Goal: Task Accomplishment & Management: Manage account settings

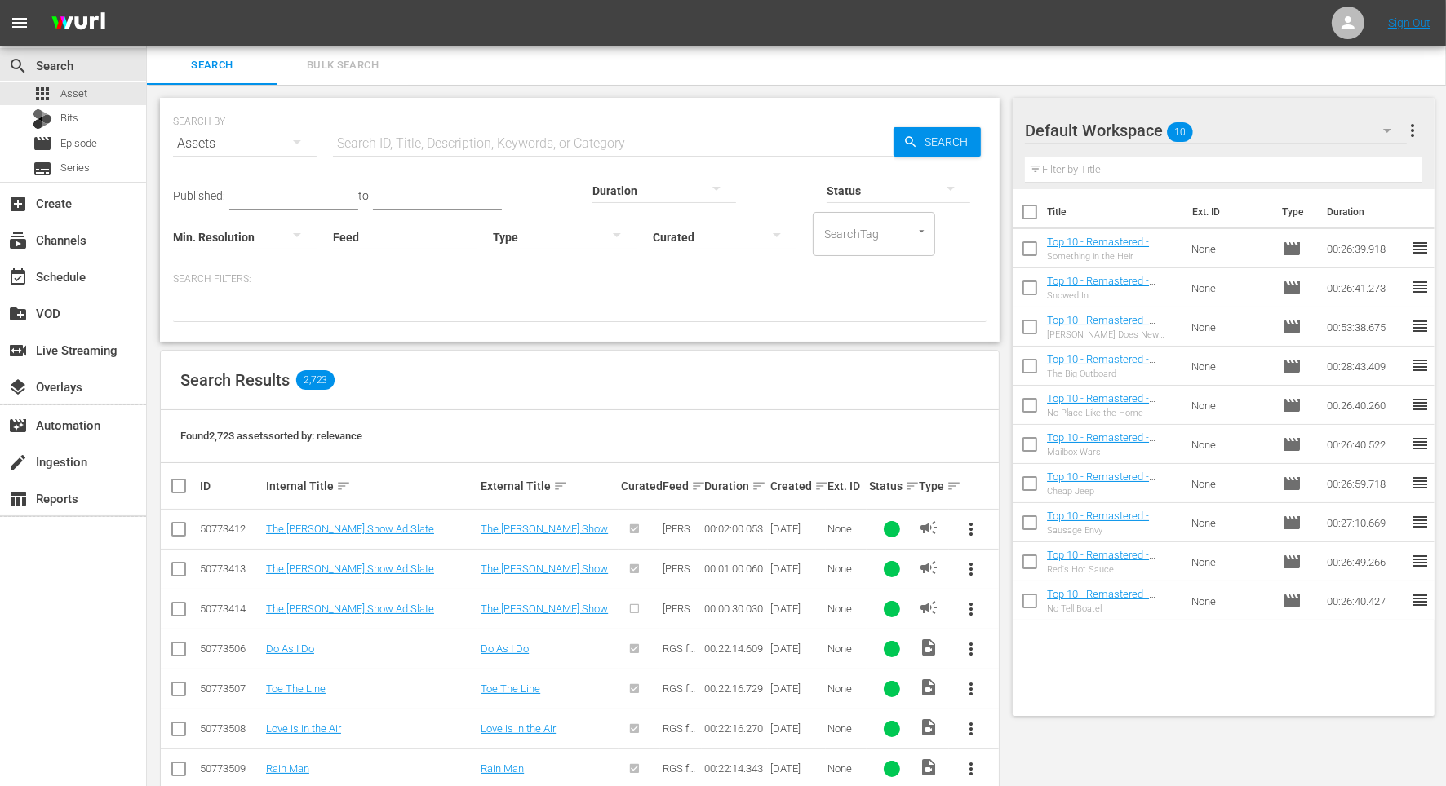
click at [835, 412] on div "Found 2,723 assets sorted by: relevance" at bounding box center [580, 436] width 838 height 53
click at [596, 139] on input "text" at bounding box center [613, 143] width 560 height 39
type input "hindsight"
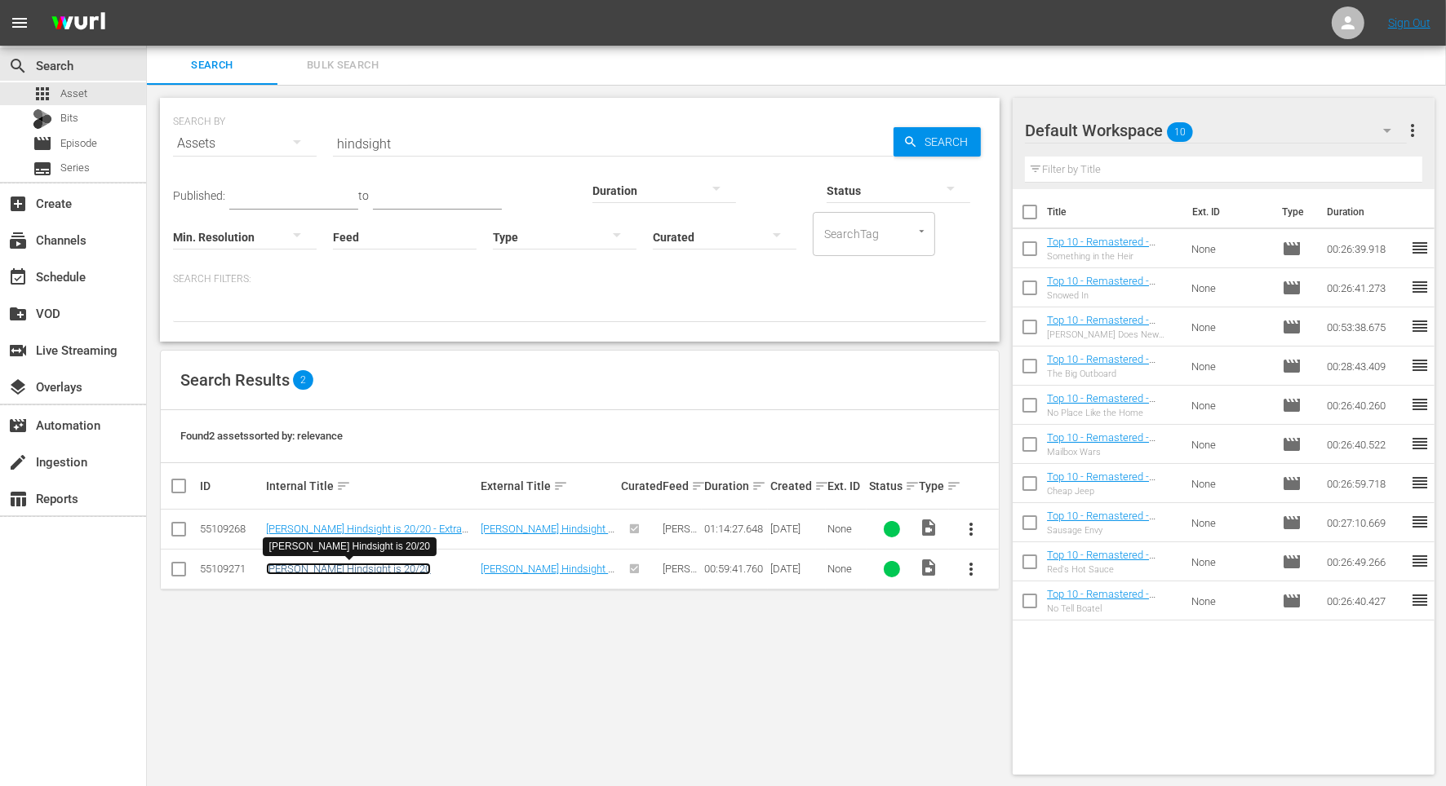
click at [343, 569] on link "[PERSON_NAME] Hindsight is 20/20" at bounding box center [348, 569] width 165 height 12
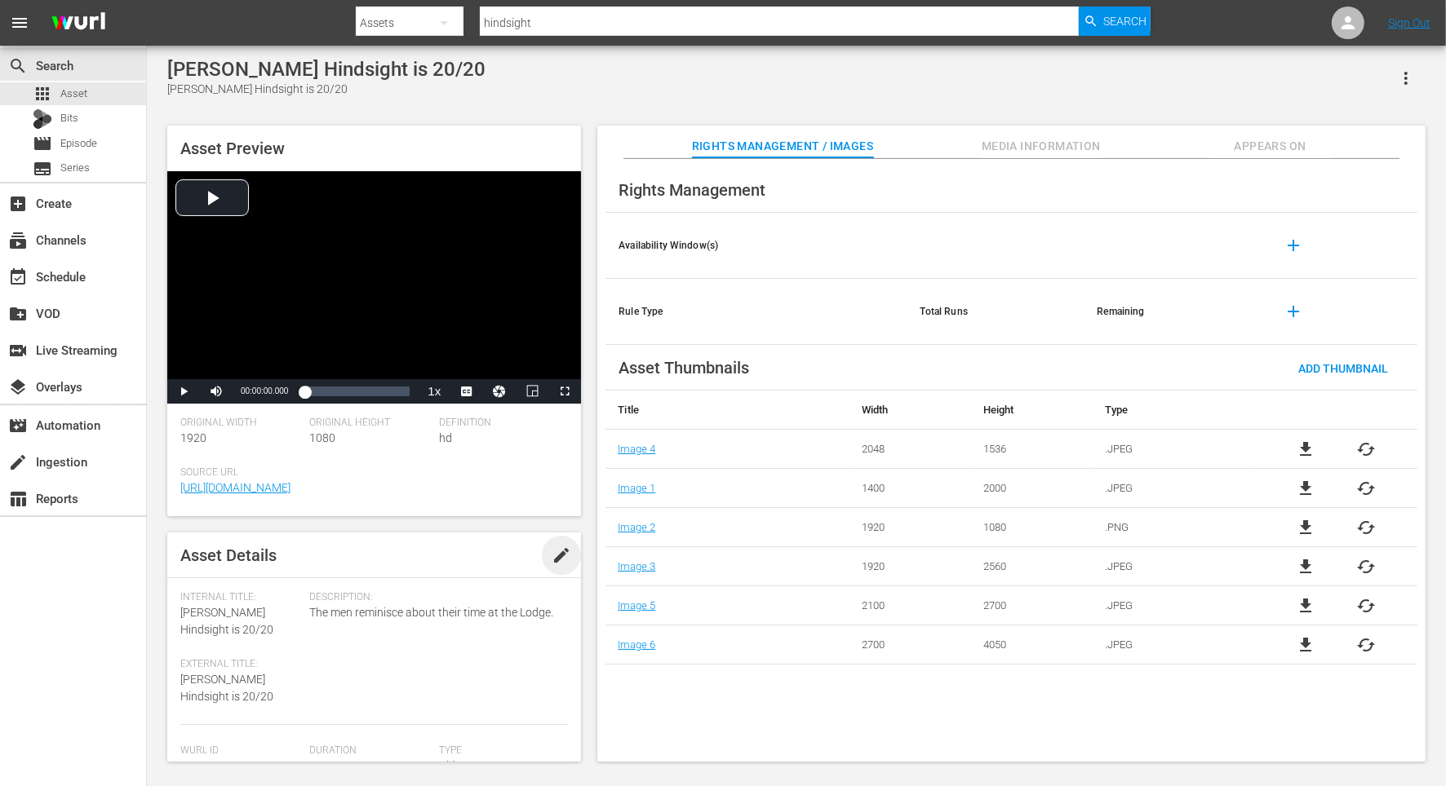
click at [551, 565] on span "edit" at bounding box center [561, 556] width 20 height 20
click at [197, 636] on span "[PERSON_NAME] Hindsight is 20/20" at bounding box center [226, 621] width 93 height 30
click at [199, 636] on span "[PERSON_NAME] Hindsight is 20/20" at bounding box center [226, 621] width 93 height 30
drag, startPoint x: 197, startPoint y: 648, endPoint x: 213, endPoint y: 646, distance: 16.4
click at [197, 636] on span "[PERSON_NAME] Hindsight is 20/20" at bounding box center [226, 621] width 93 height 30
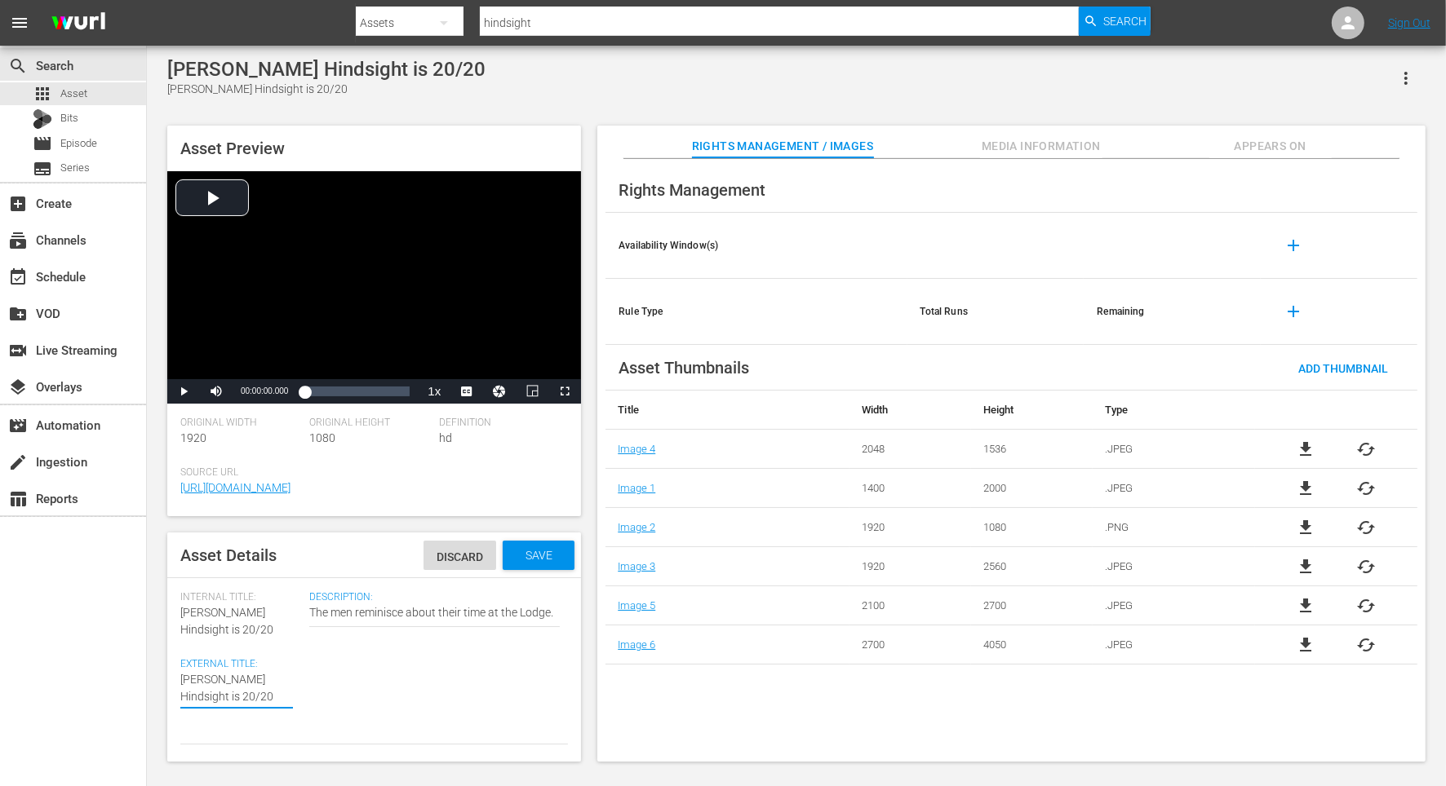
type textarea "[PERSON_NAME] Hindsight is 2020"
type textarea "[PERSON_NAME] Hindsight is 20-20"
click at [72, 143] on span "Episode" at bounding box center [78, 143] width 37 height 16
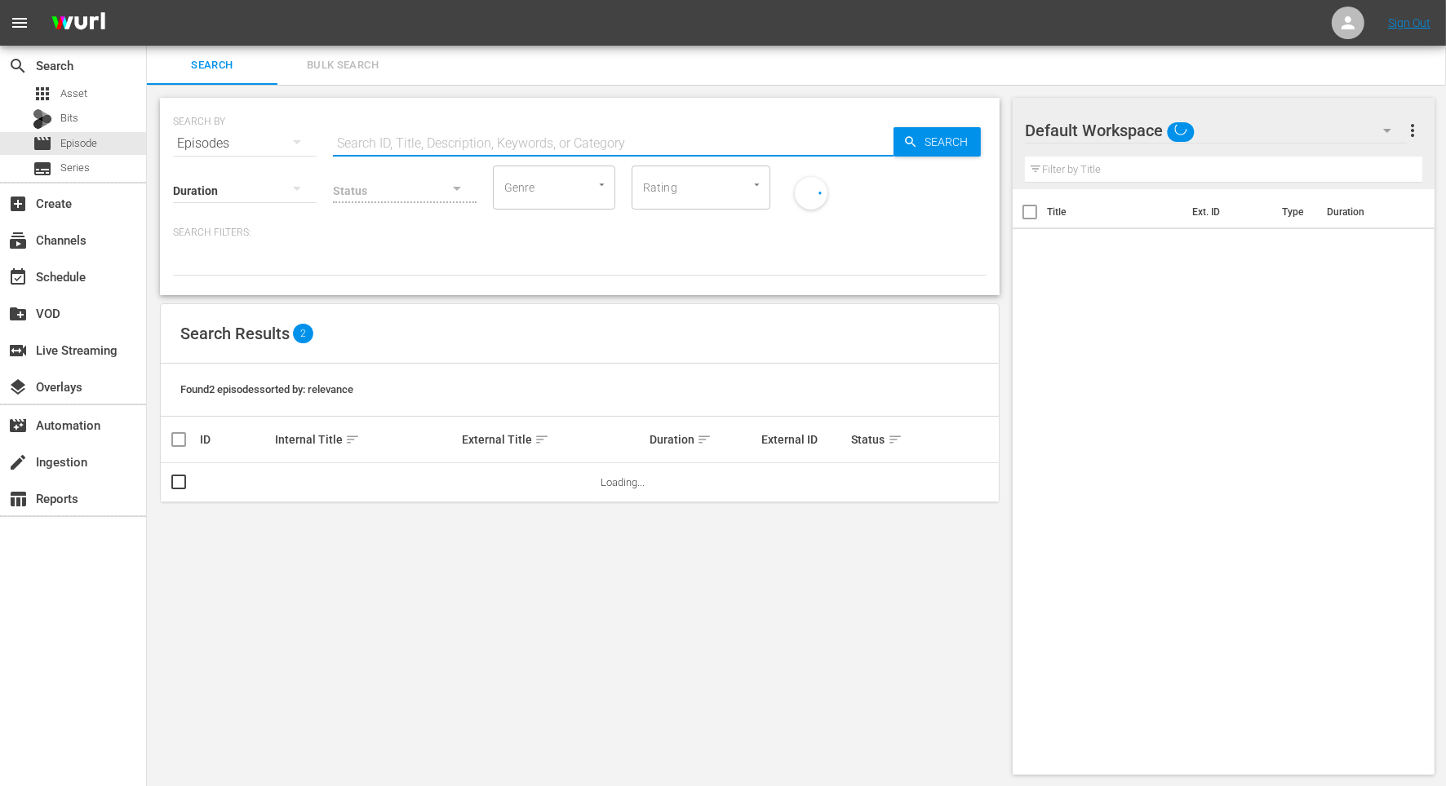
click at [396, 148] on input "text" at bounding box center [613, 143] width 560 height 39
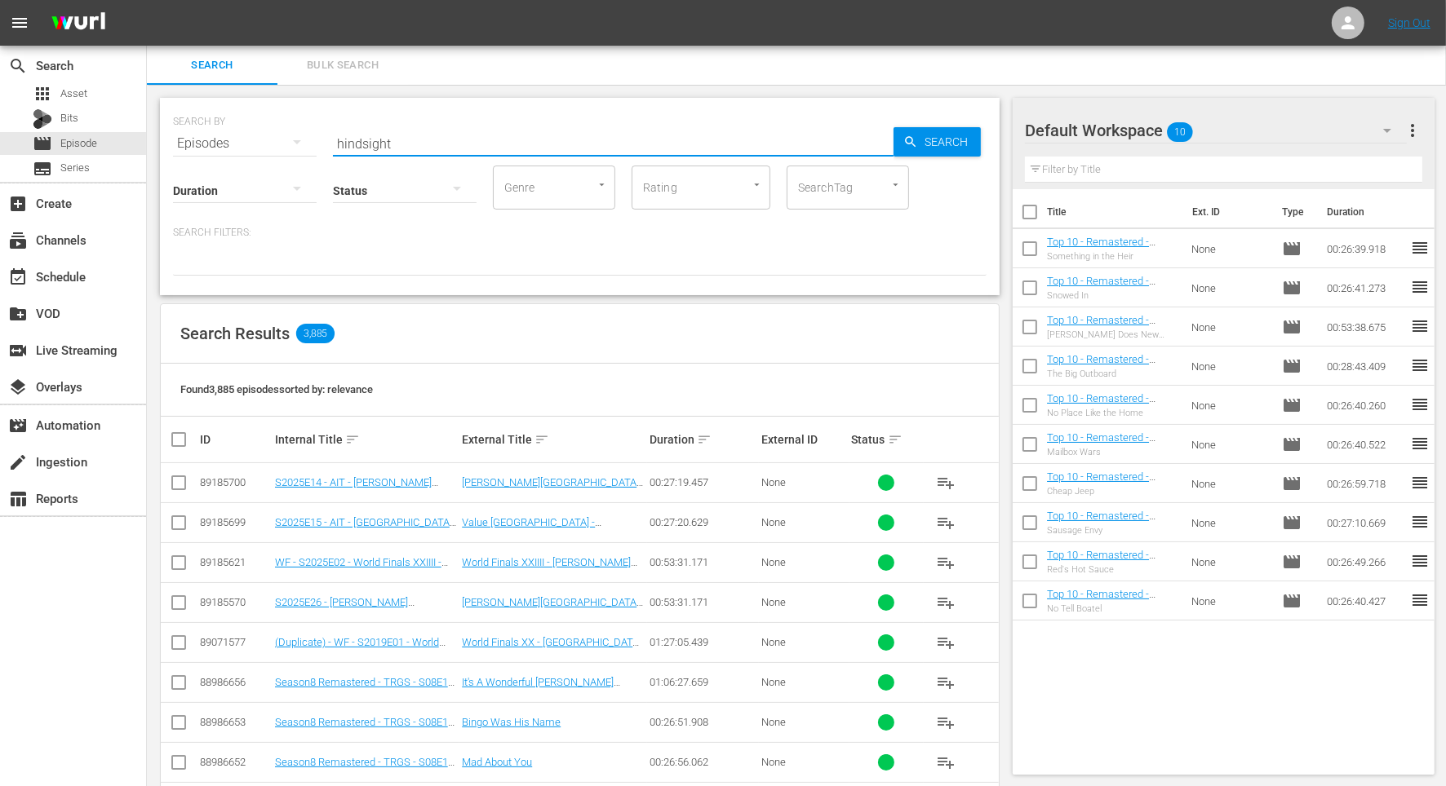
type input "hindsight"
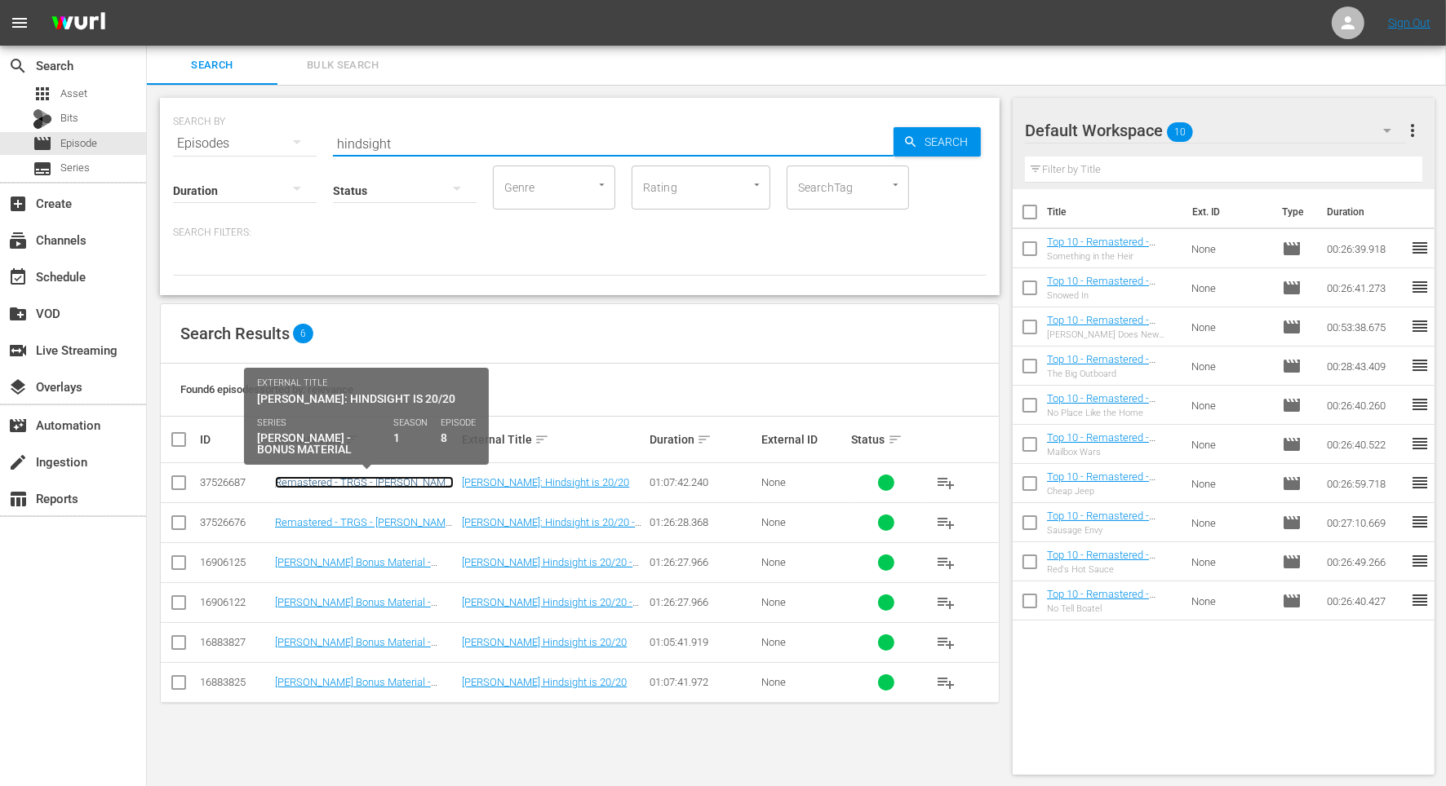
click at [389, 486] on link "Remastered - TRGS - [PERSON_NAME] Bonus Material - [PERSON_NAME] Hindsight is 2…" at bounding box center [364, 494] width 179 height 37
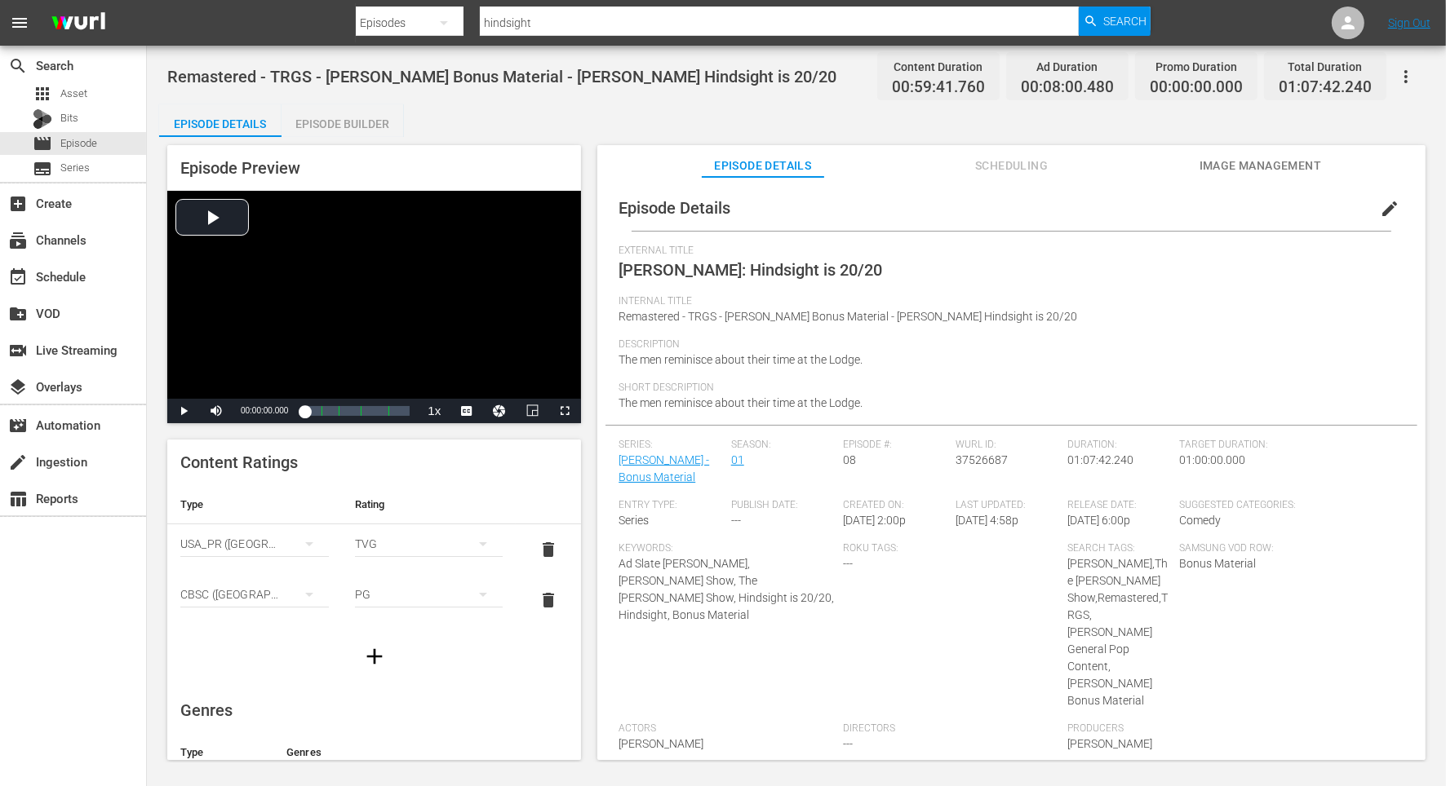
click at [1384, 212] on span "edit" at bounding box center [1389, 209] width 20 height 20
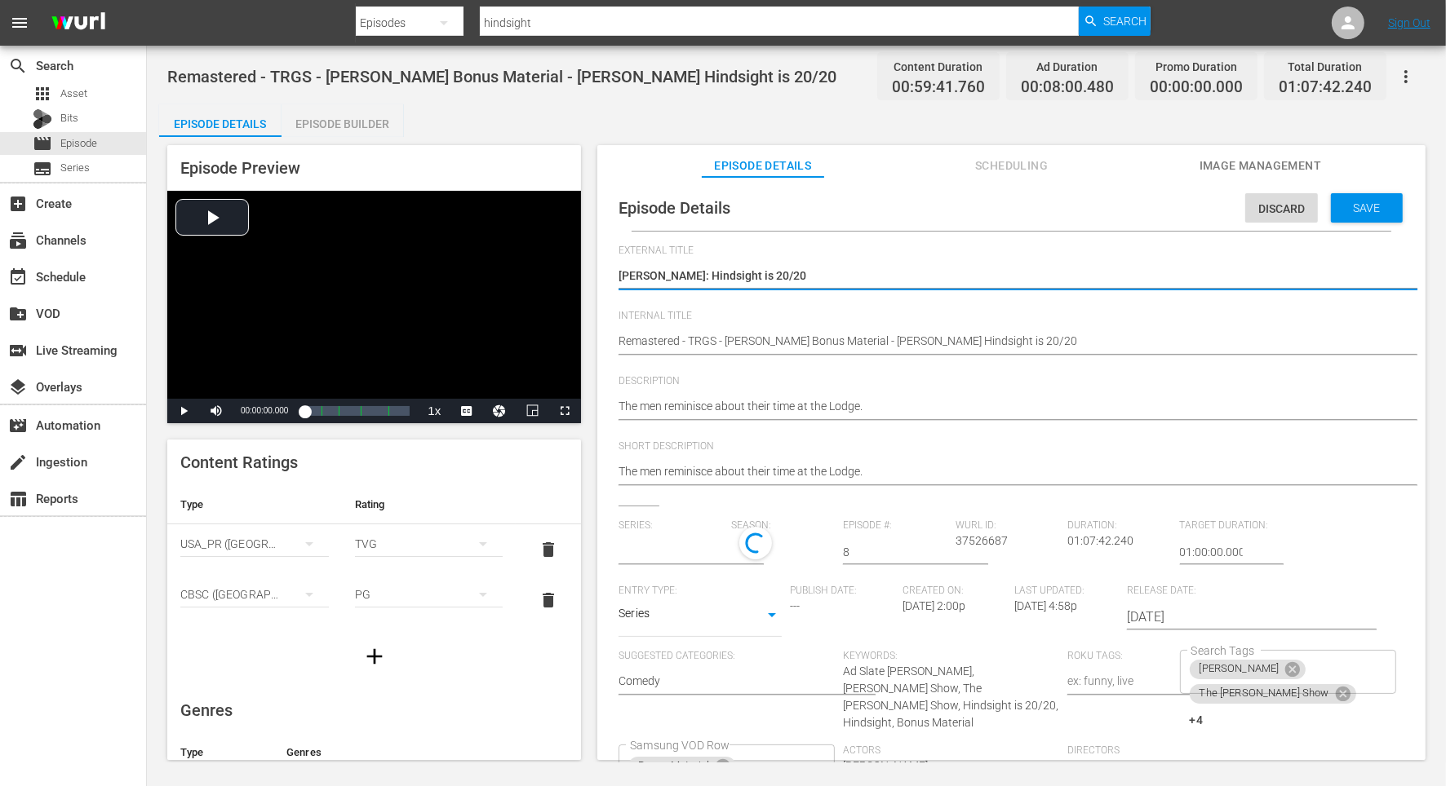
type input "[PERSON_NAME] - Bonus Material"
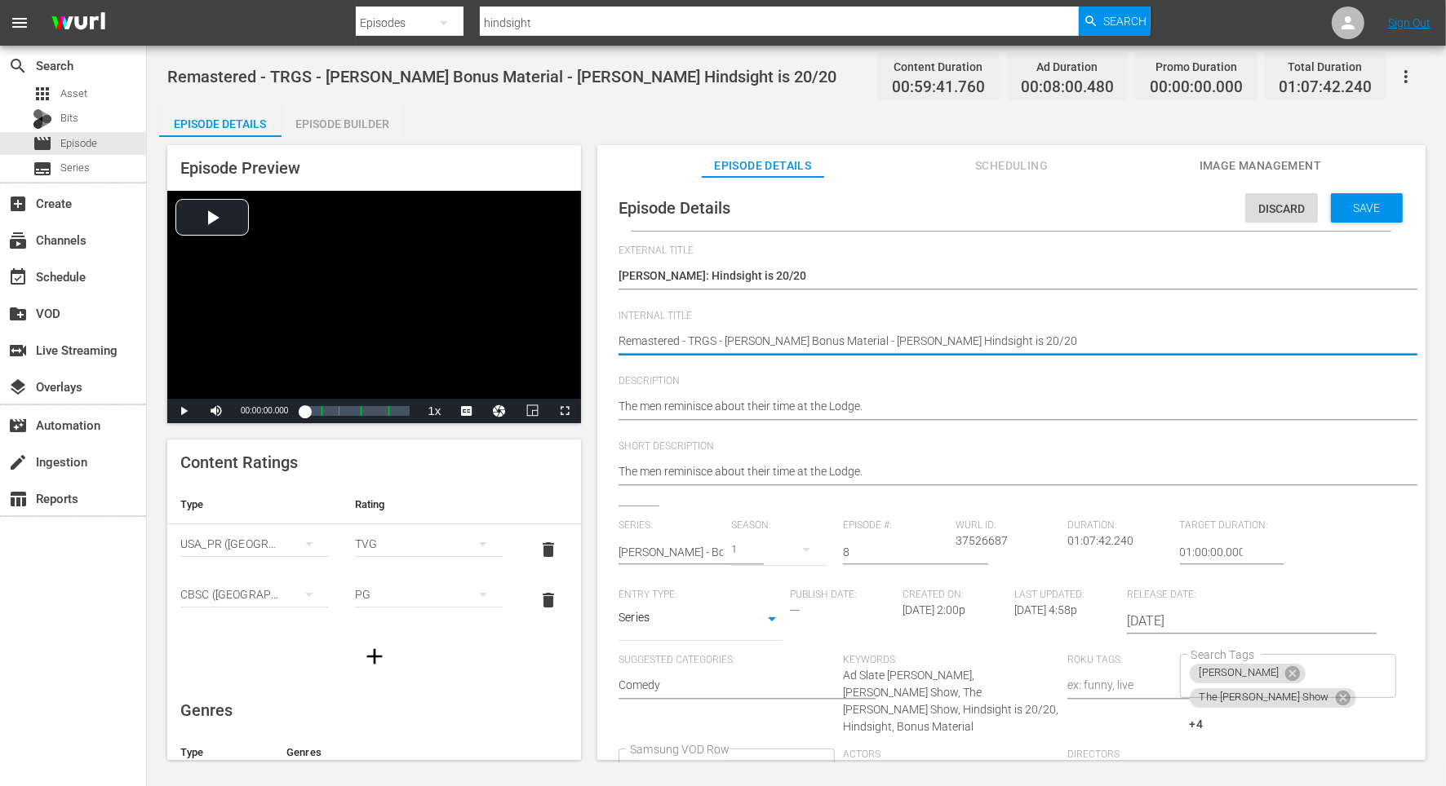
type textarea "Remastered - TRGS - [PERSON_NAME] Bonus Material - [PERSON_NAME] Hindsight is 2…"
drag, startPoint x: 767, startPoint y: 276, endPoint x: 780, endPoint y: 276, distance: 13.1
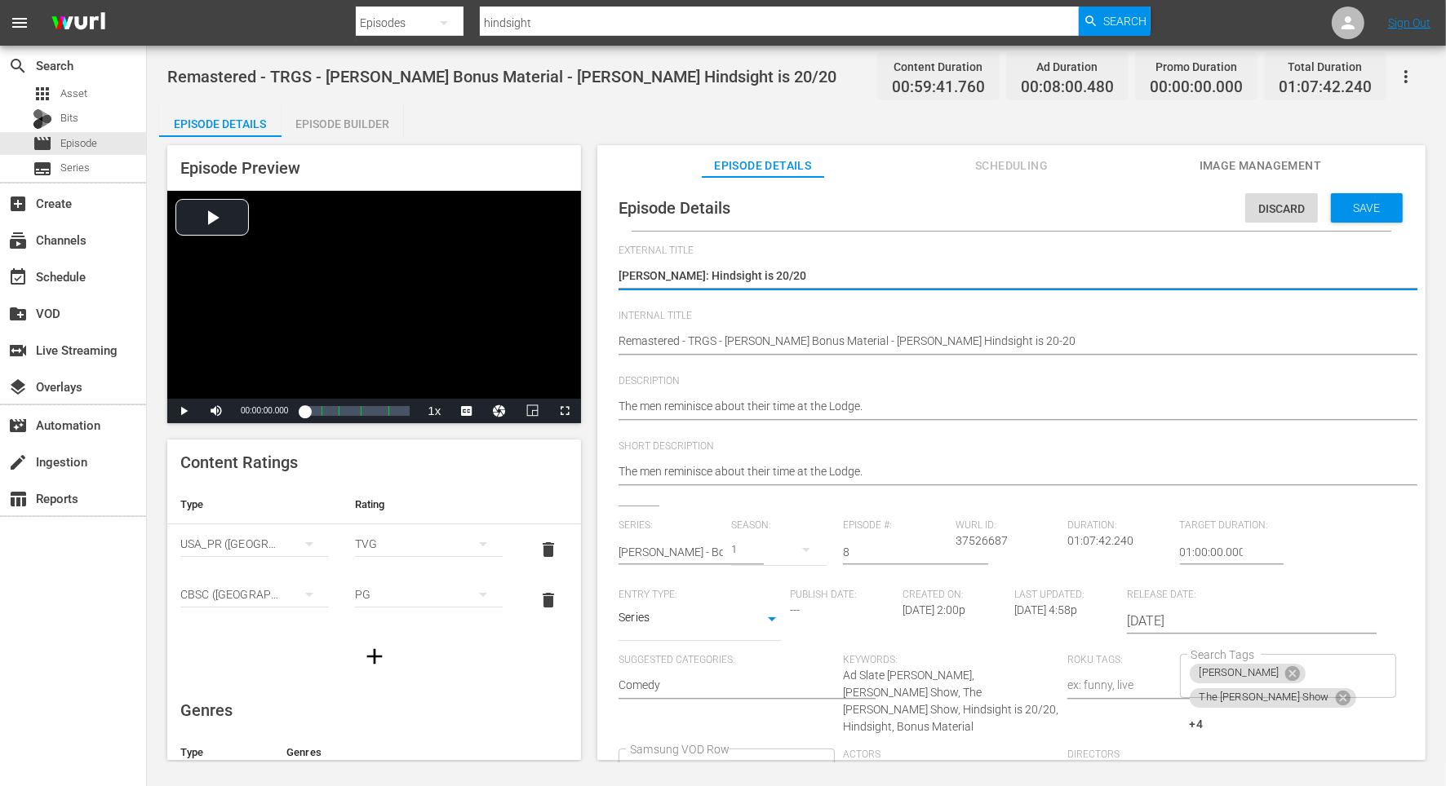
type textarea "[PERSON_NAME]: Hindsight is 2020"
type textarea "[PERSON_NAME]: Hindsight is 20-20"
click at [1351, 213] on span "Save" at bounding box center [1366, 207] width 53 height 13
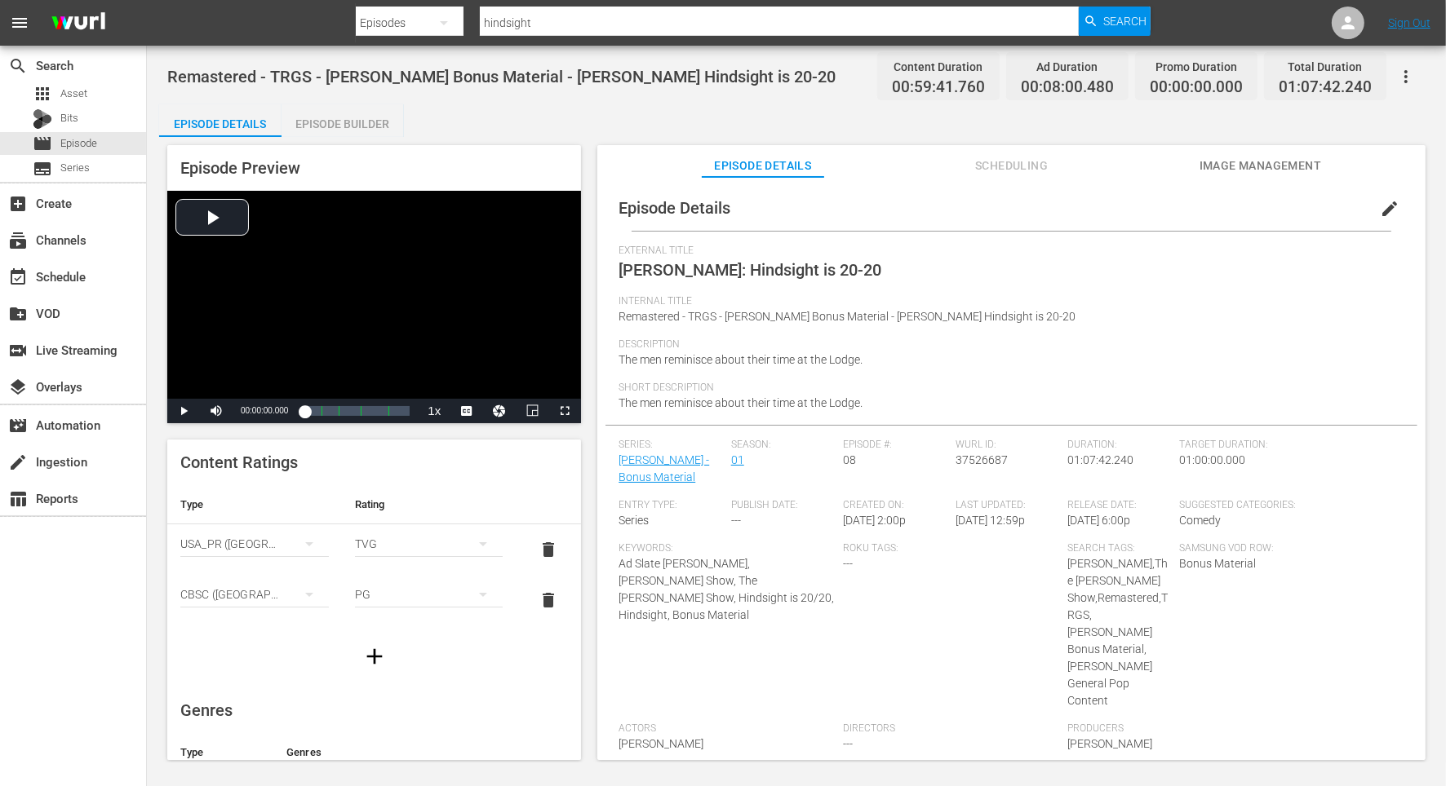
click at [700, 100] on div "Remastered - TRGS - [PERSON_NAME] Bonus Material - [PERSON_NAME] Hindsight is 2…" at bounding box center [796, 404] width 1299 height 717
click at [89, 144] on span "Episode" at bounding box center [78, 143] width 37 height 16
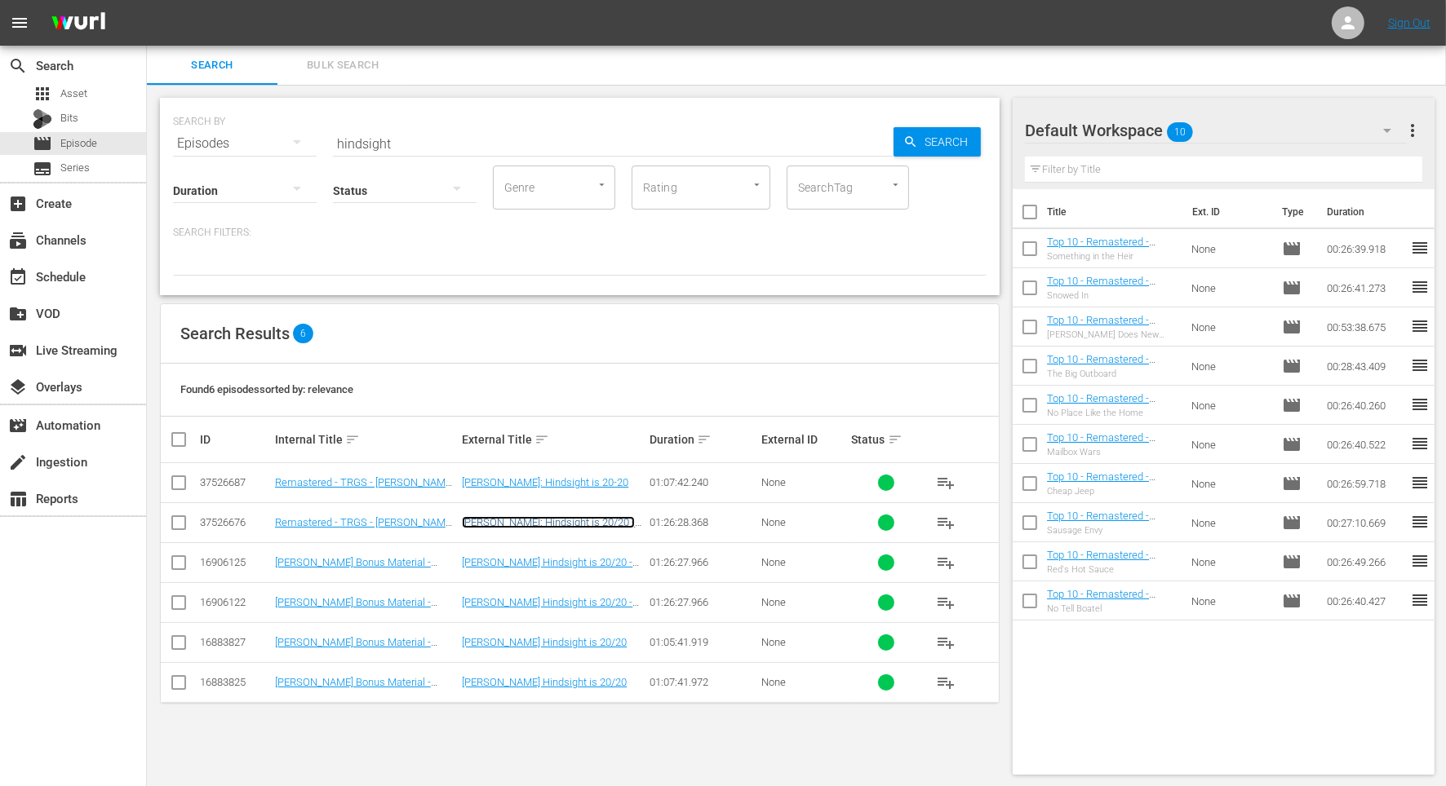
click at [575, 523] on link "[PERSON_NAME]: Hindsight is 20/20 - Extra Stuff" at bounding box center [548, 528] width 173 height 24
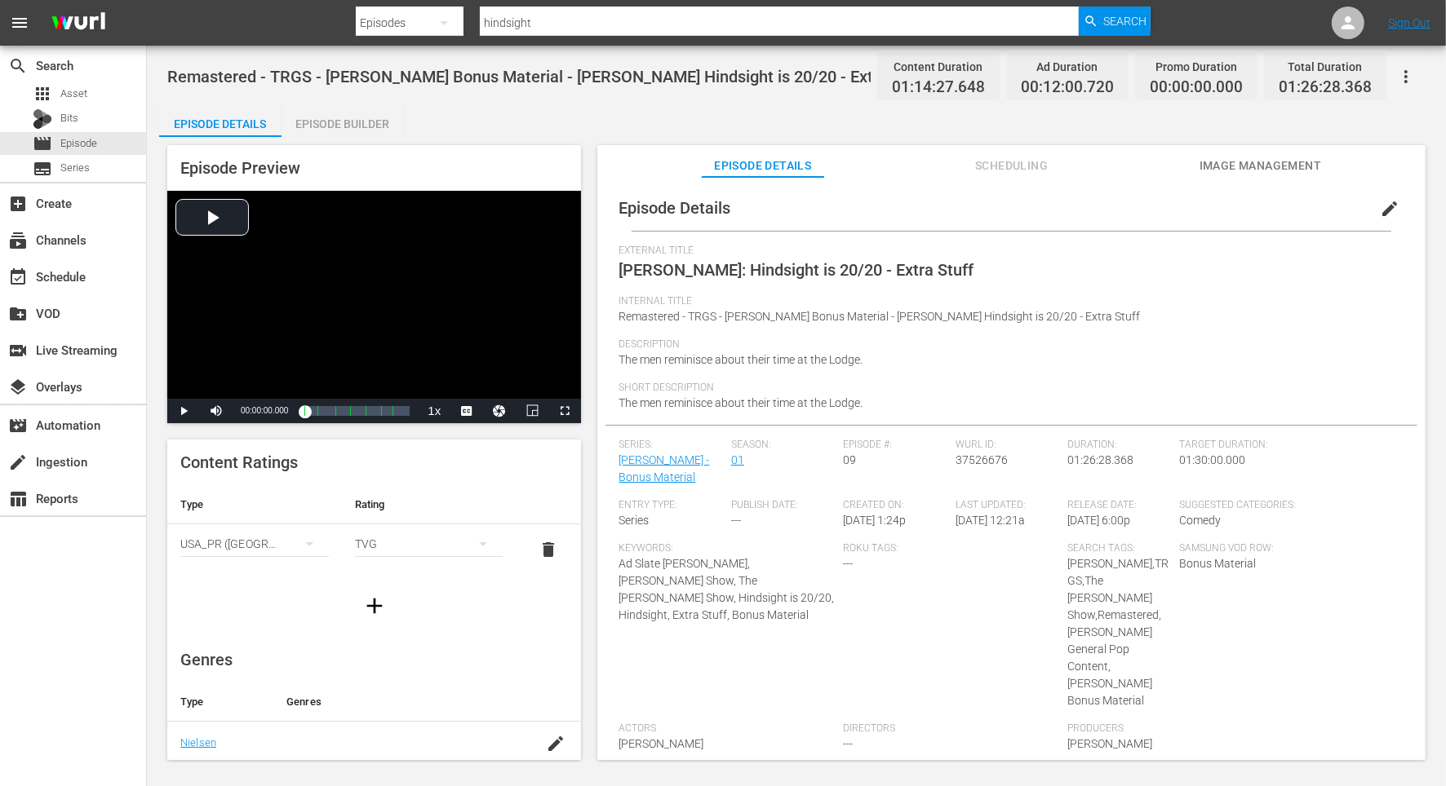
click at [1383, 201] on span "edit" at bounding box center [1389, 209] width 20 height 20
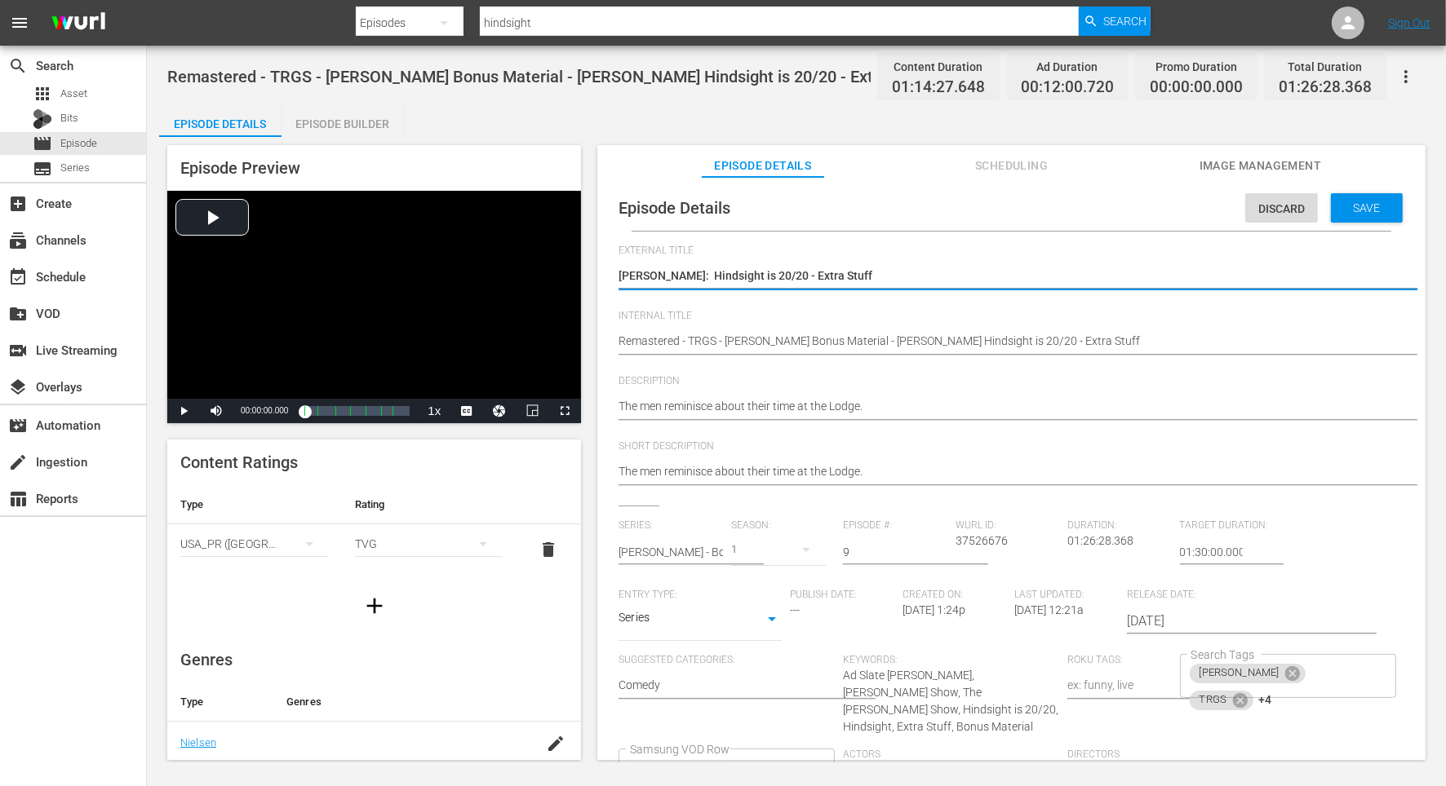
drag, startPoint x: 768, startPoint y: 274, endPoint x: 786, endPoint y: 276, distance: 18.0
click at [769, 274] on textarea "[PERSON_NAME]: Hindsight is 20/20 - Extra Stuff" at bounding box center [1006, 278] width 777 height 20
type textarea "[PERSON_NAME]: Hindsight is 2020 - Extra Stuff"
type textarea "[PERSON_NAME]: Hindsight is 20-20 - Extra Stuff"
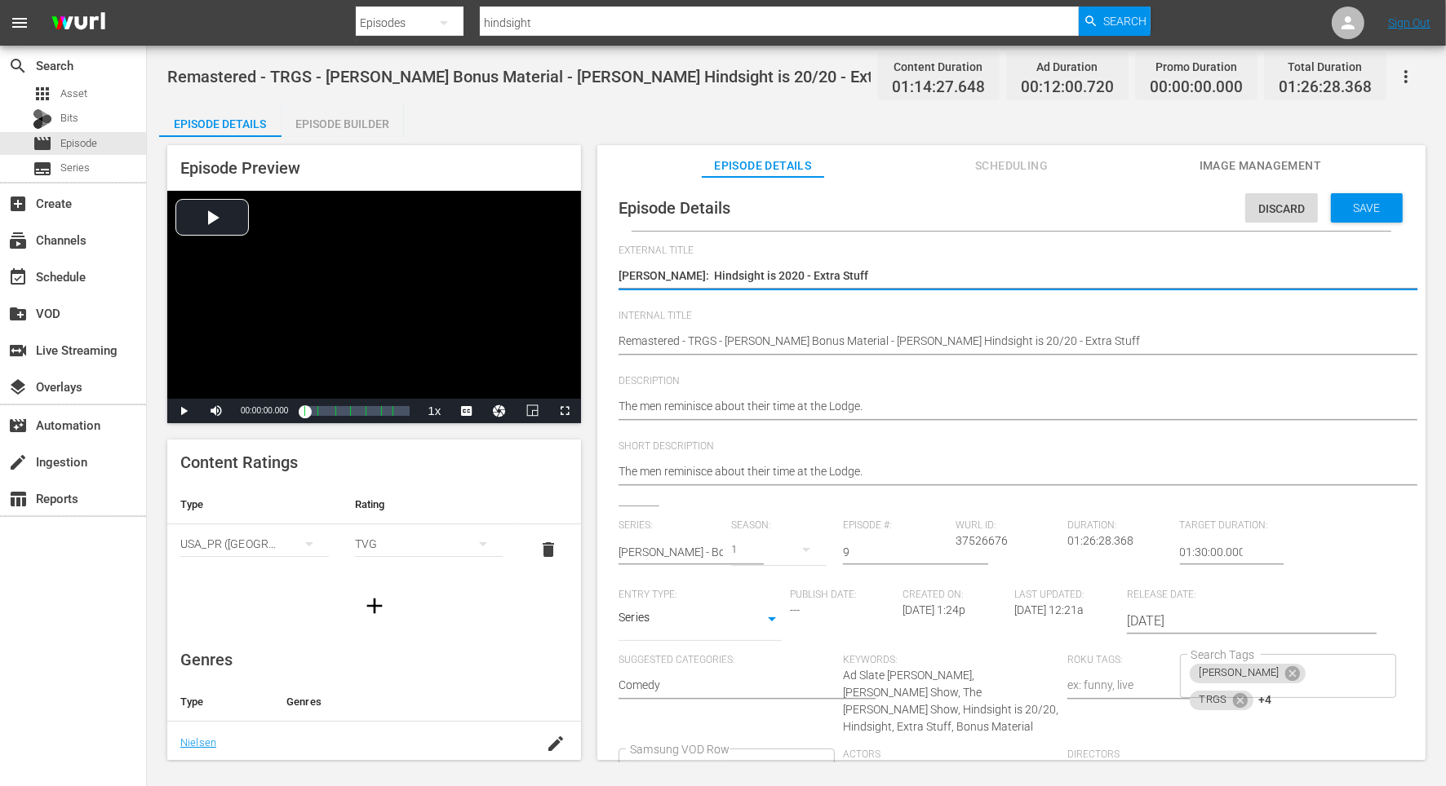
type textarea "[PERSON_NAME]: Hindsight is 20-20 - Extra Stuff"
click at [1359, 215] on div "Save" at bounding box center [1367, 207] width 72 height 29
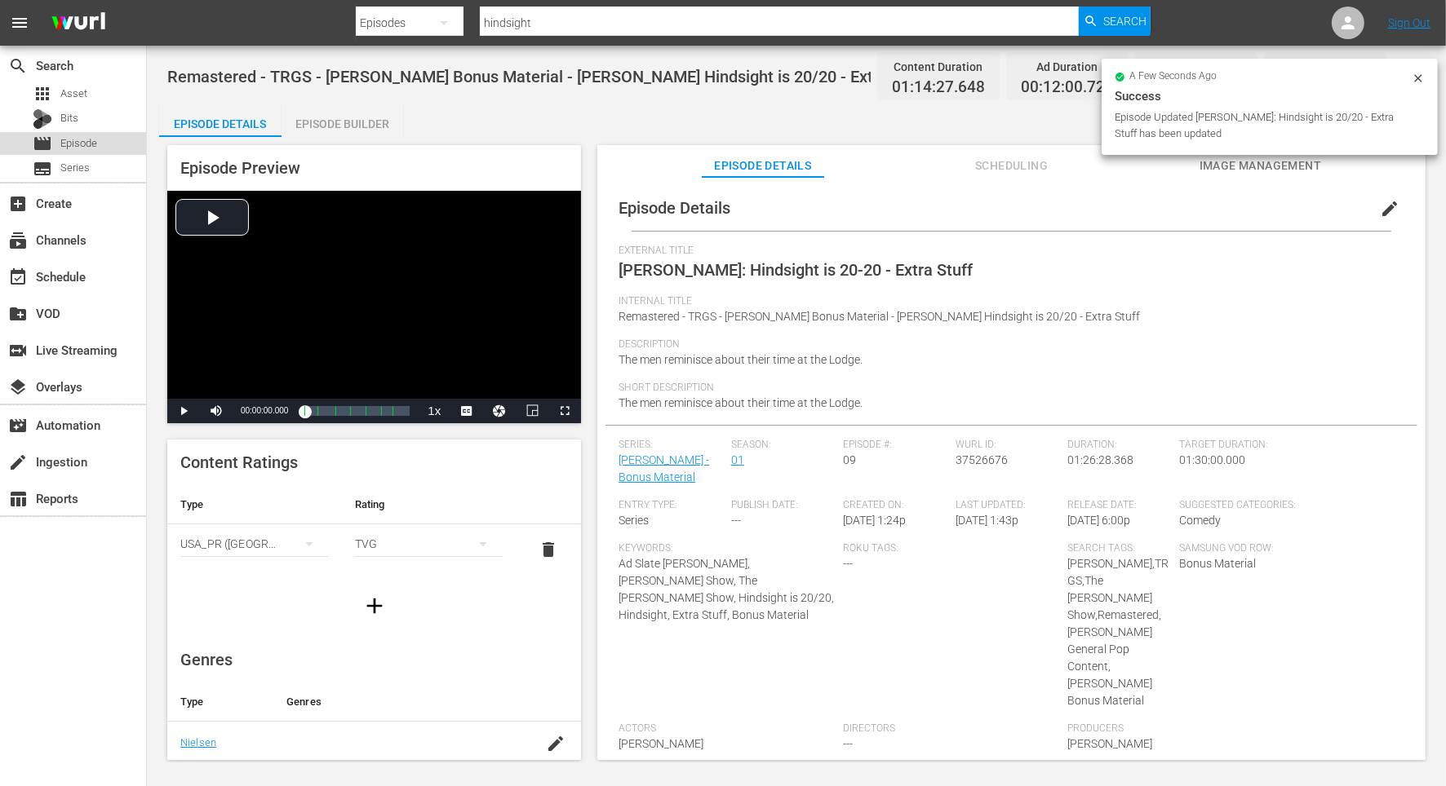
click at [86, 143] on span "Episode" at bounding box center [78, 143] width 37 height 16
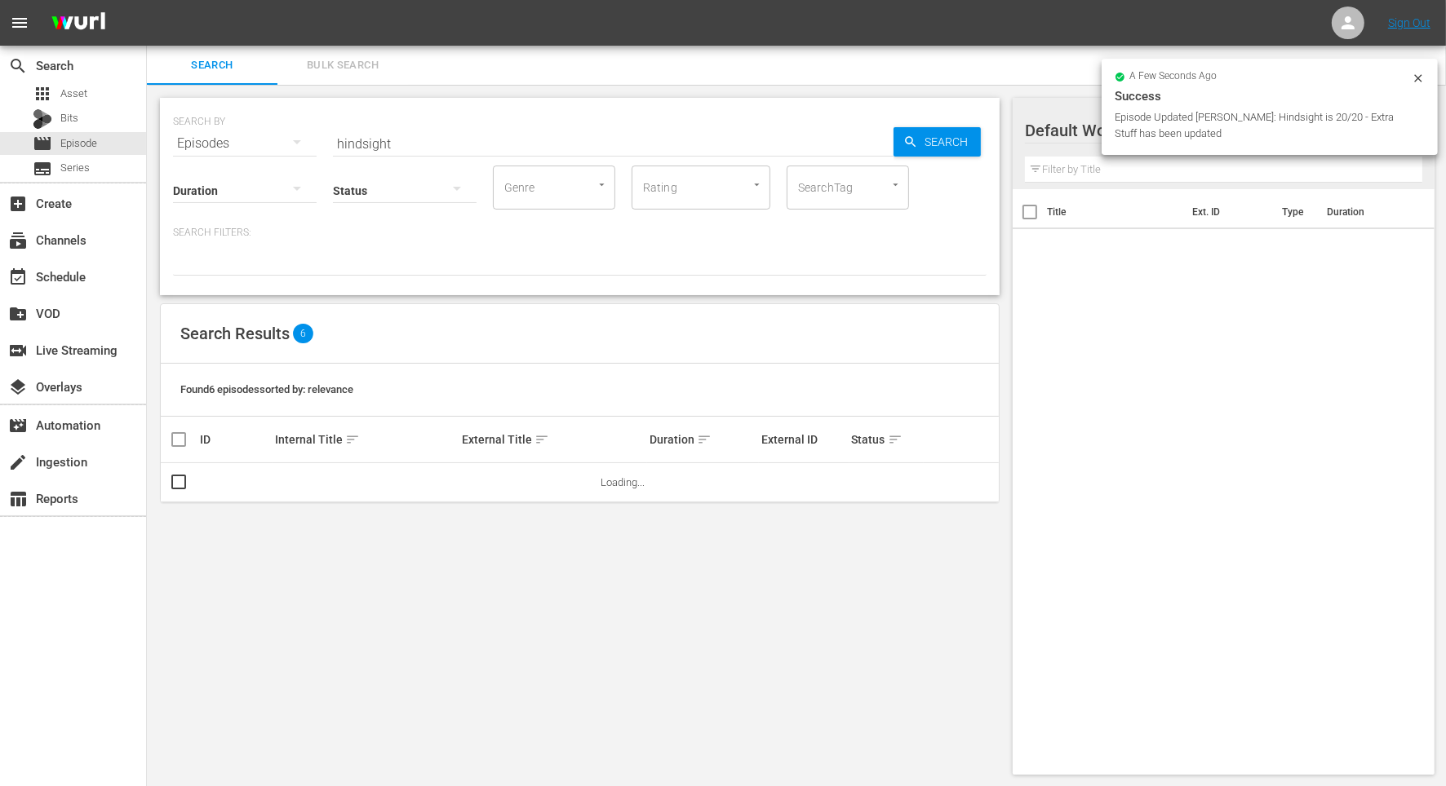
scroll to position [1, 0]
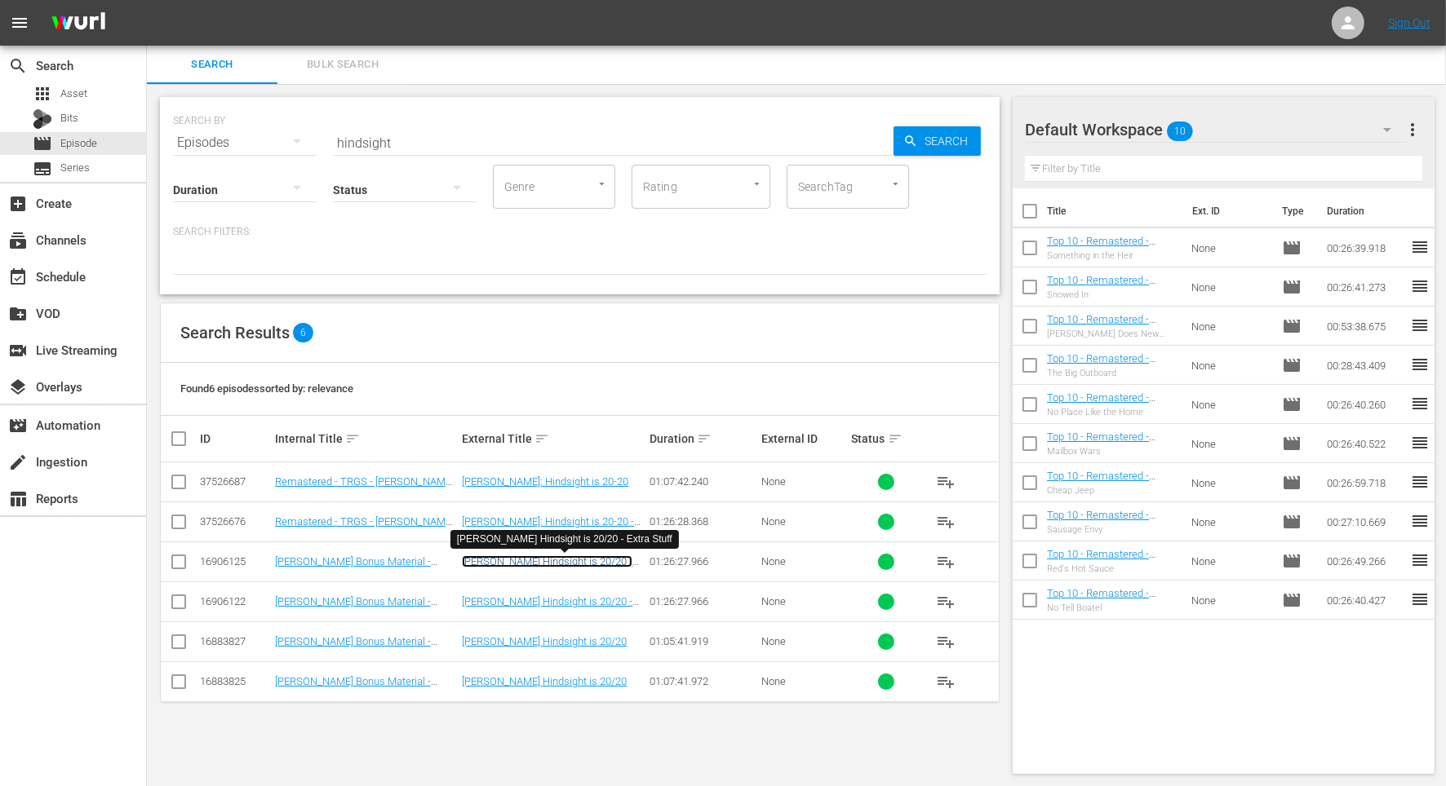
click at [523, 558] on link "[PERSON_NAME] Hindsight is 20/20 - Extra Stuff" at bounding box center [547, 568] width 170 height 24
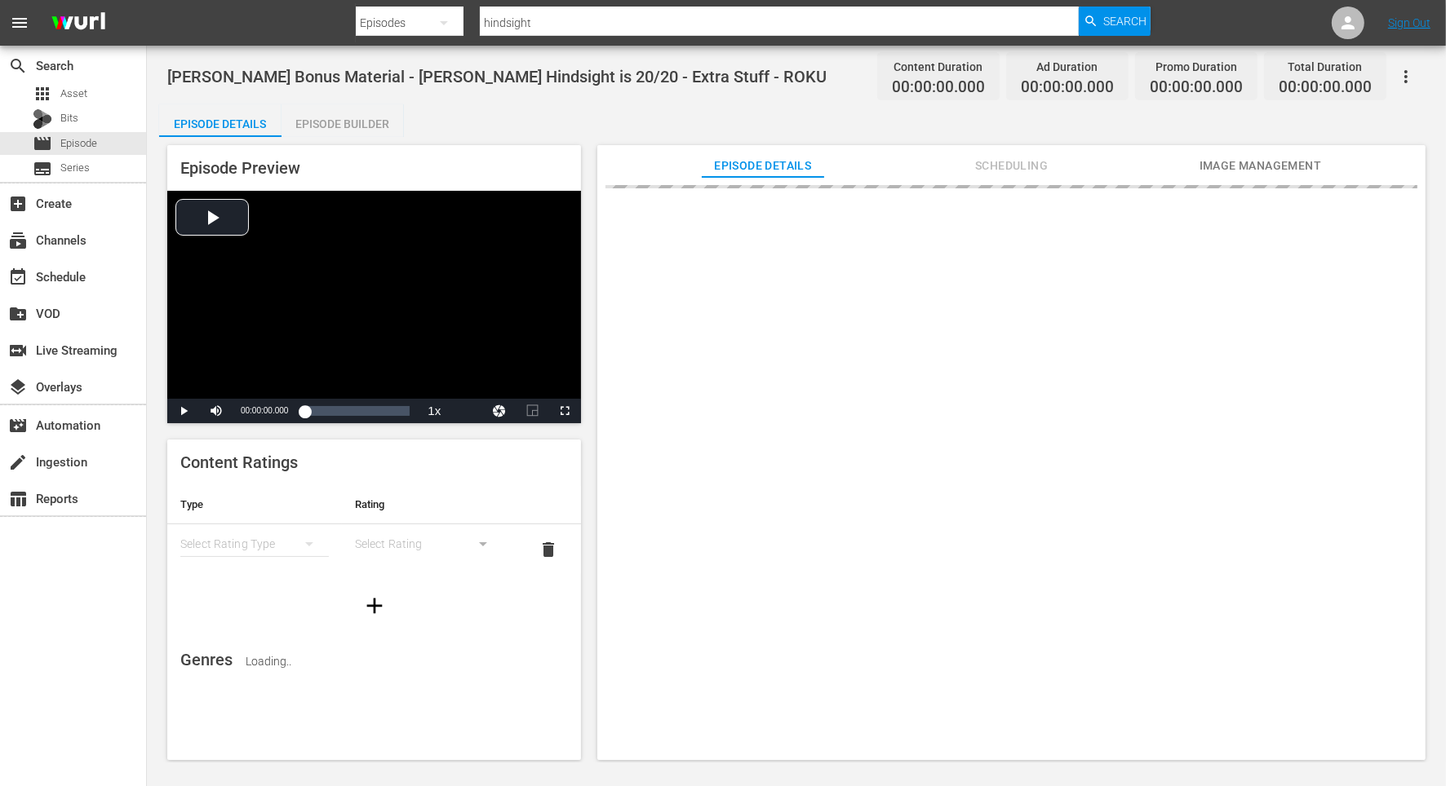
click at [1008, 164] on span "Scheduling" at bounding box center [1011, 166] width 122 height 20
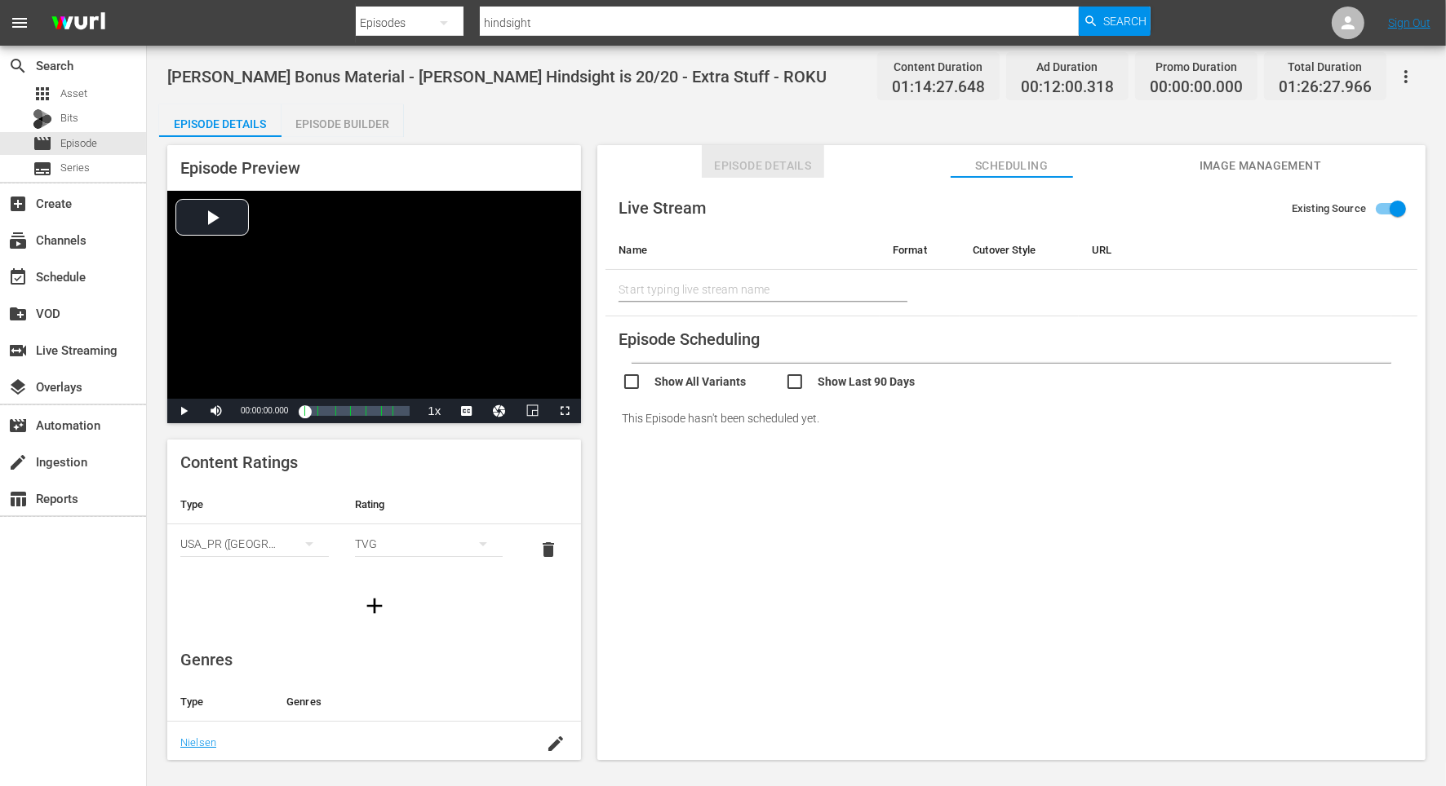
click at [792, 164] on span "Episode Details" at bounding box center [763, 166] width 122 height 20
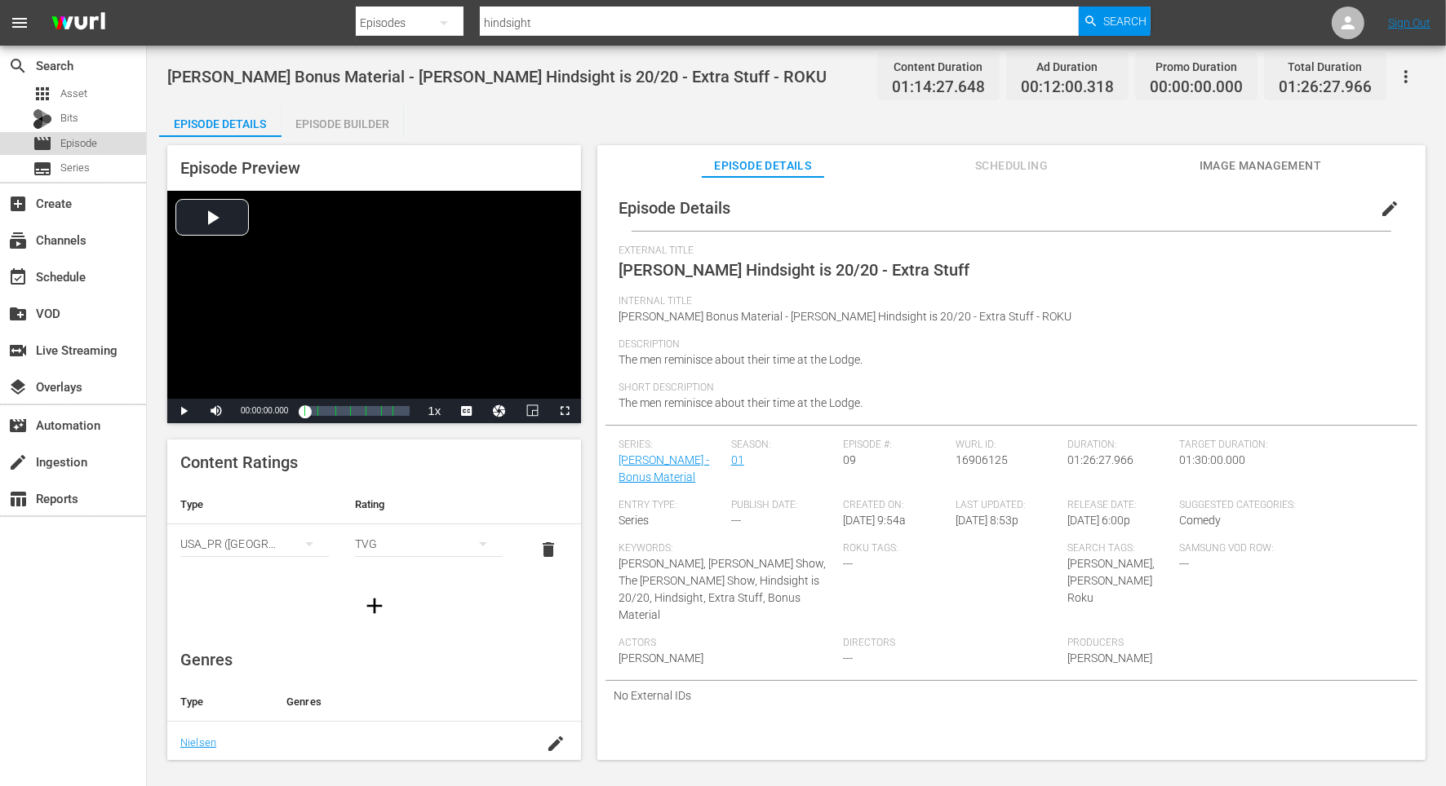
click at [86, 138] on span "Episode" at bounding box center [78, 143] width 37 height 16
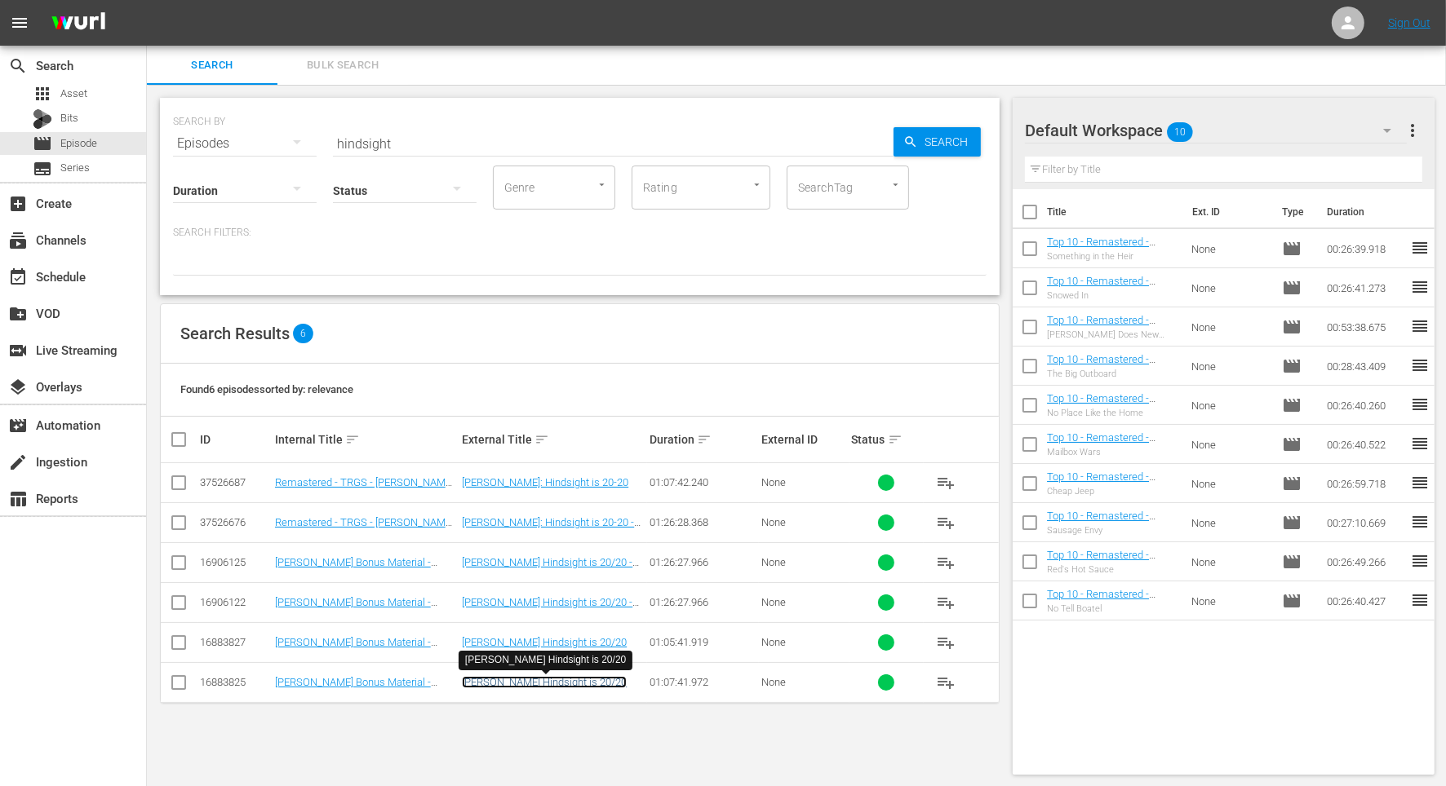
click at [504, 680] on link "[PERSON_NAME] Hindsight is 20/20" at bounding box center [544, 682] width 165 height 12
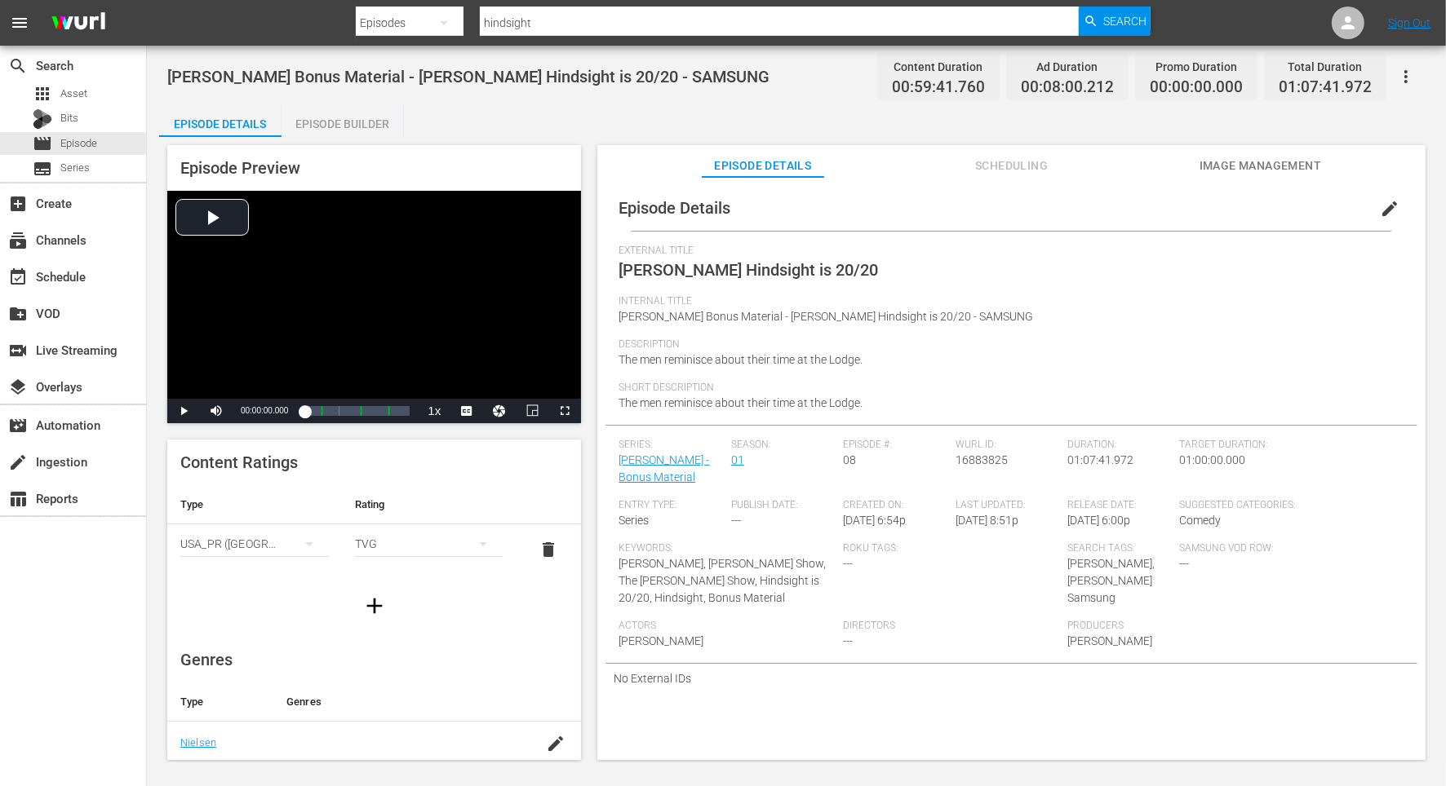
click at [1029, 166] on span "Scheduling" at bounding box center [1011, 166] width 122 height 20
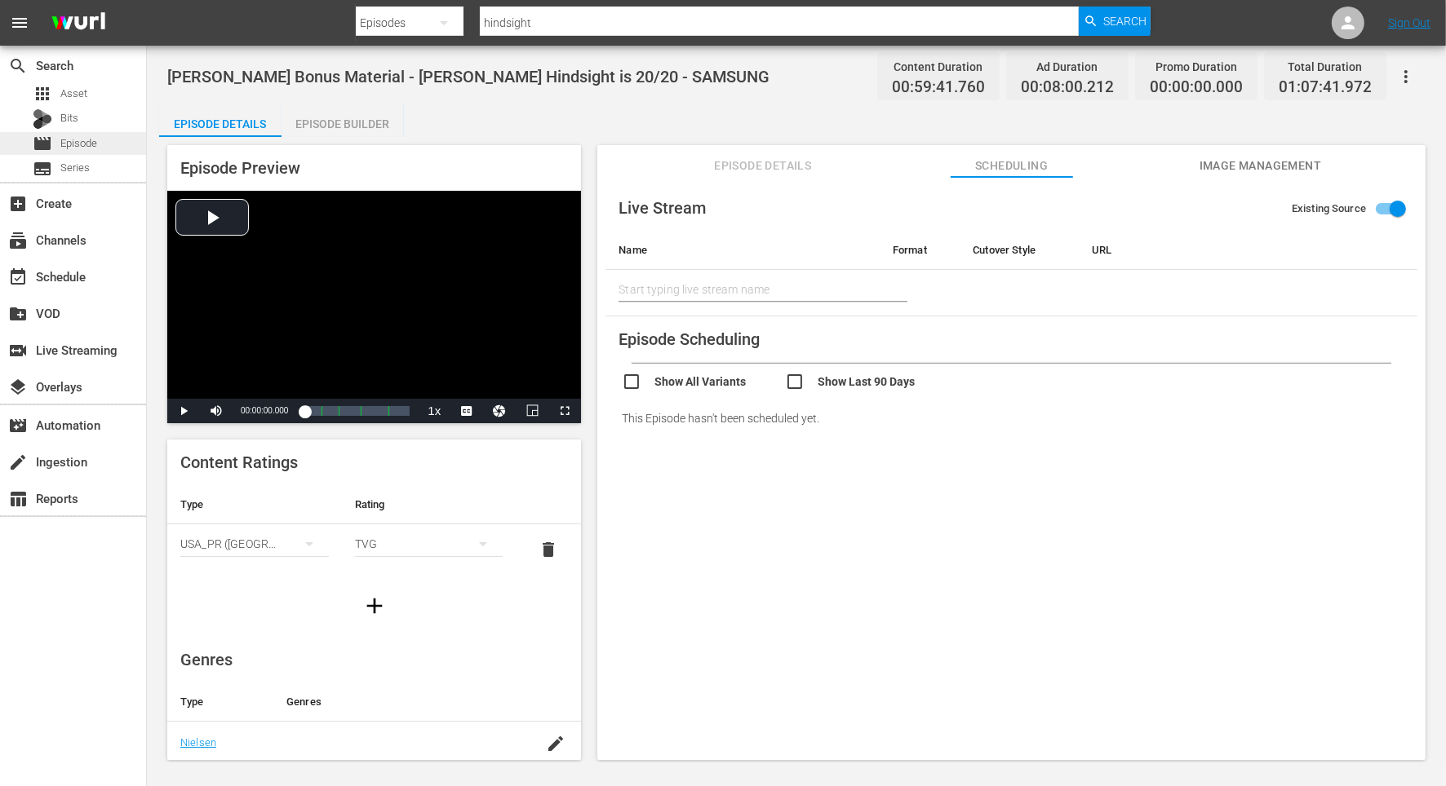
click at [92, 144] on span "Episode" at bounding box center [78, 143] width 37 height 16
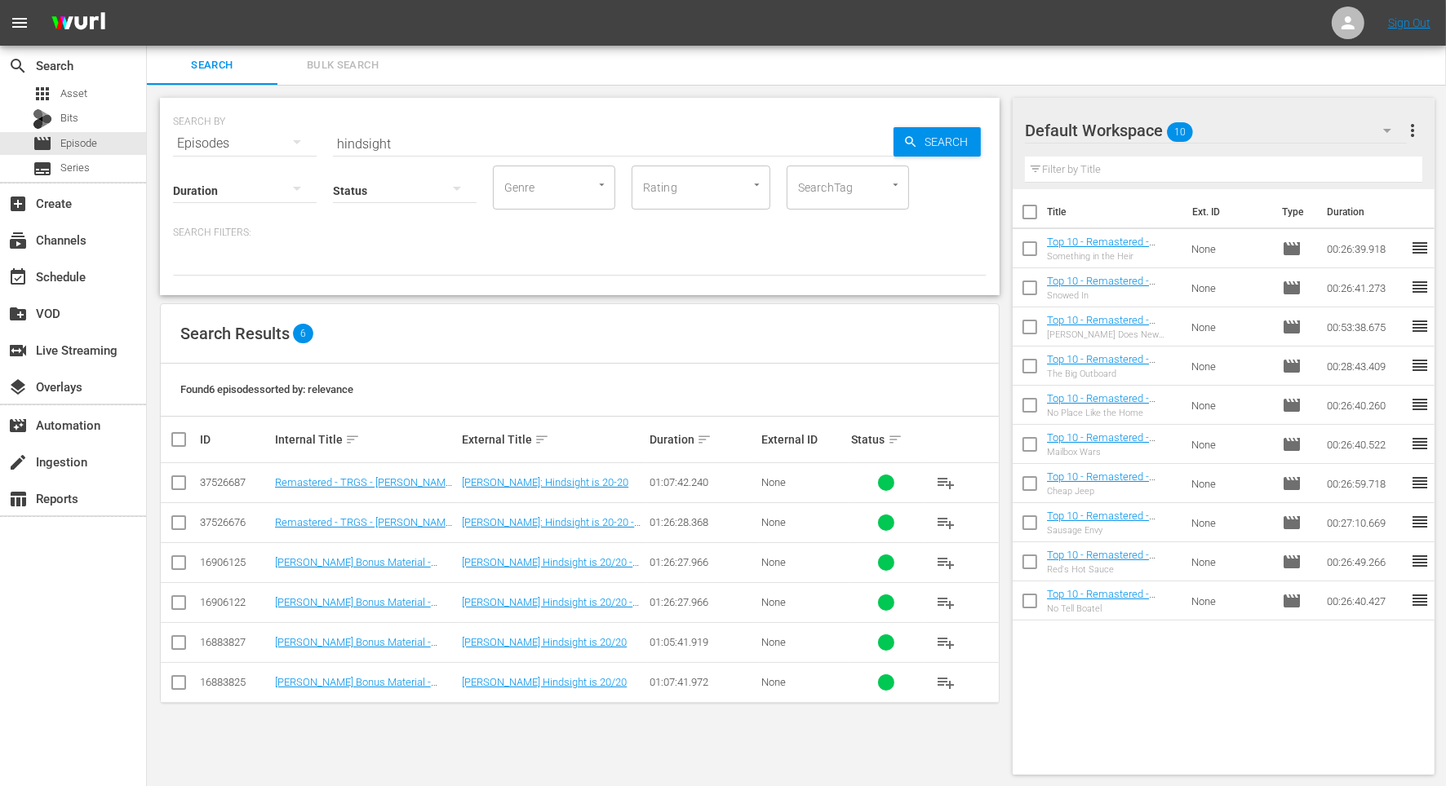
click at [623, 386] on div "Found 6 episodes sorted by: relevance" at bounding box center [580, 390] width 838 height 53
click at [563, 357] on div "Search Results 6" at bounding box center [580, 334] width 838 height 60
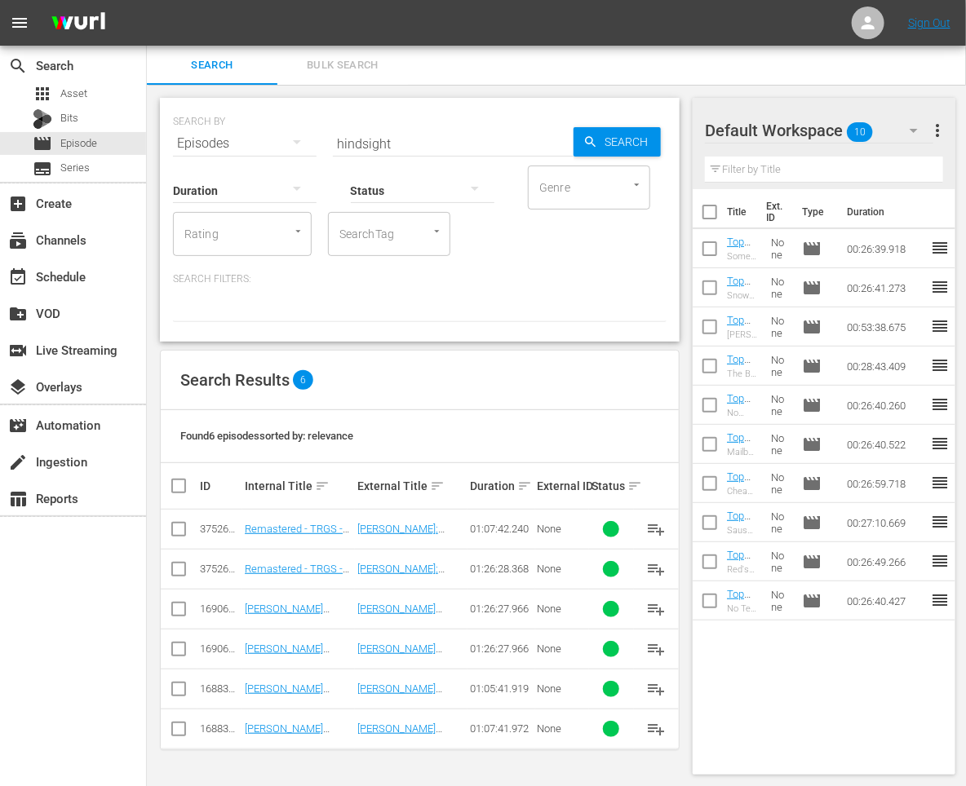
click at [554, 460] on div "Found 6 episodes sorted by: relevance" at bounding box center [420, 436] width 518 height 53
click at [407, 524] on link "[PERSON_NAME]: Hindsight is 20-20" at bounding box center [398, 535] width 83 height 24
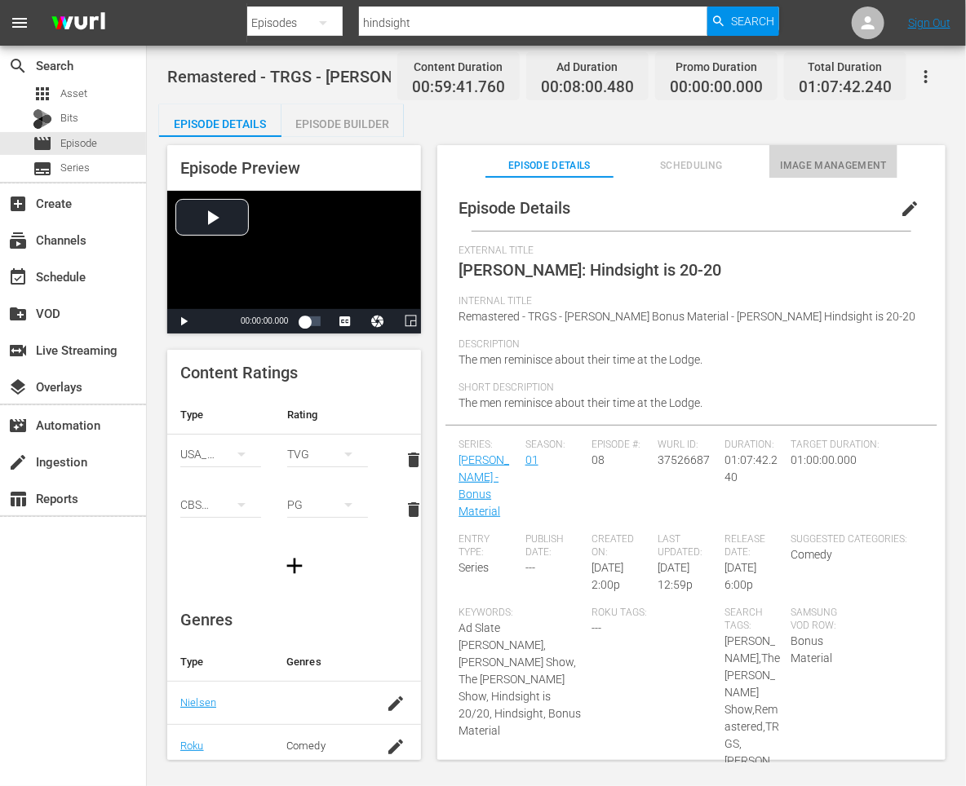
click at [861, 170] on span "Image Management" at bounding box center [833, 165] width 128 height 17
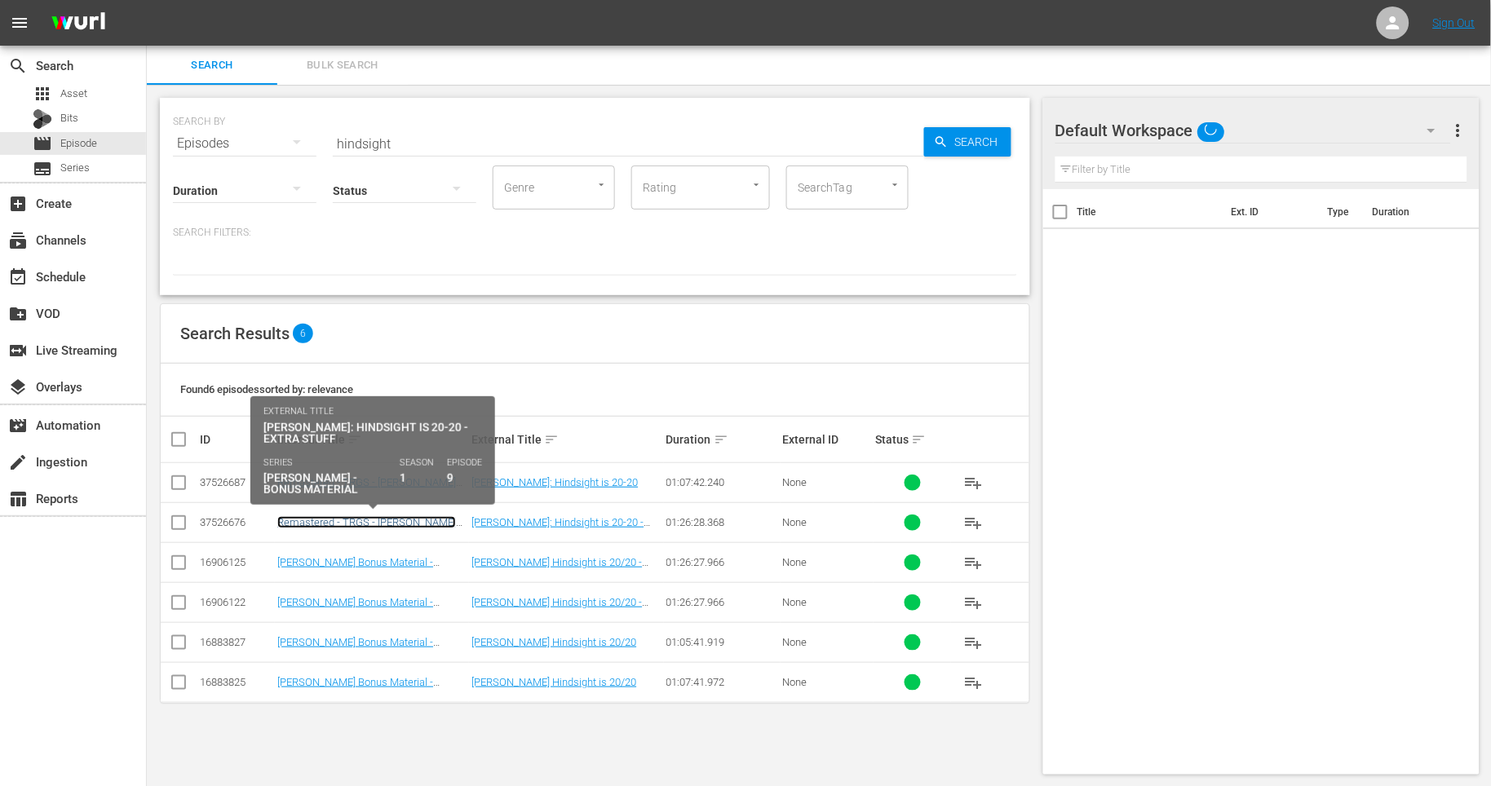
click at [396, 521] on link "Remastered - TRGS - [PERSON_NAME] Bonus Material - [PERSON_NAME] Hindsight is 2…" at bounding box center [366, 534] width 179 height 37
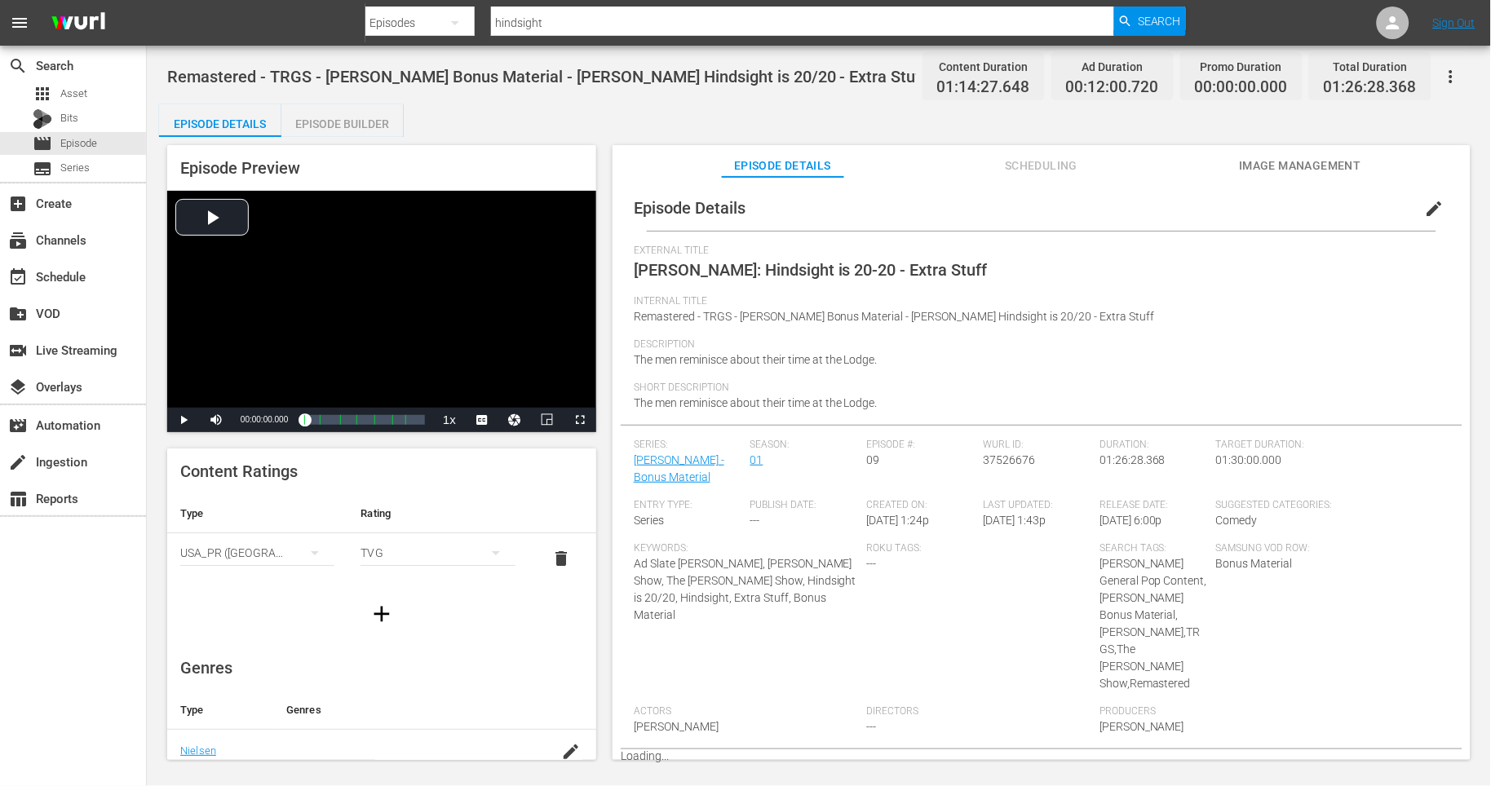
click at [1310, 170] on span "Image Management" at bounding box center [1300, 166] width 122 height 20
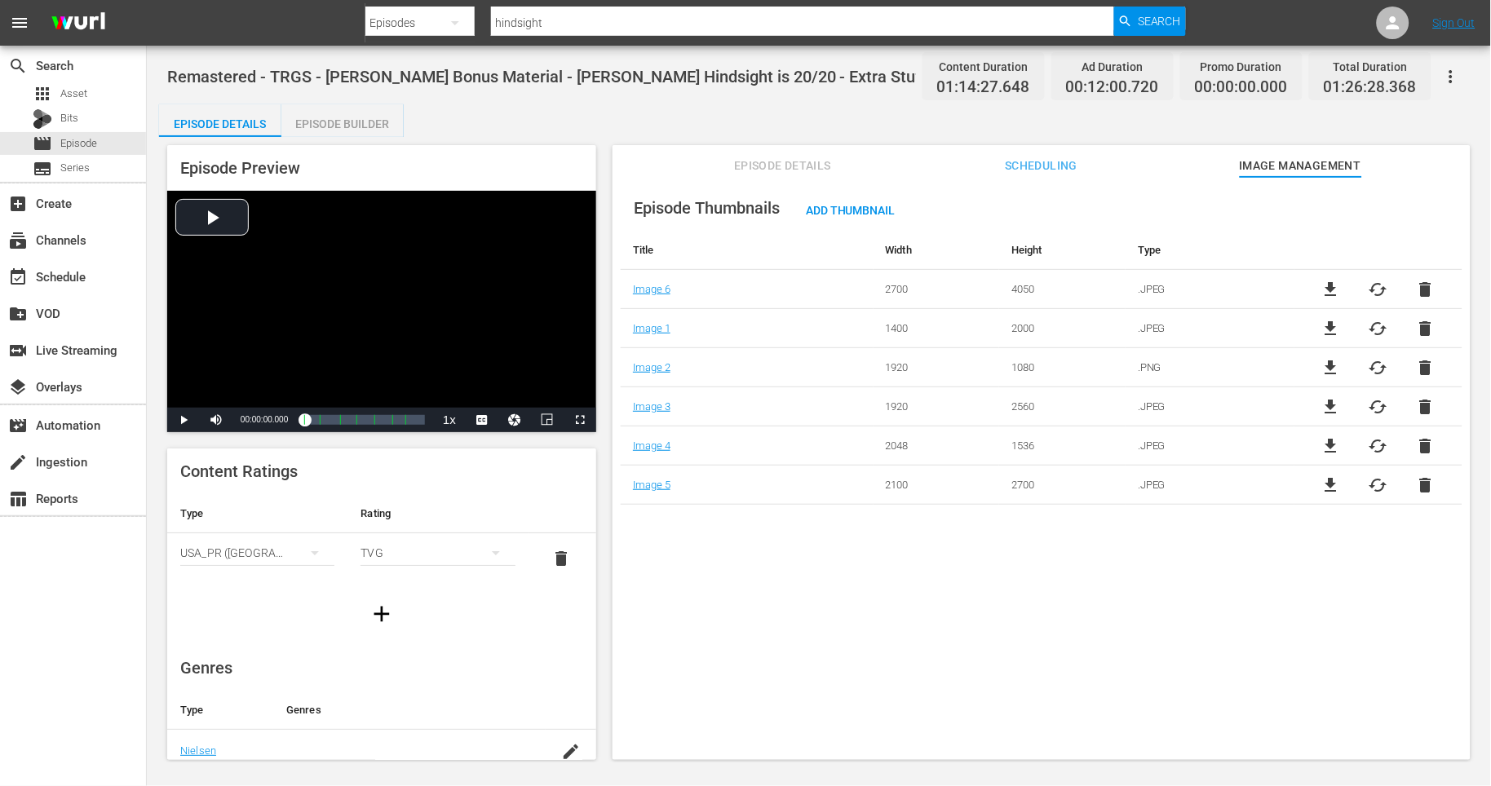
click at [757, 128] on div "Episode Details Episode Builder Episode Preview Video Player is loading. Play V…" at bounding box center [819, 438] width 1320 height 669
click at [604, 484] on div "Episode Preview Video Player is loading. Play Video Play Mute Current Time 00:0…" at bounding box center [819, 455] width 1320 height 636
click at [603, 482] on div "Episode Preview Video Player is loading. Play Video Play Mute Current Time 00:0…" at bounding box center [819, 455] width 1320 height 636
drag, startPoint x: 1034, startPoint y: 88, endPoint x: 918, endPoint y: 72, distance: 117.0
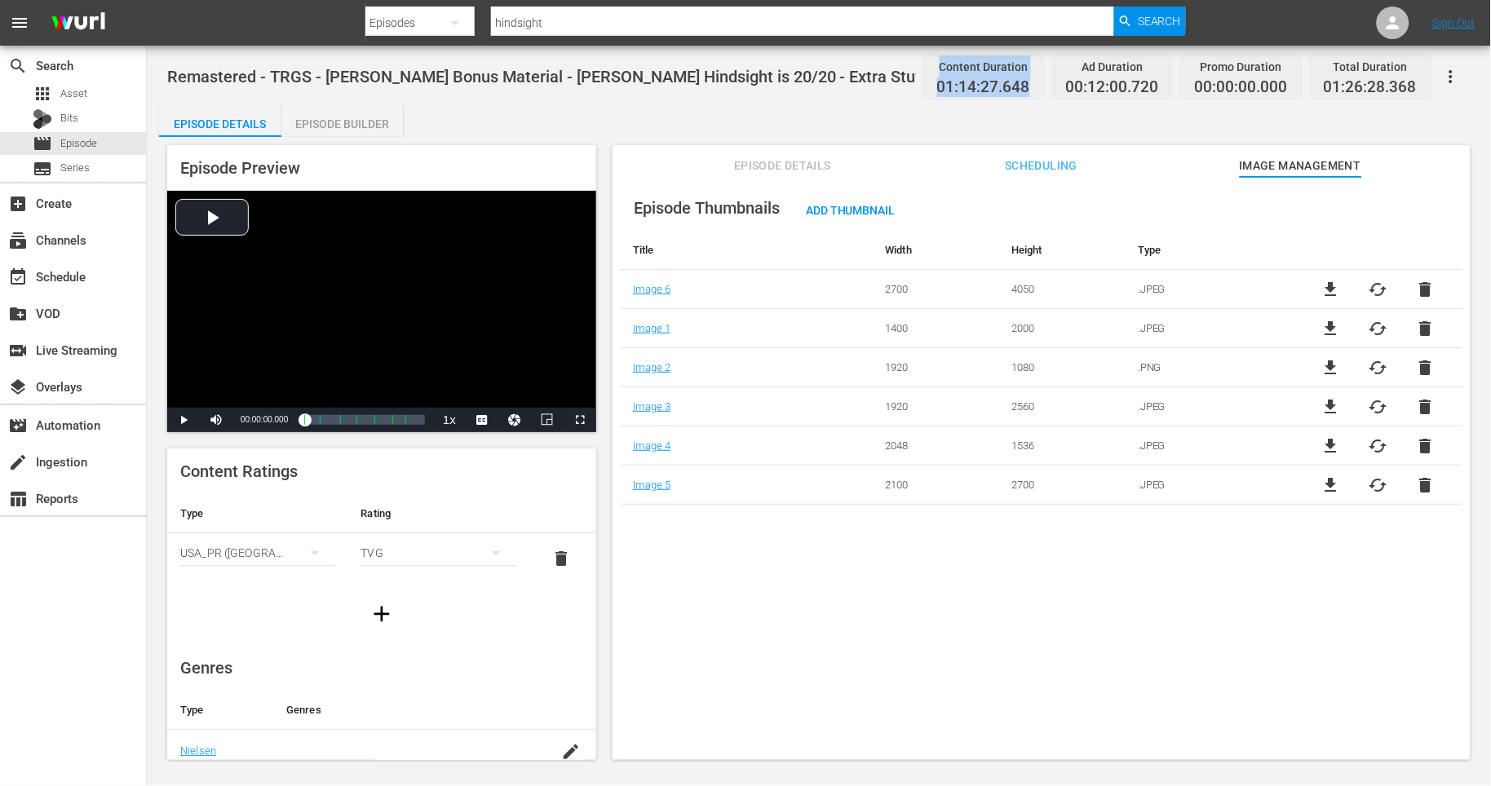
click at [918, 72] on div "Remastered - TRGS - [PERSON_NAME] Bonus Material - [PERSON_NAME] Hindsight is 2…" at bounding box center [819, 76] width 1304 height 37
drag, startPoint x: 1041, startPoint y: 86, endPoint x: 912, endPoint y: 69, distance: 129.9
click at [912, 69] on div "Remastered - TRGS - [PERSON_NAME] Bonus Material - [PERSON_NAME] Hindsight is 2…" at bounding box center [819, 76] width 1304 height 37
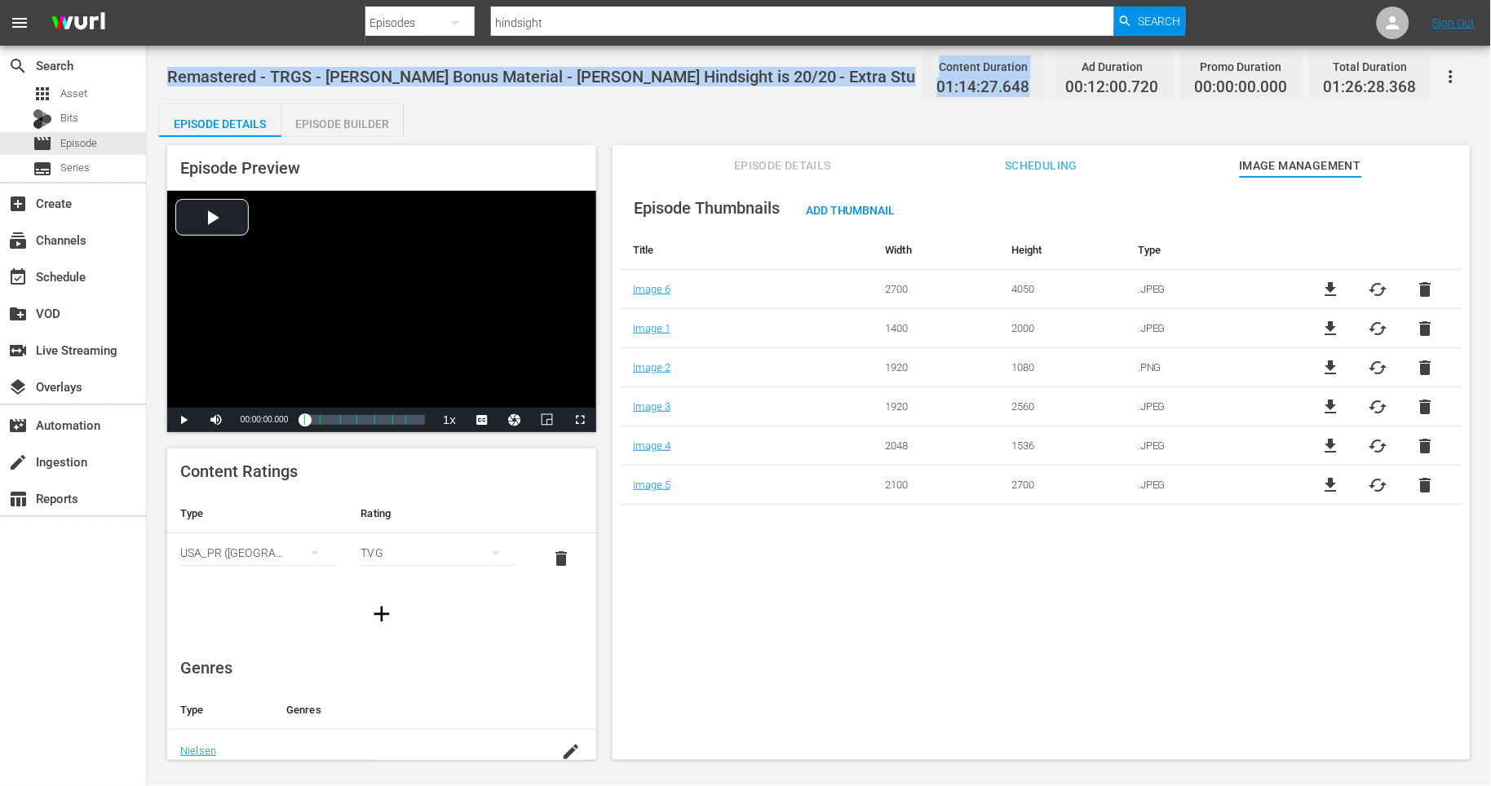
drag, startPoint x: 1047, startPoint y: 85, endPoint x: 879, endPoint y: 50, distance: 172.5
click at [879, 50] on div "Remastered - TRGS - [PERSON_NAME] Bonus Material - [PERSON_NAME] Hindsight is 2…" at bounding box center [819, 404] width 1344 height 717
click at [874, 67] on div "Remastered - TRGS - [PERSON_NAME] Bonus Material - [PERSON_NAME] Hindsight is 2…" at bounding box center [819, 76] width 1304 height 37
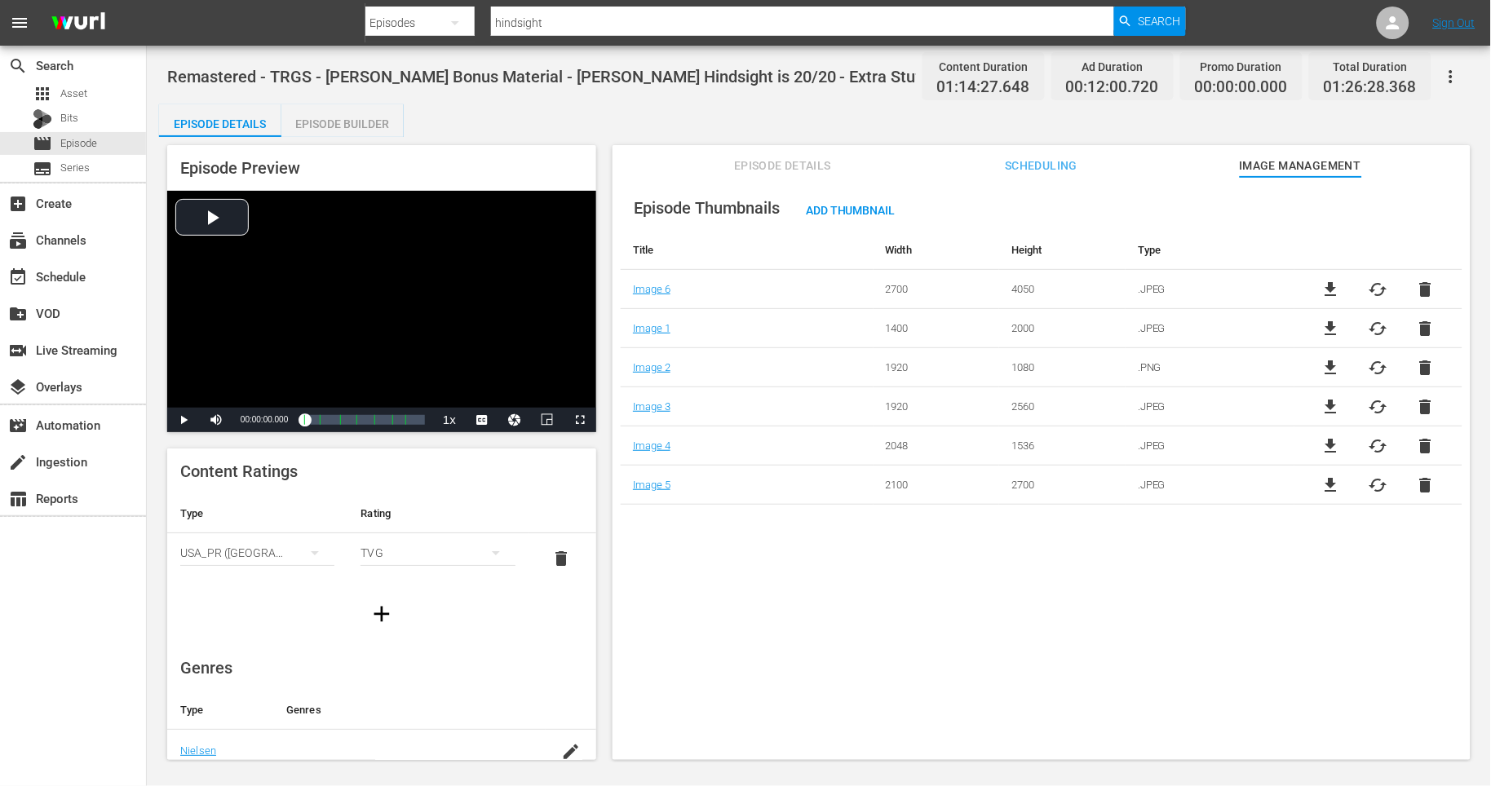
drag, startPoint x: 558, startPoint y: 82, endPoint x: 259, endPoint y: 93, distance: 298.8
click at [558, 83] on span "Remastered - TRGS - [PERSON_NAME] Bonus Material - [PERSON_NAME] Hindsight is 2…" at bounding box center [547, 77] width 760 height 20
click at [117, 95] on div "apps Asset" at bounding box center [73, 93] width 146 height 23
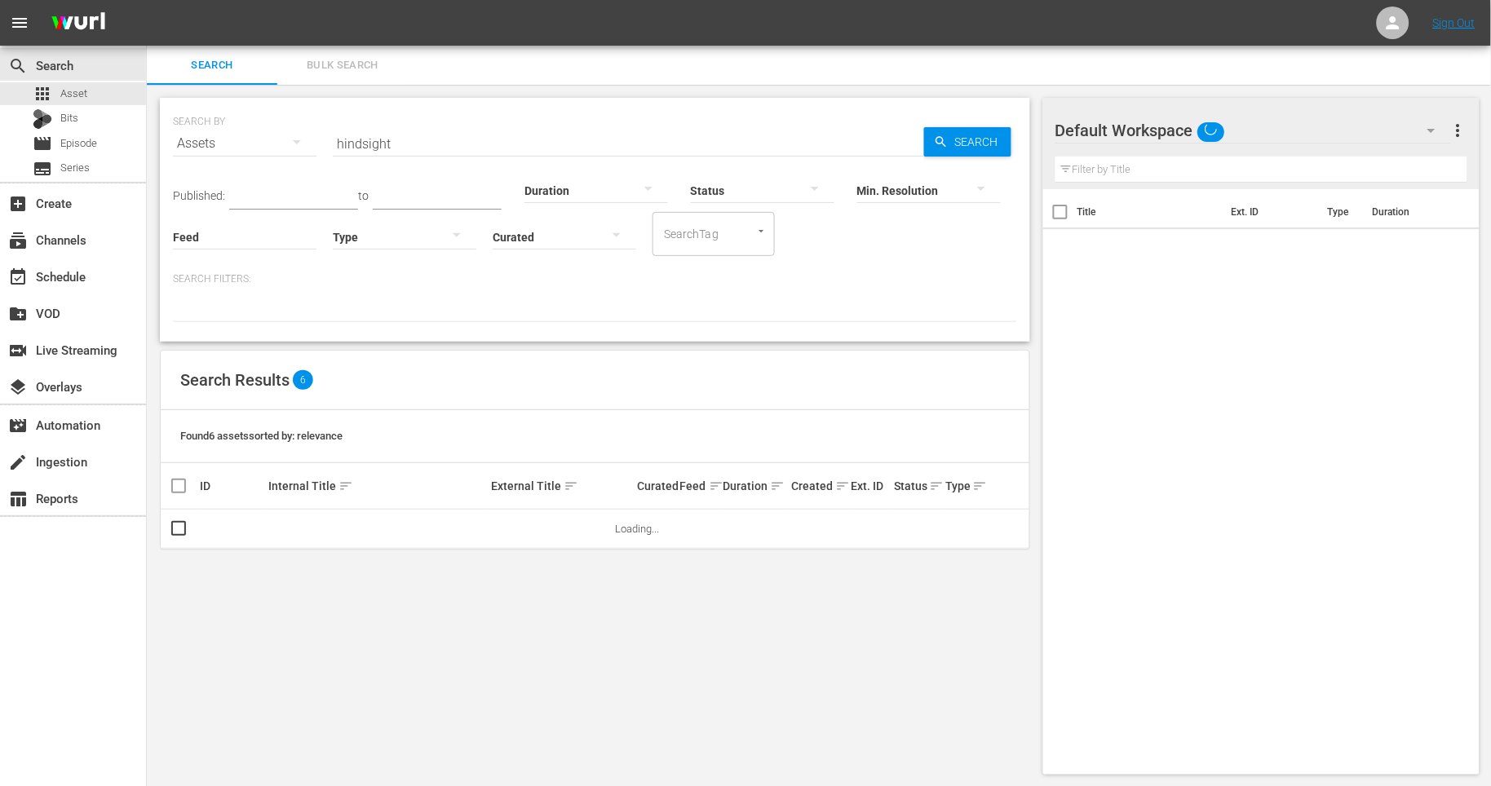
click at [605, 154] on div "Duration" at bounding box center [597, 180] width 144 height 59
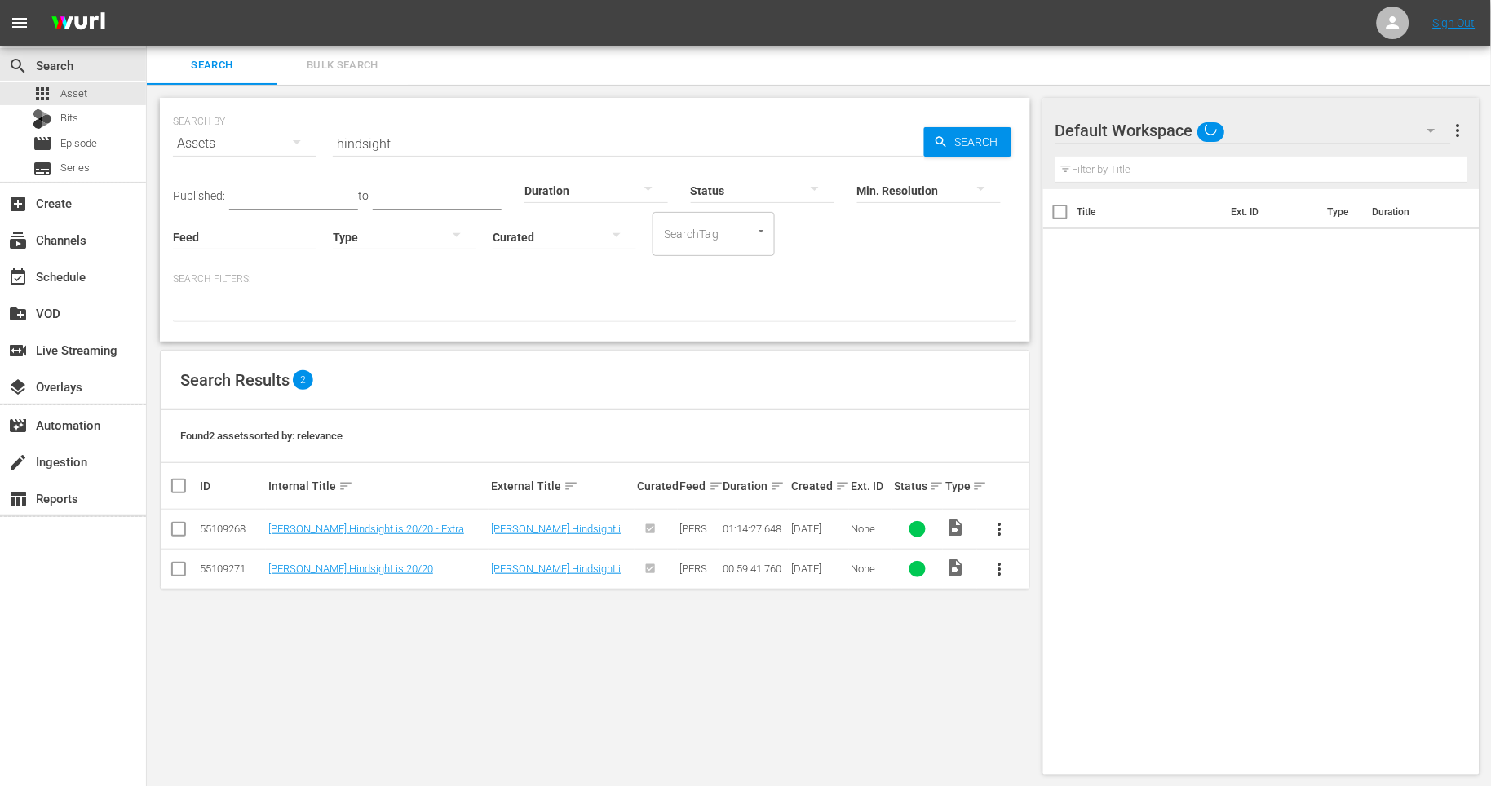
click at [605, 154] on div "Duration" at bounding box center [597, 180] width 144 height 59
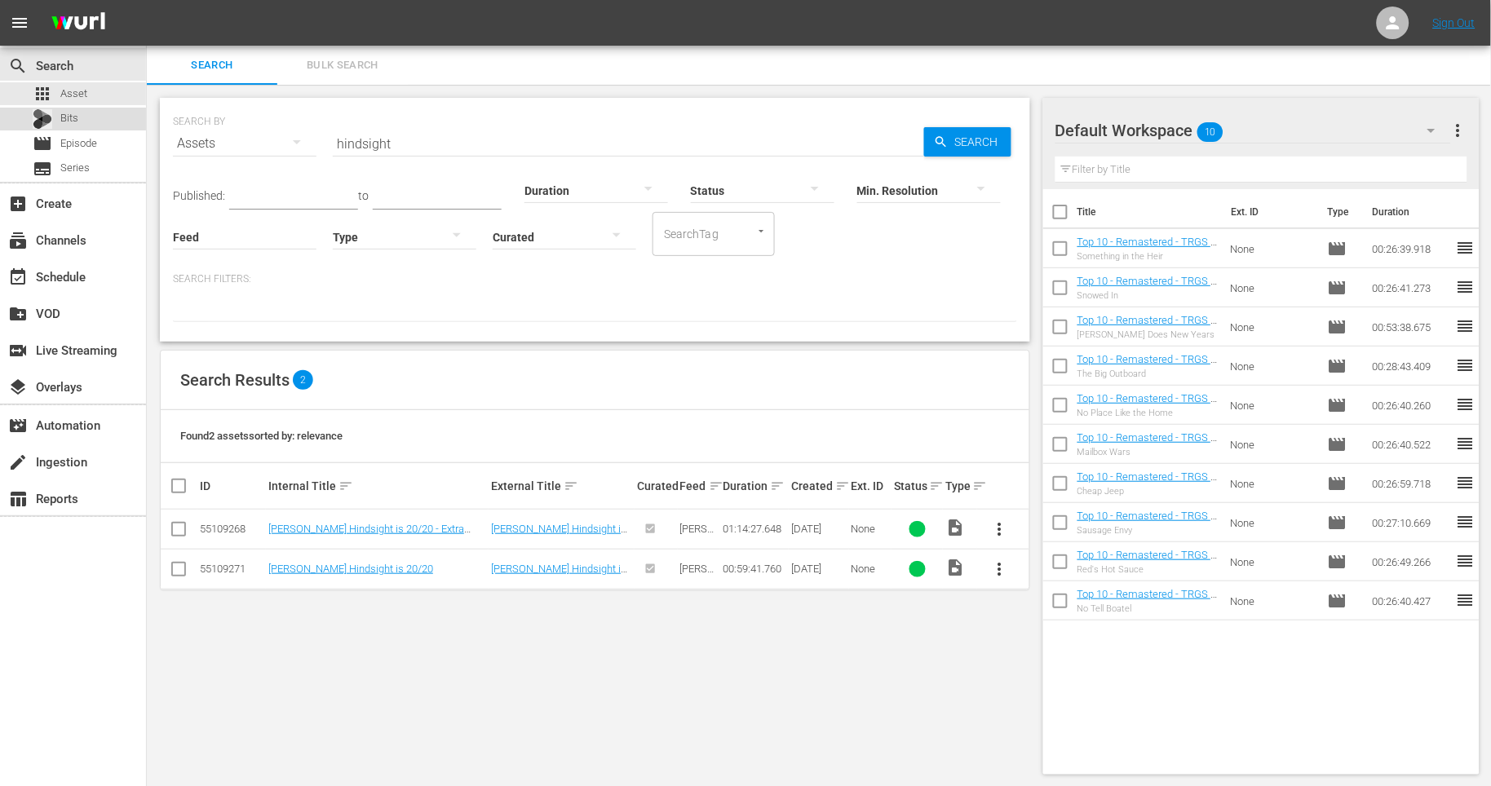
click at [93, 130] on div "Bits" at bounding box center [73, 119] width 146 height 23
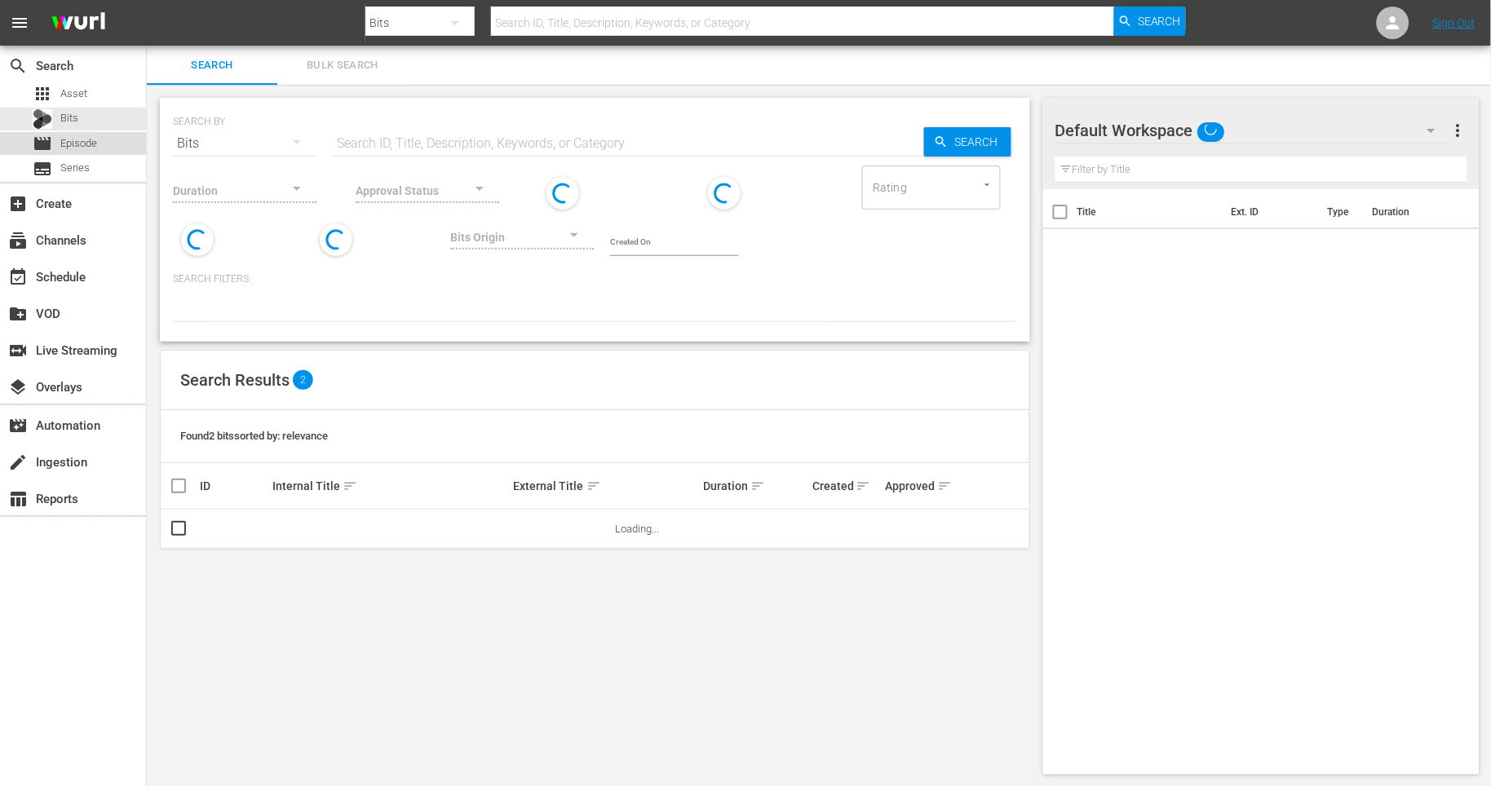
click at [92, 142] on span "Episode" at bounding box center [78, 143] width 37 height 16
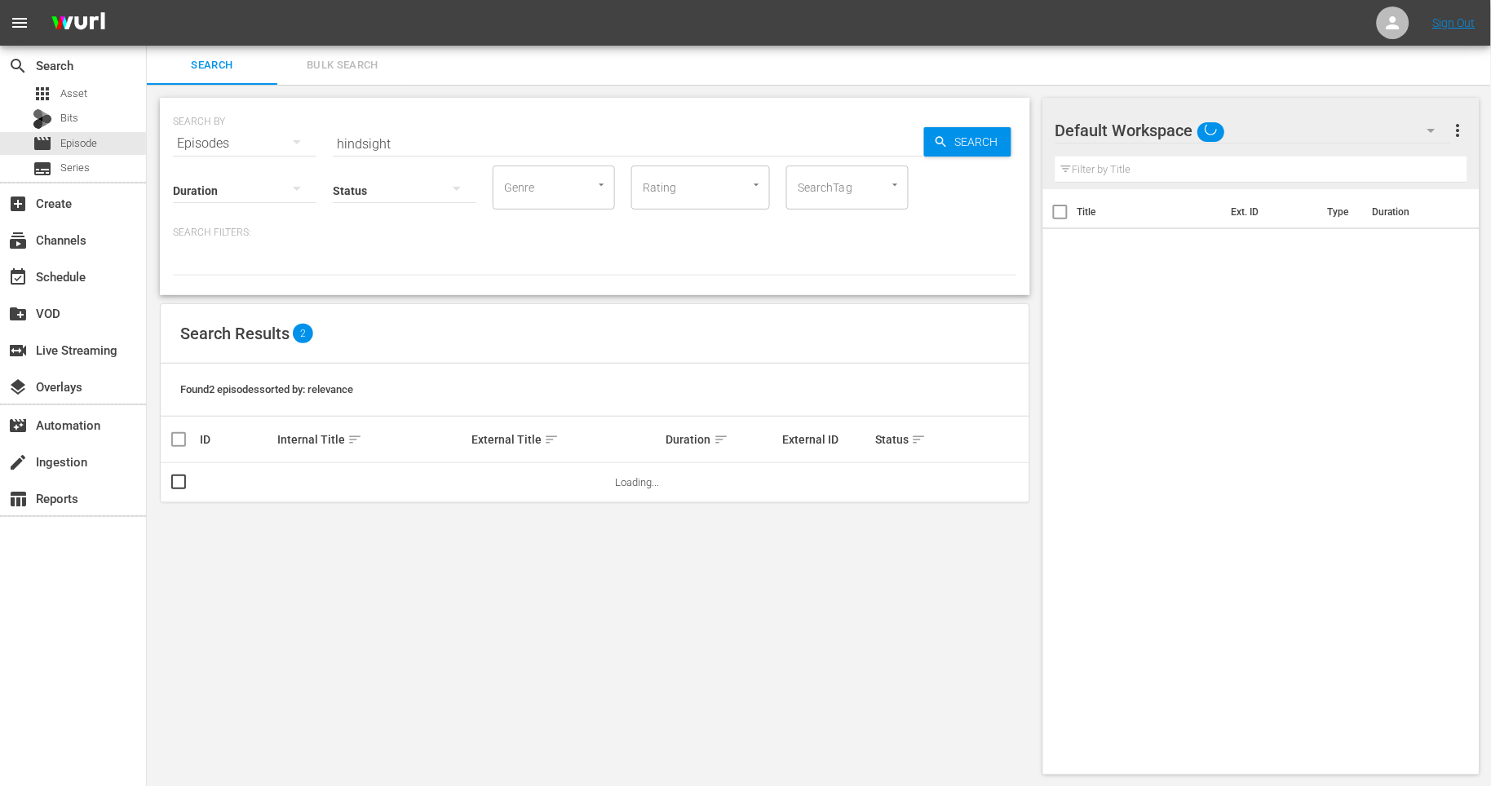
click at [340, 139] on input "hindsight" at bounding box center [628, 143] width 591 height 39
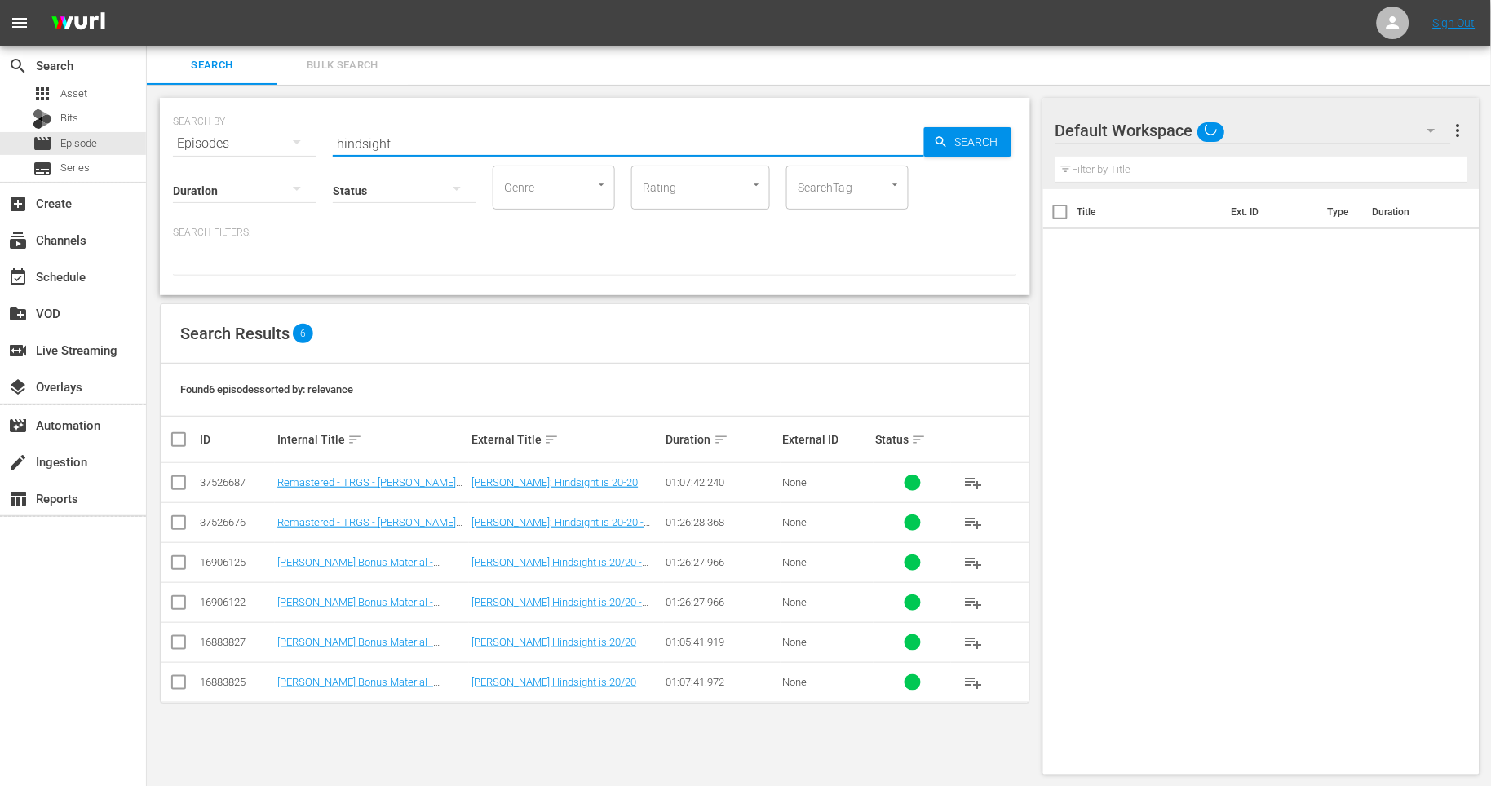
click at [340, 139] on input "hindsight" at bounding box center [628, 143] width 591 height 39
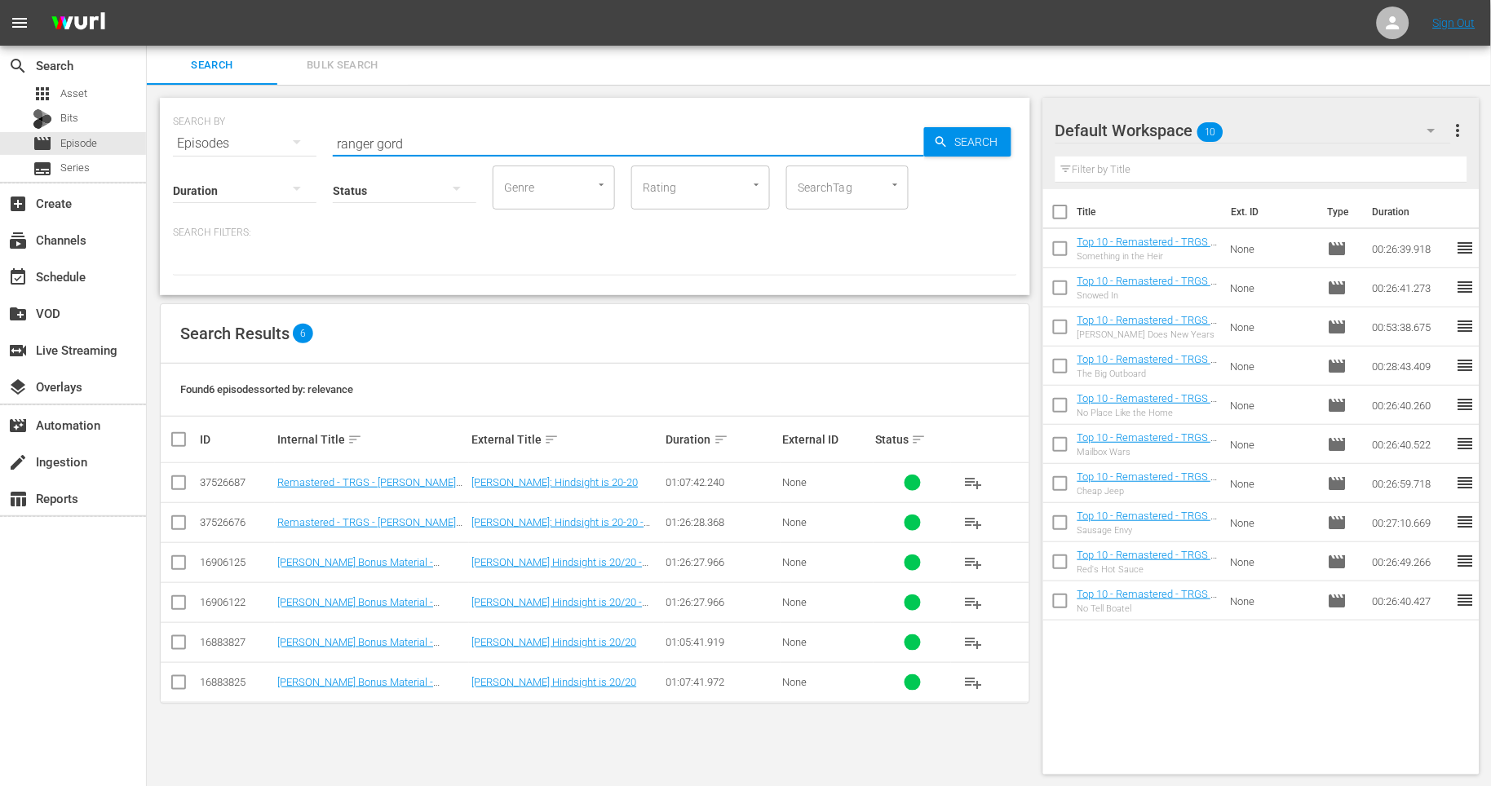
type input "ranger gord"
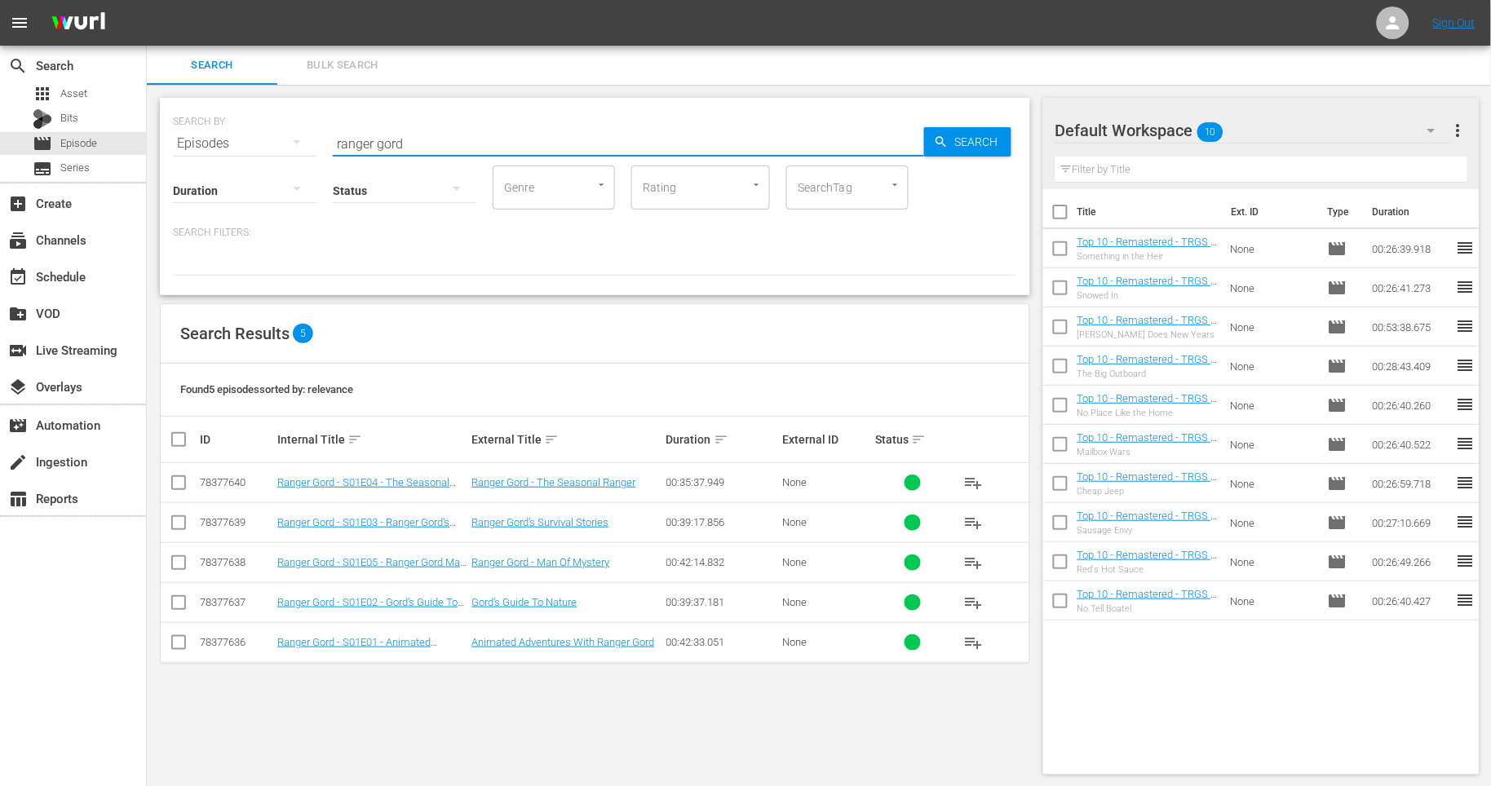
scroll to position [1, 0]
click at [92, 284] on div "event_available Schedule" at bounding box center [73, 275] width 146 height 33
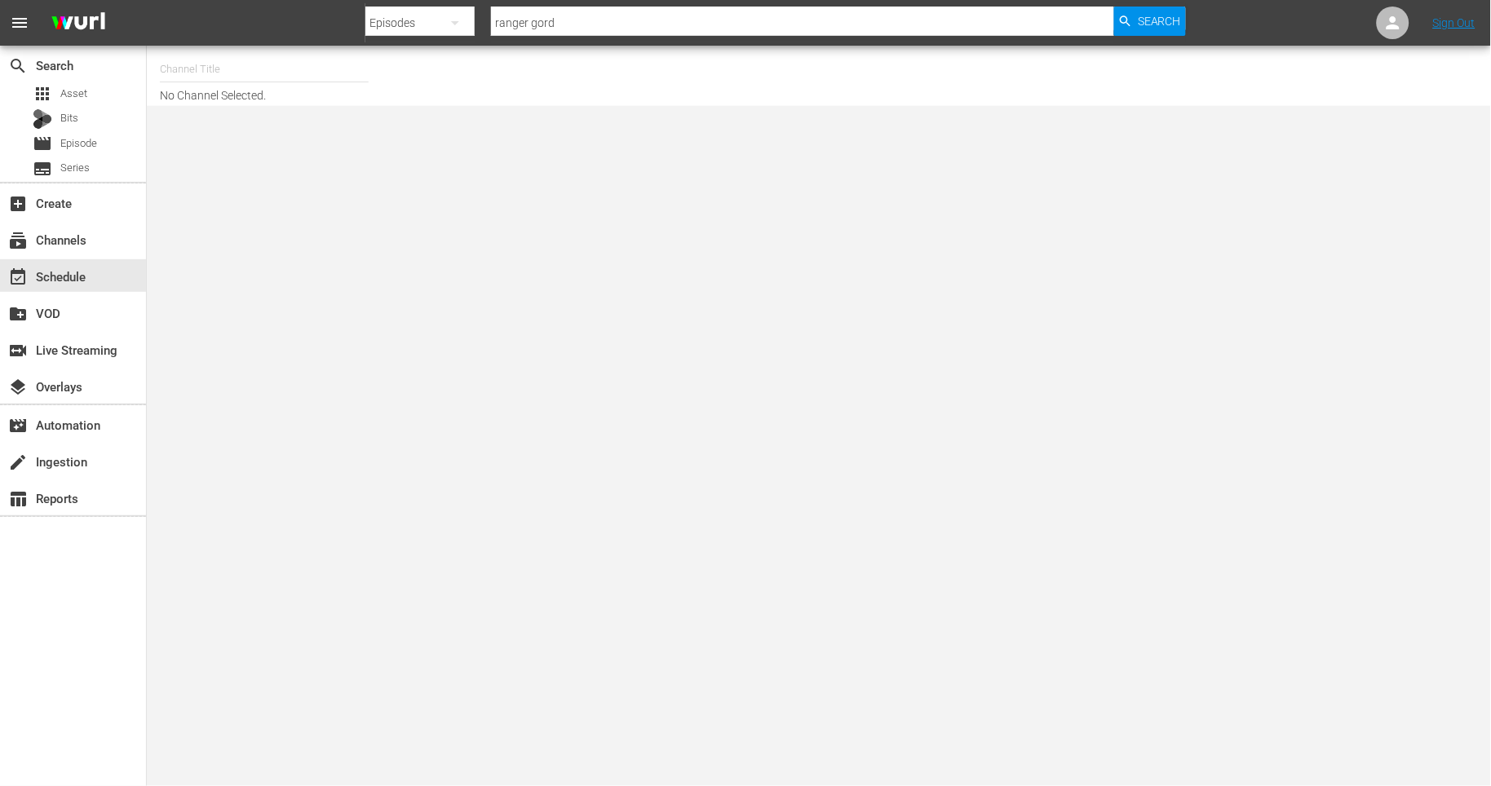
click at [410, 73] on div "Channel Title No Channel Selected." at bounding box center [519, 76] width 719 height 52
click at [82, 163] on span "Series" at bounding box center [74, 168] width 29 height 16
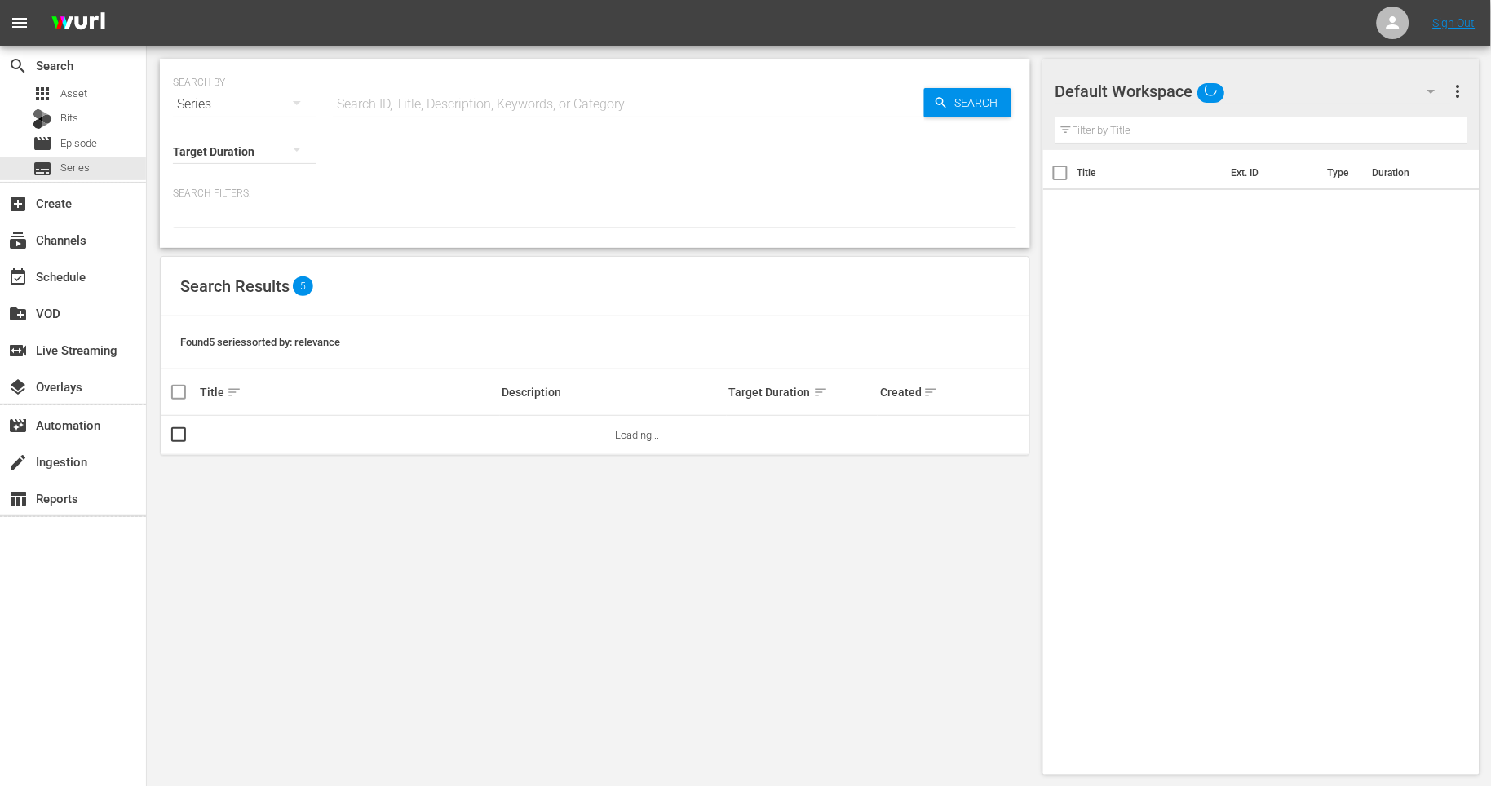
click at [397, 108] on input "text" at bounding box center [628, 104] width 591 height 39
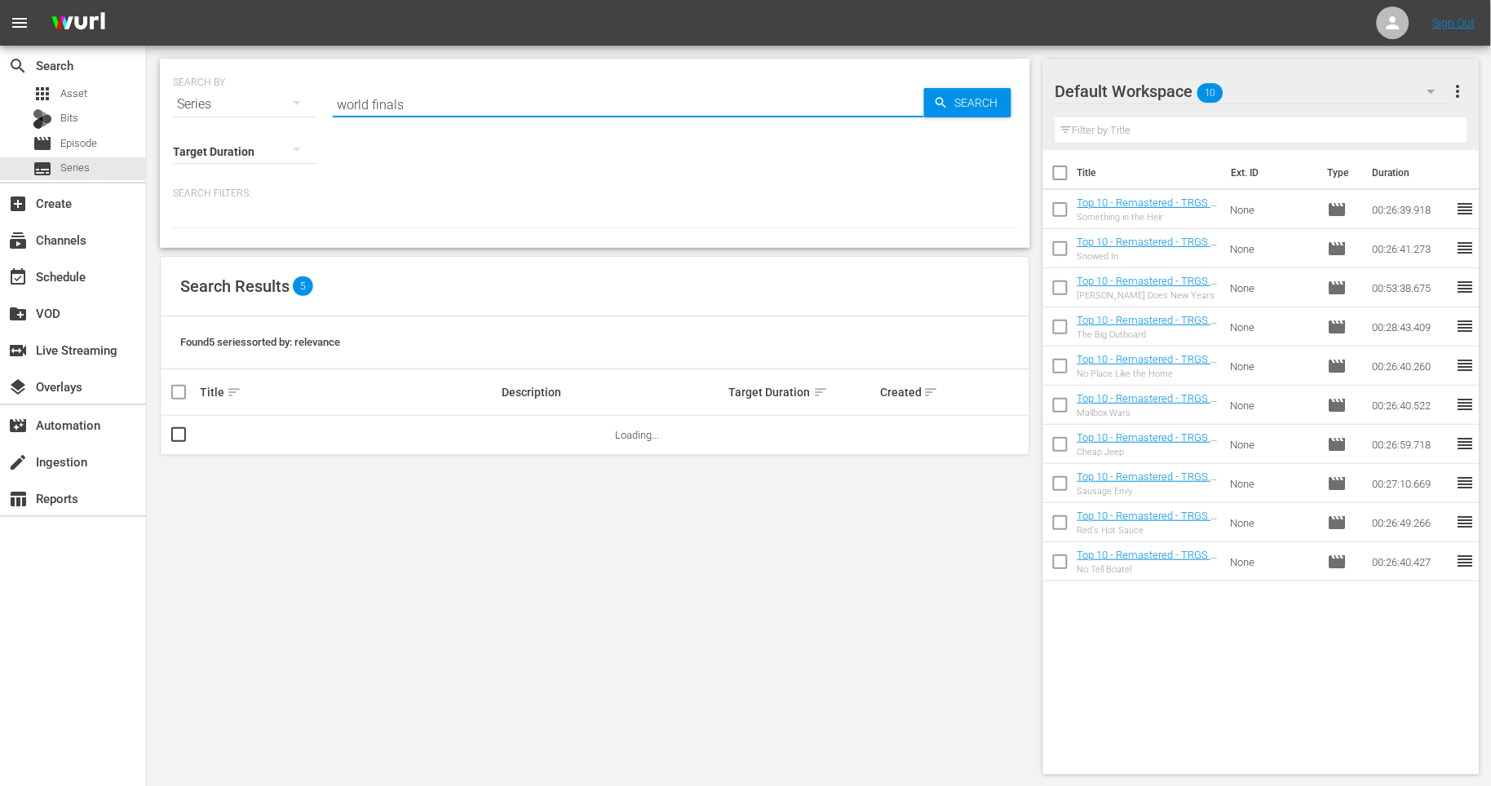
type input "world finals"
click at [243, 437] on link "World Finals" at bounding box center [228, 435] width 57 height 12
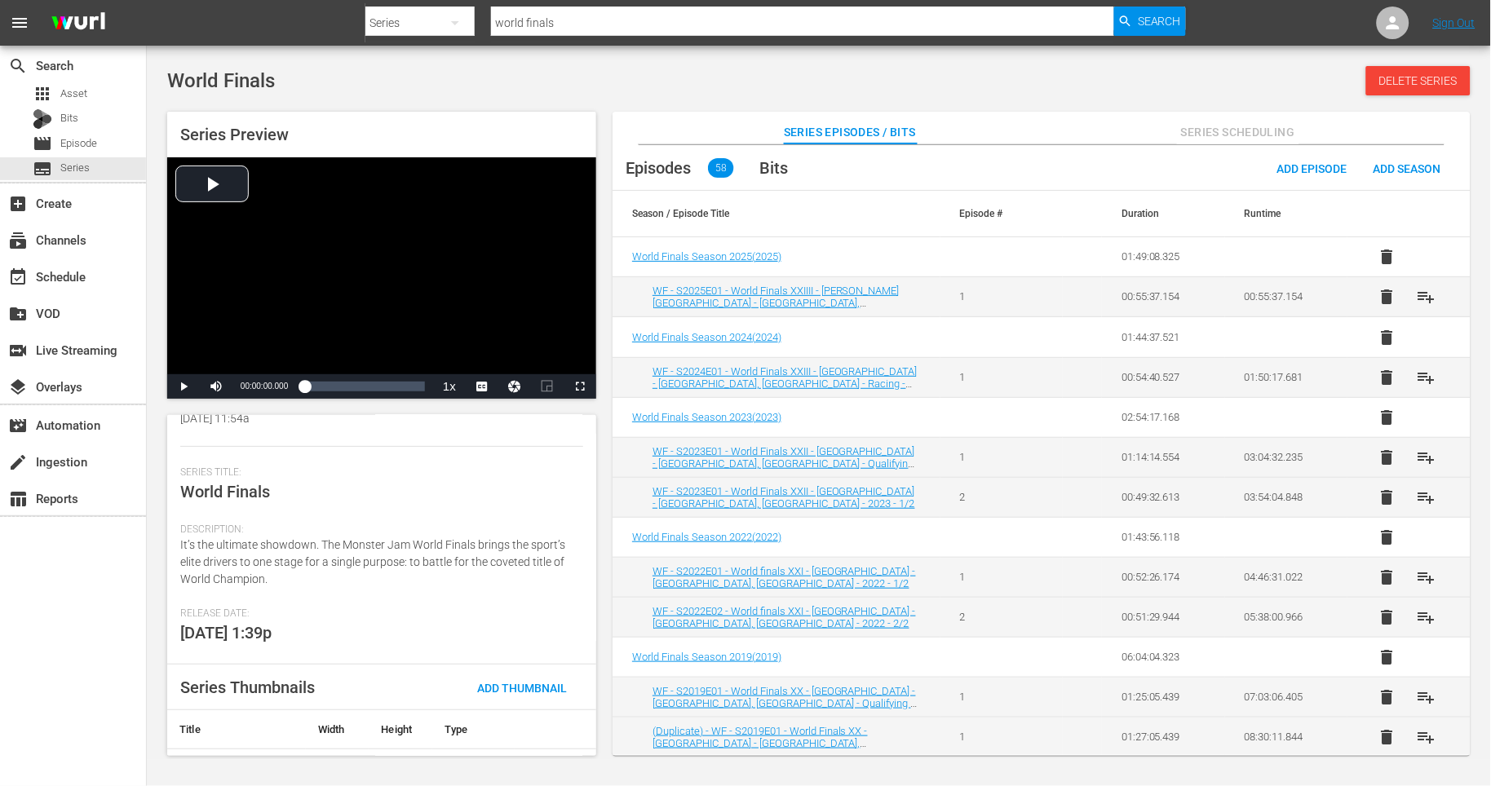
scroll to position [259, 0]
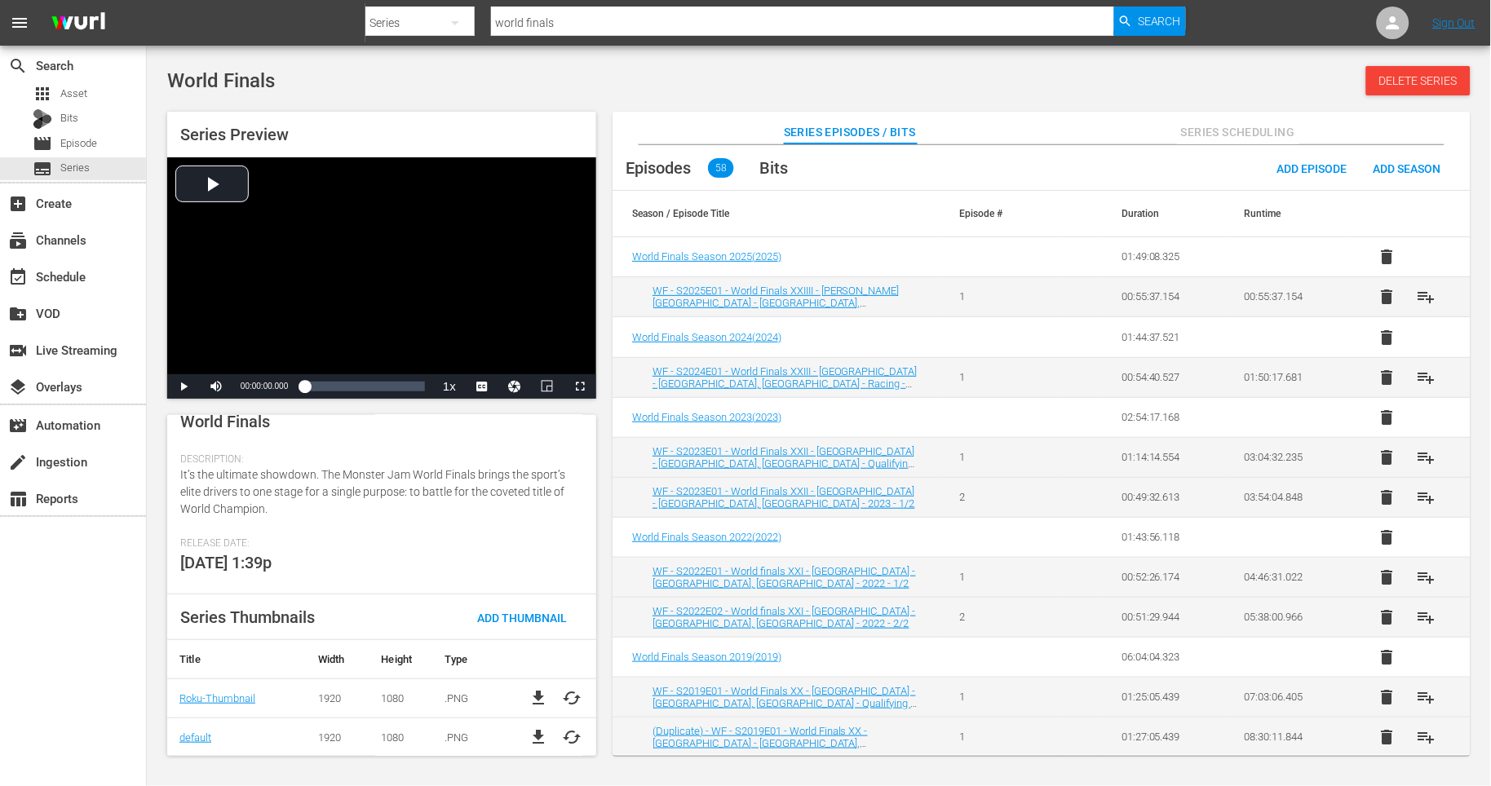
click at [432, 560] on div "Release Date: [DATE] 1:39p" at bounding box center [381, 566] width 403 height 57
click at [1208, 78] on div "World Finals Delete Series" at bounding box center [819, 80] width 1304 height 29
click at [392, 557] on div "Release Date: [DATE] 1:39p" at bounding box center [381, 566] width 403 height 57
click at [526, 618] on span "Add Thumbnail" at bounding box center [522, 618] width 116 height 13
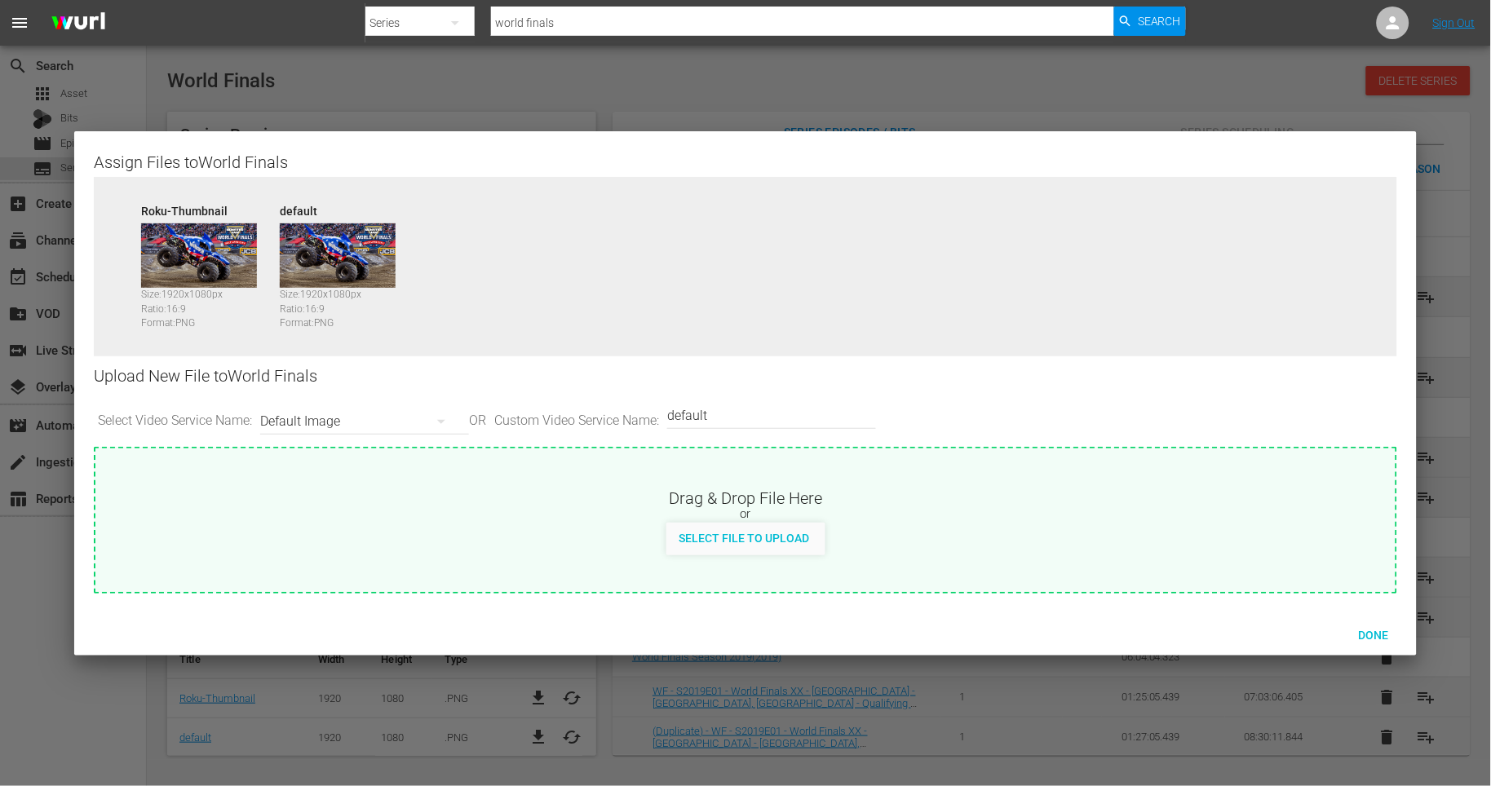
scroll to position [259, 0]
click at [461, 416] on button "button" at bounding box center [441, 421] width 39 height 39
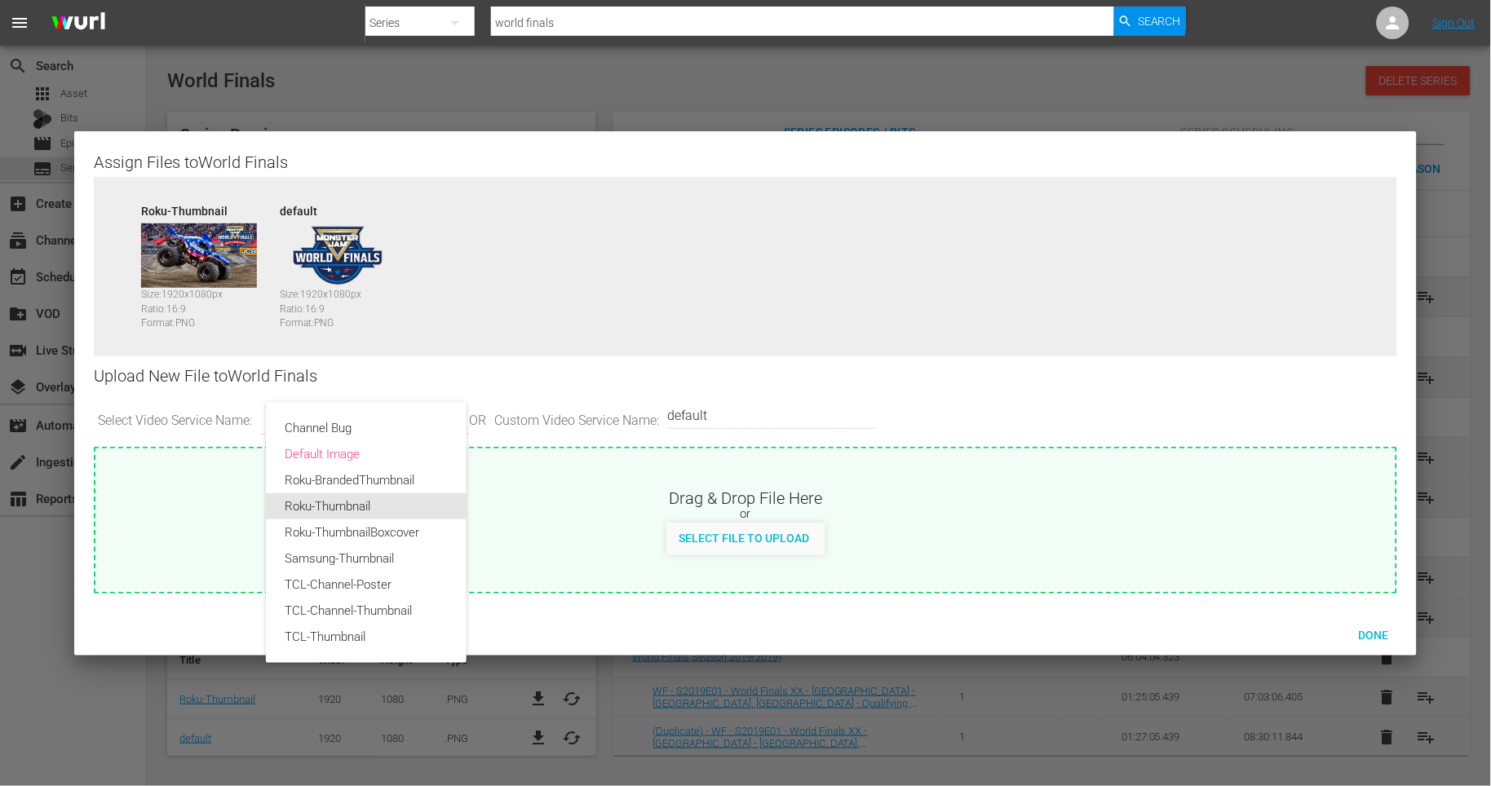
click at [370, 514] on div "Roku-Thumbnail" at bounding box center [367, 507] width 162 height 26
type input "Roku-Thumbnail"
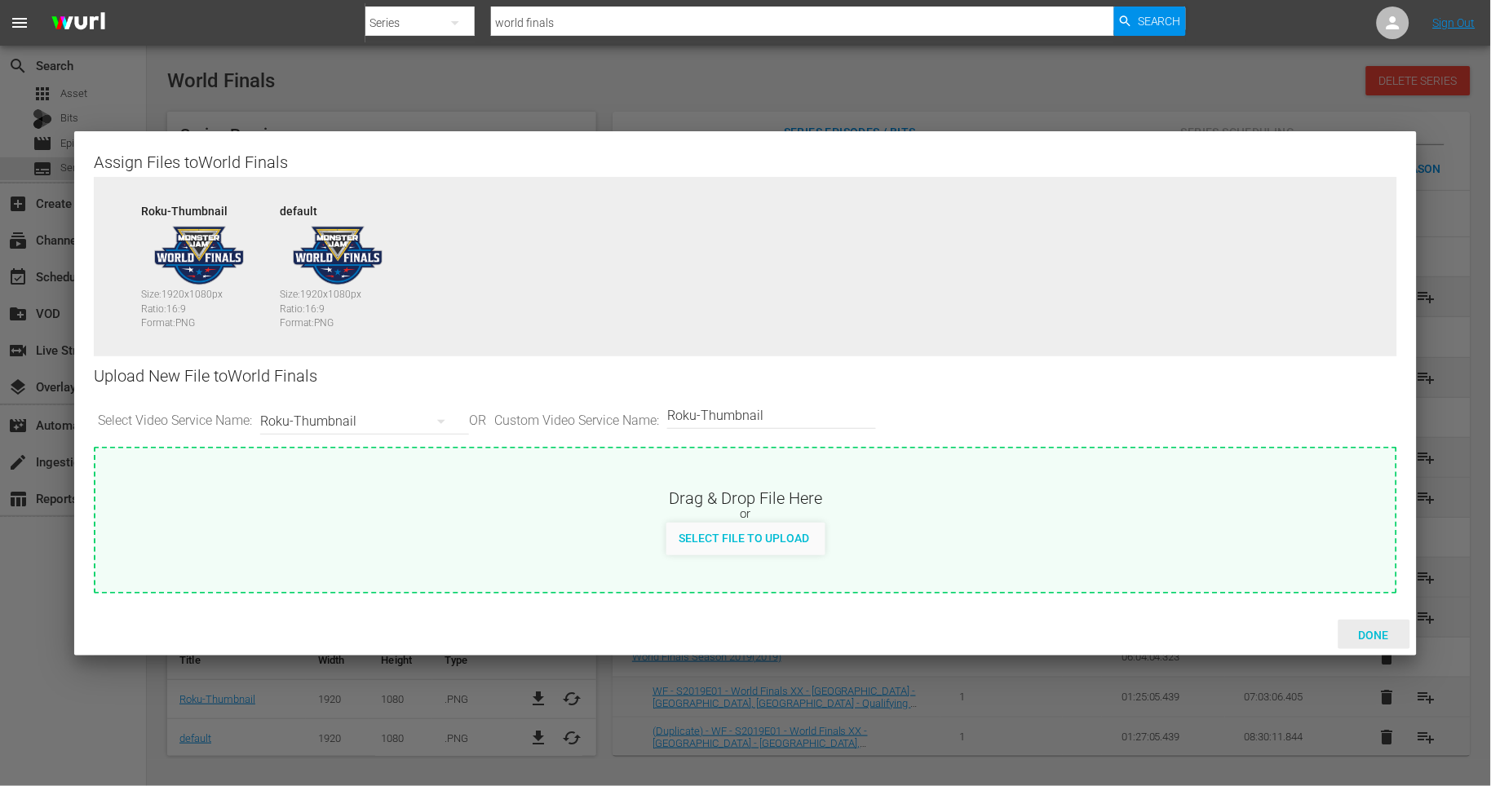
click at [1367, 633] on span "Done" at bounding box center [1374, 635] width 56 height 13
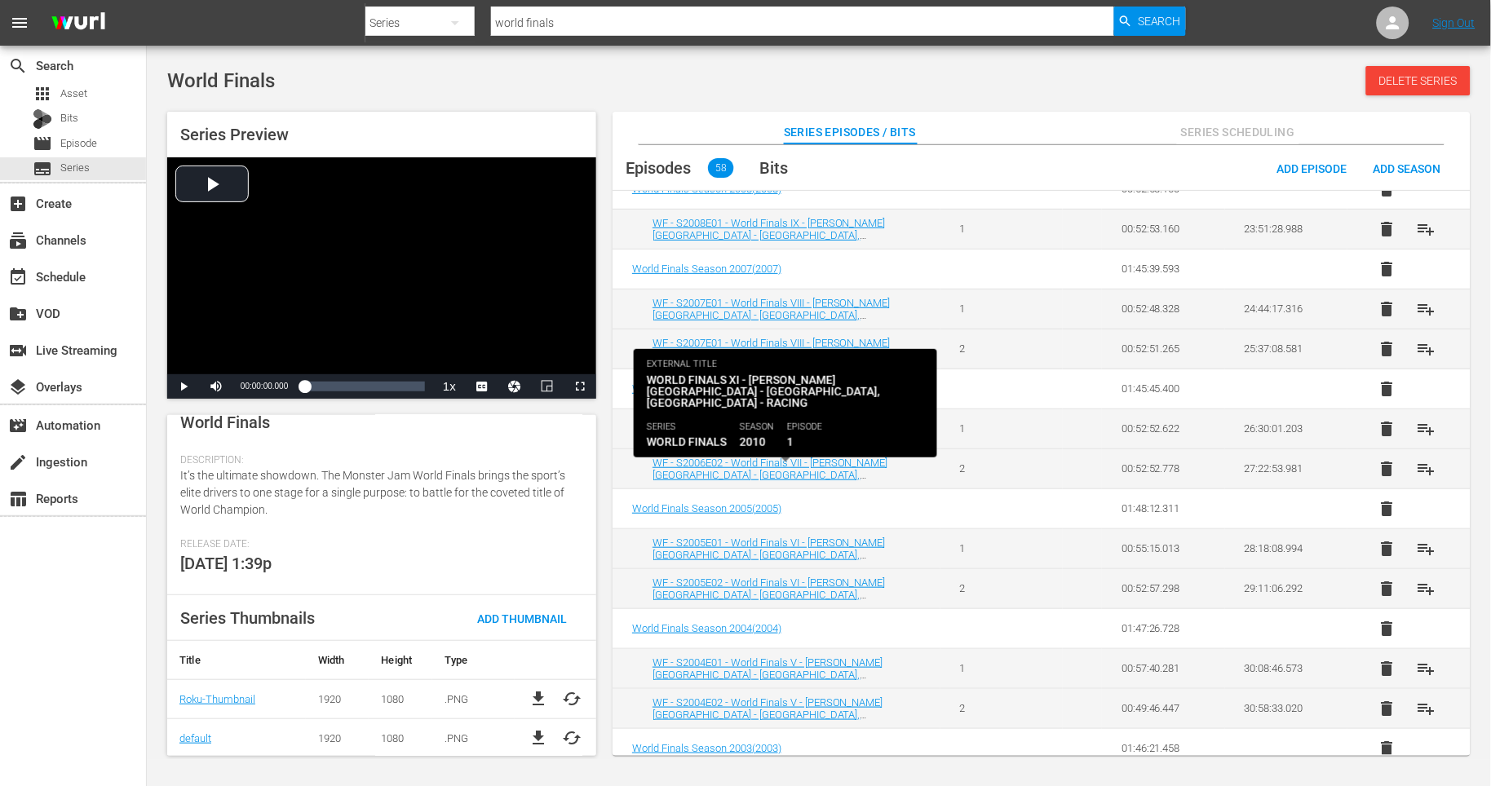
scroll to position [0, 0]
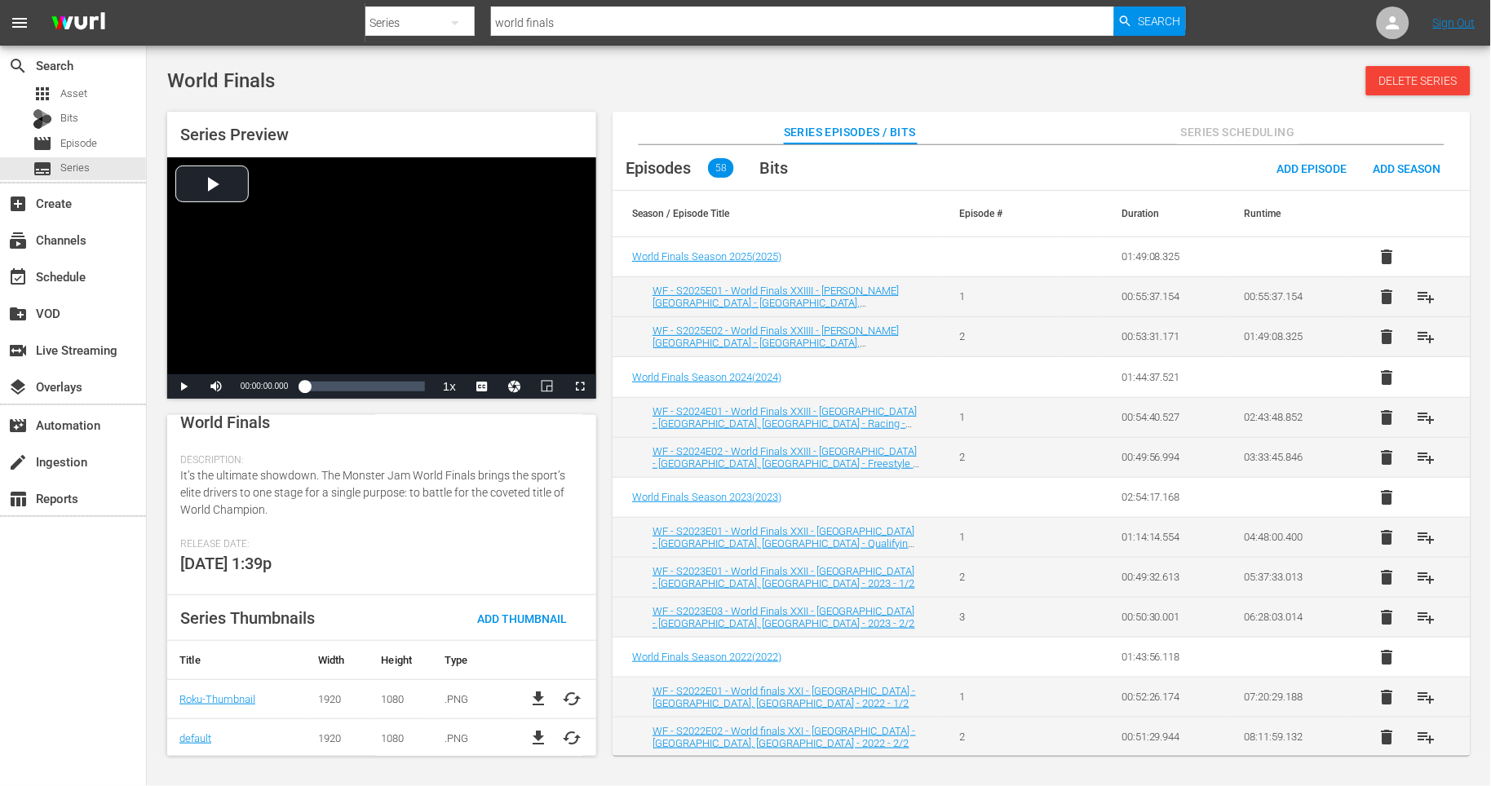
click at [617, 85] on div "World Finals Delete Series" at bounding box center [819, 80] width 1304 height 29
click at [79, 274] on div "event_available Schedule" at bounding box center [45, 274] width 91 height 15
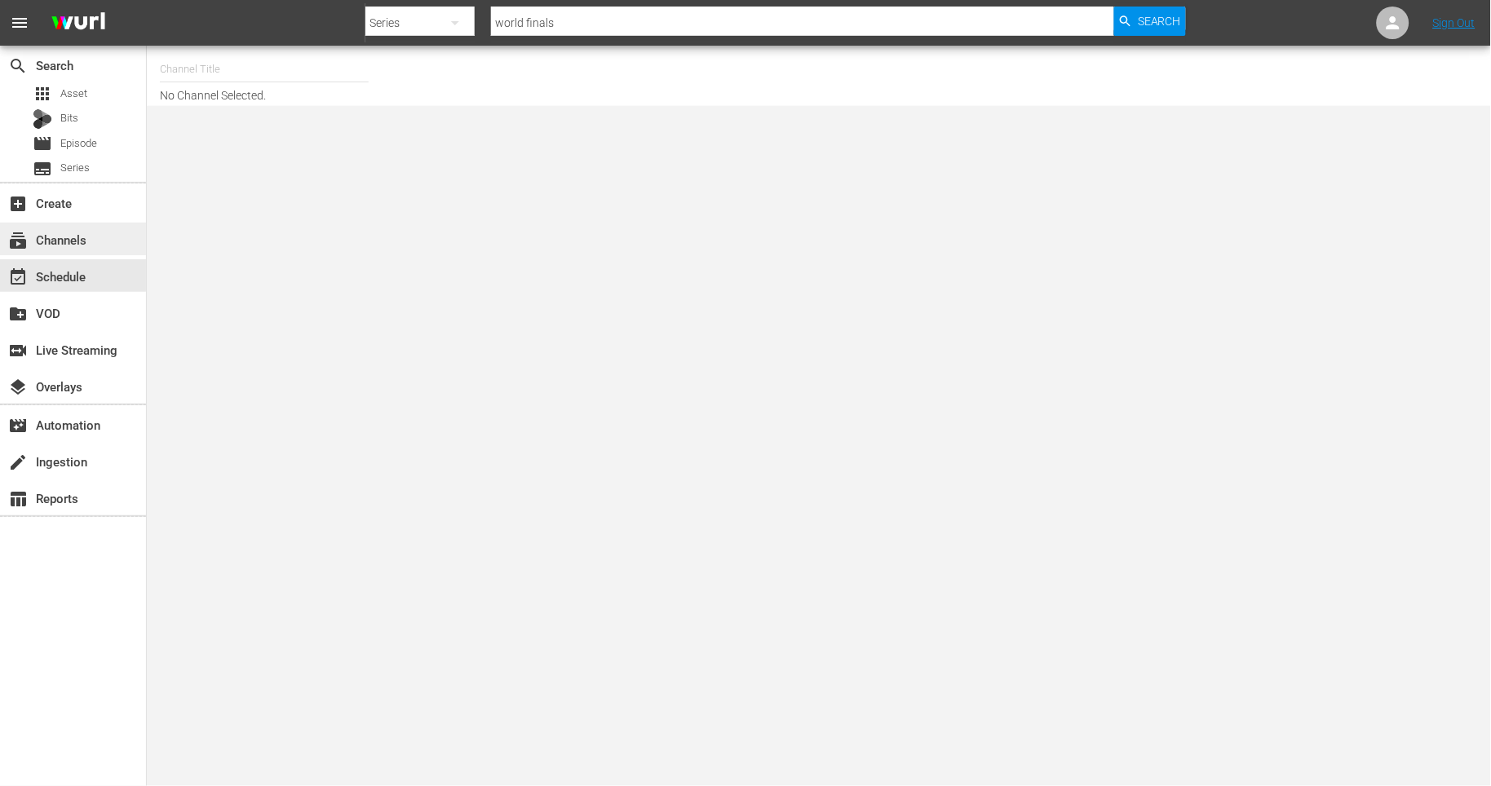
click at [108, 228] on div "subscriptions Channels" at bounding box center [73, 239] width 146 height 33
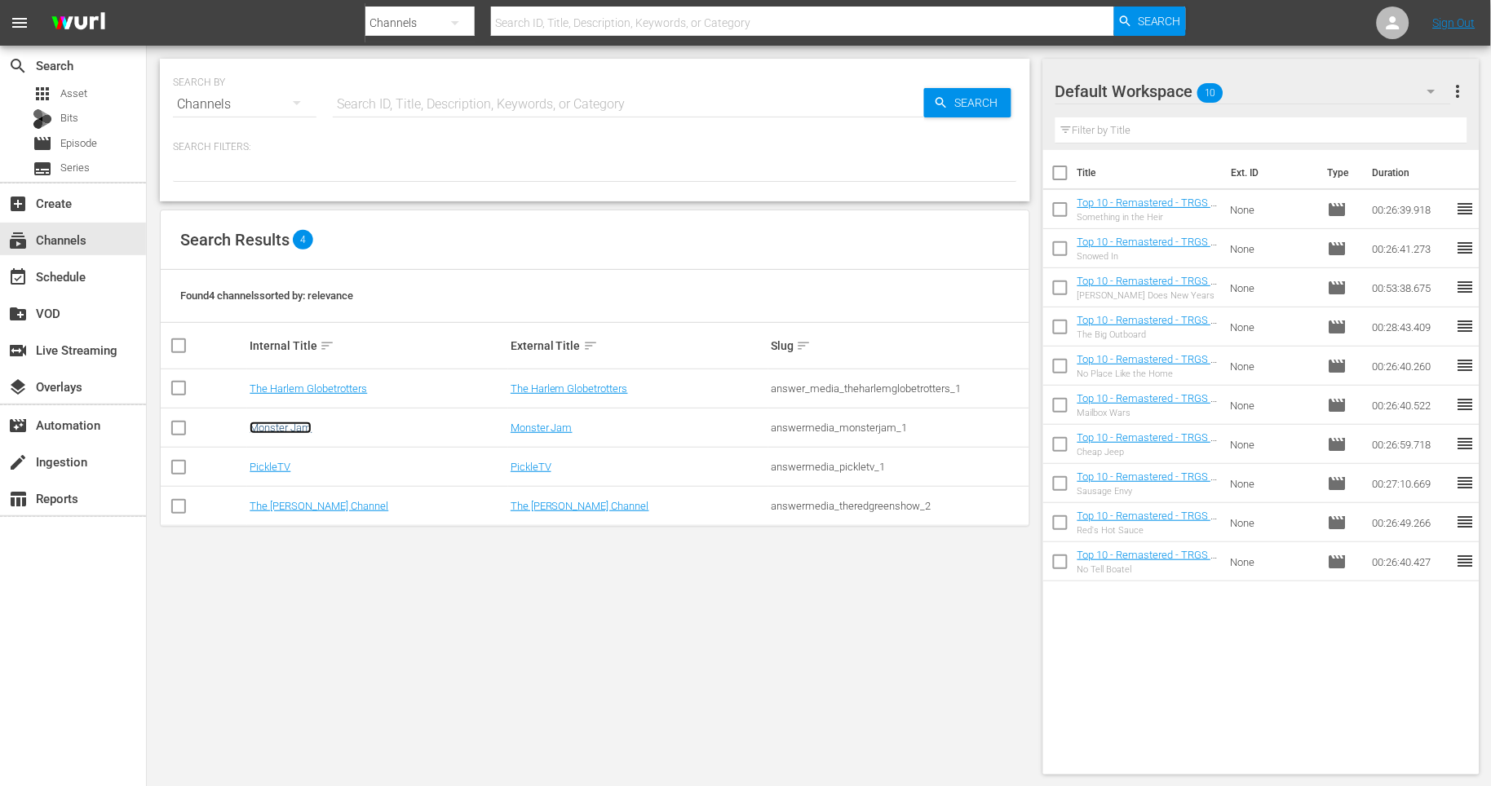
click at [280, 429] on link "Monster Jam" at bounding box center [281, 428] width 62 height 12
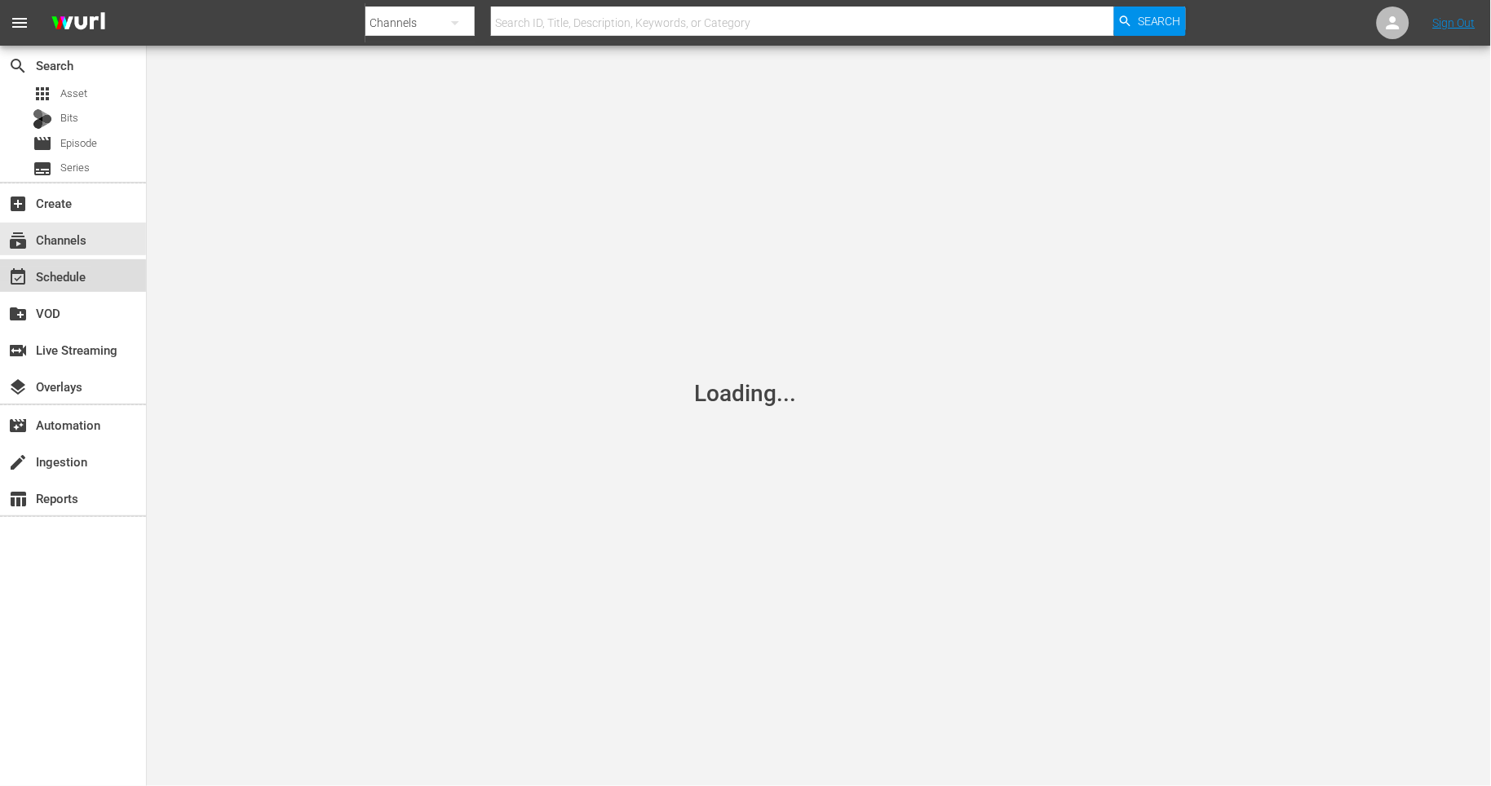
click at [60, 277] on div "event_available Schedule" at bounding box center [45, 274] width 91 height 15
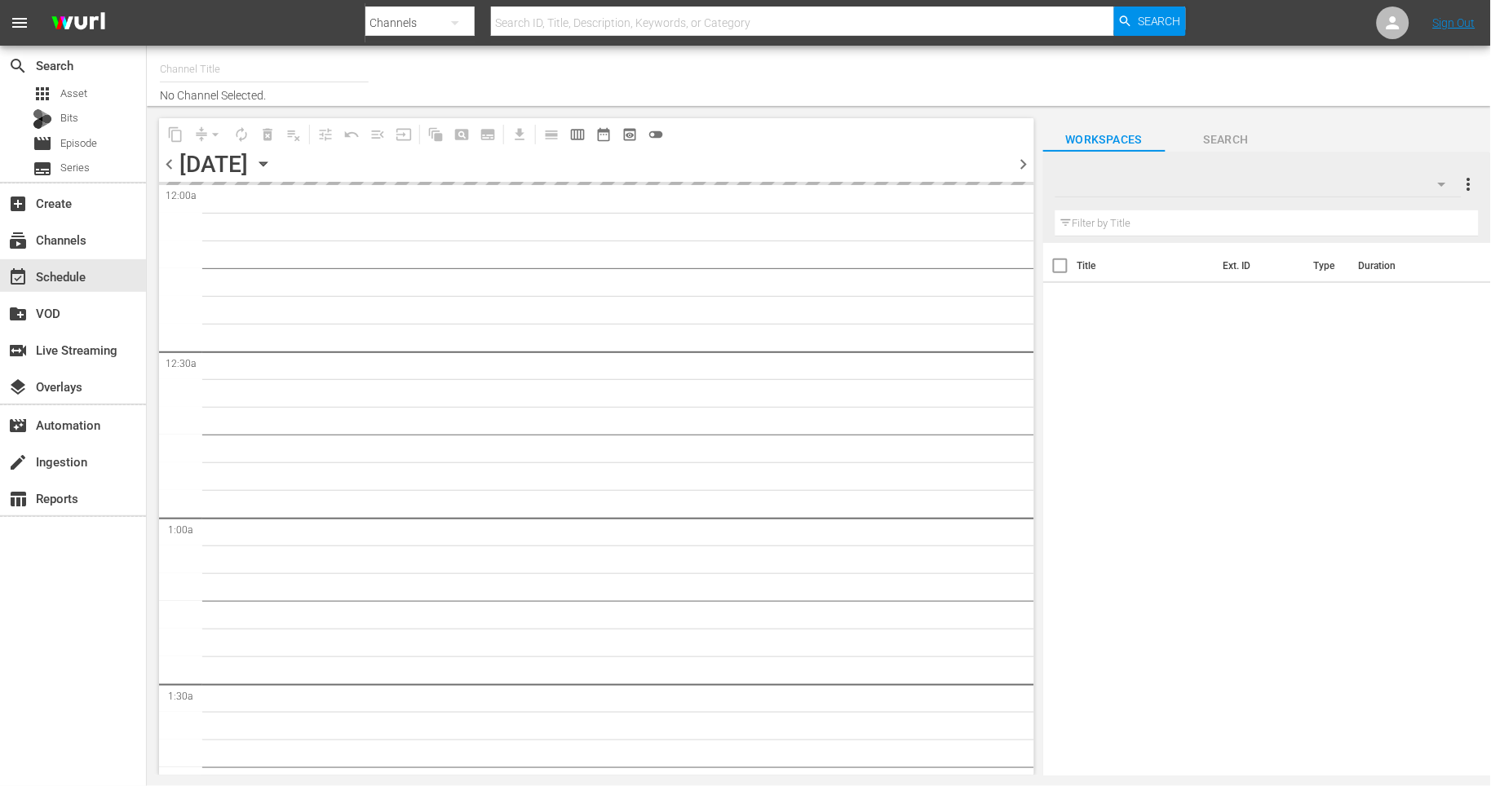
type input "Monster Jam (1693)"
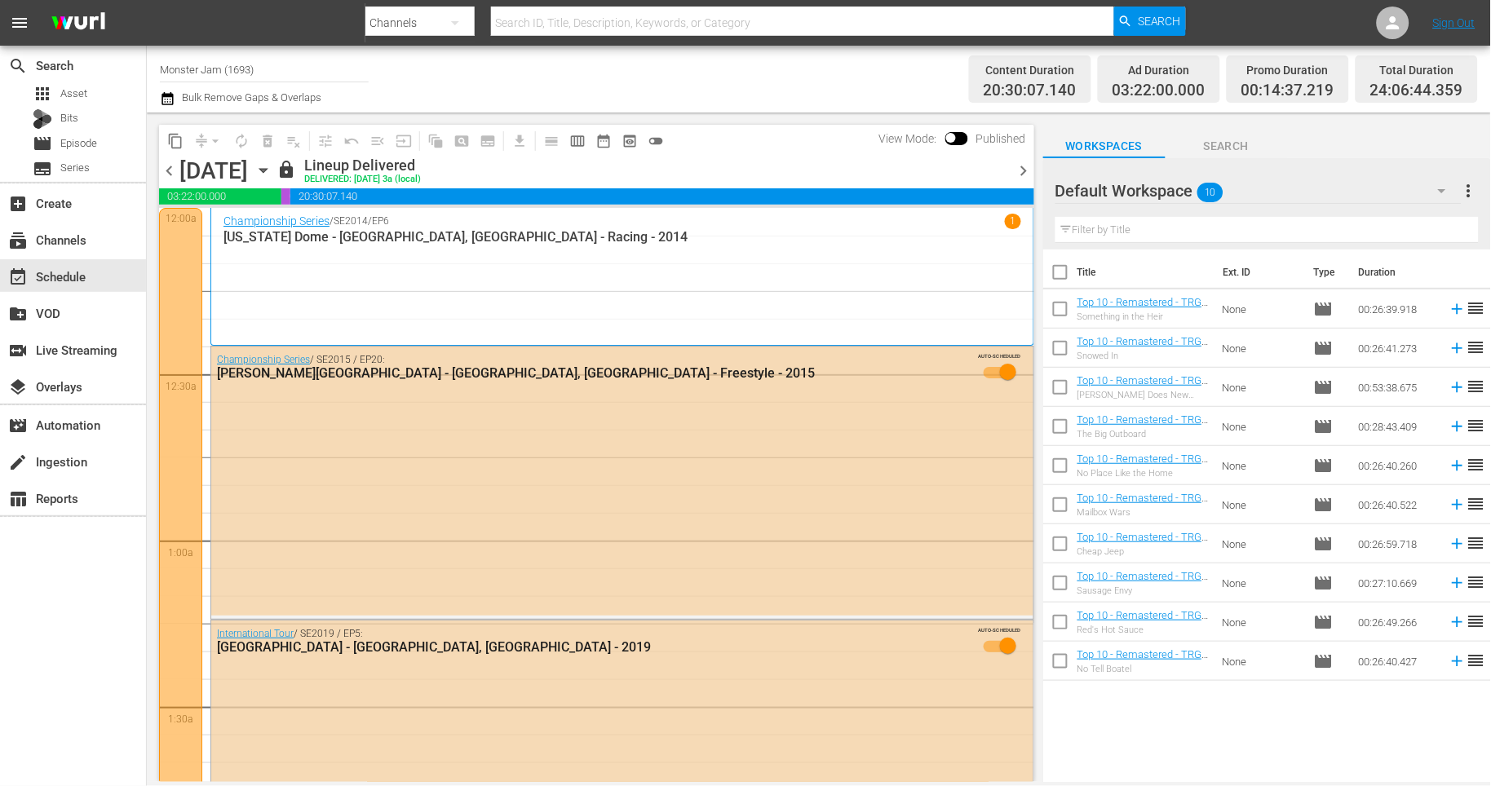
click at [723, 113] on div "content_copy compress arrow_drop_down autorenew_outlined delete_forever_outline…" at bounding box center [593, 448] width 892 height 670
click at [503, 106] on div "Channel Title Monster Jam (1693) Bulk Remove Gaps & Overlaps" at bounding box center [519, 79] width 719 height 59
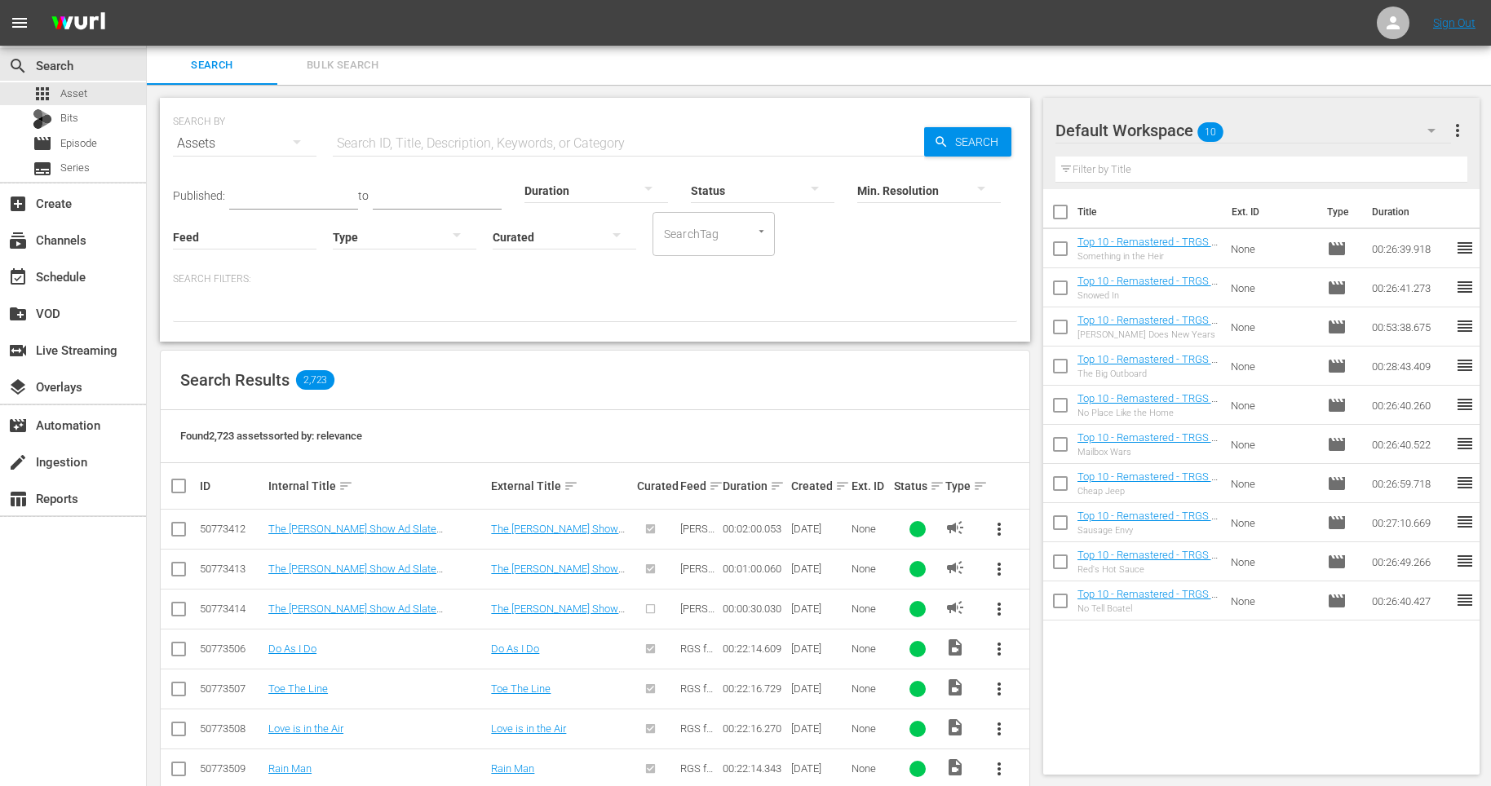
scroll to position [4, 0]
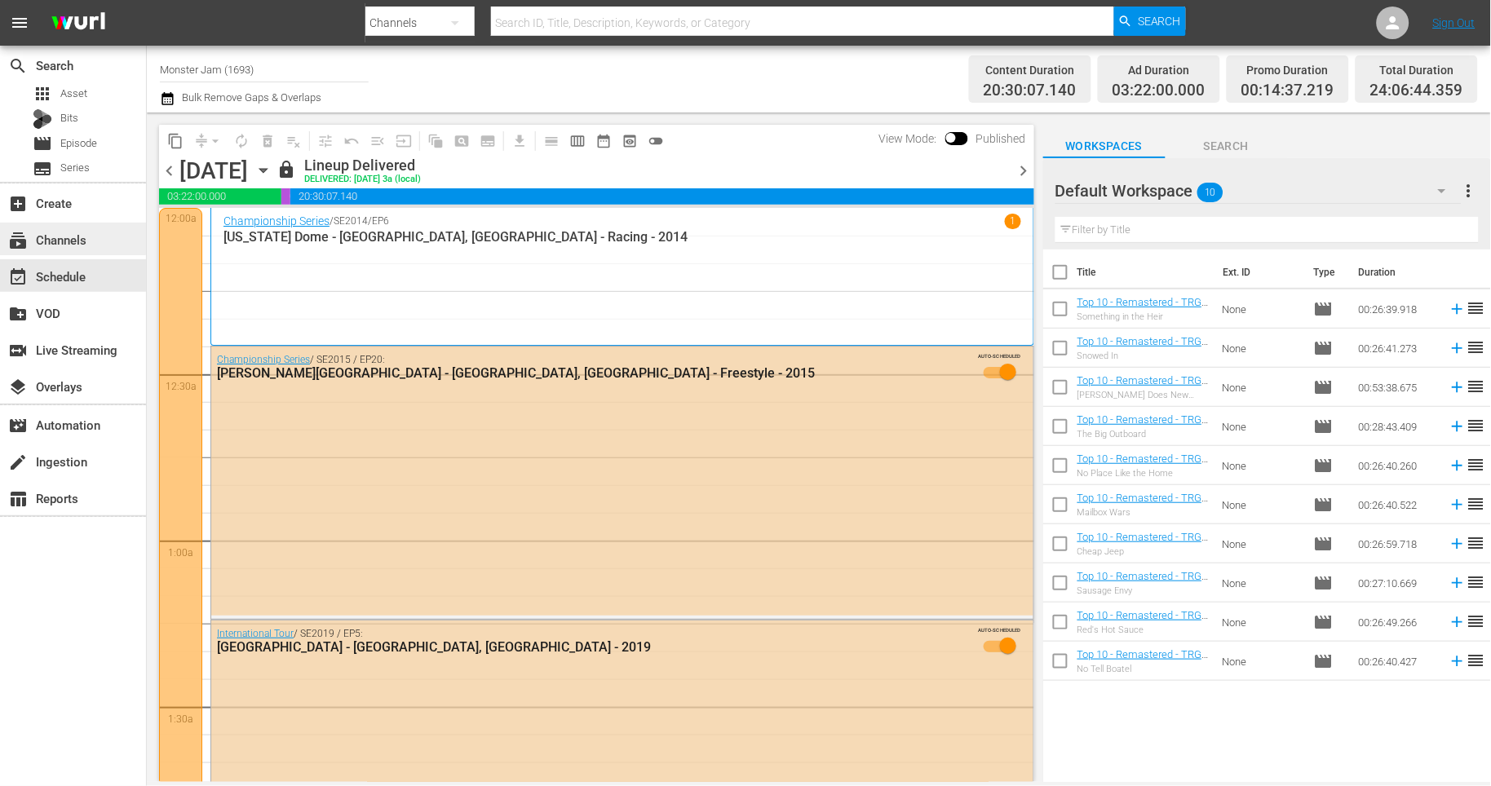
click at [91, 241] on div "subscriptions Channels" at bounding box center [73, 239] width 146 height 33
